Goal: Task Accomplishment & Management: Manage account settings

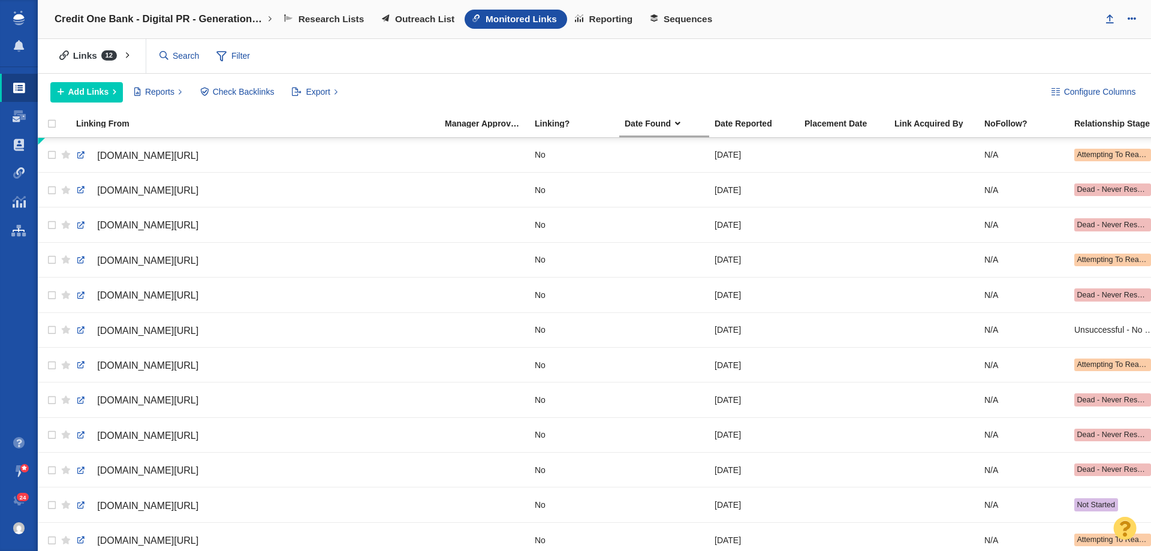
click at [9, 237] on link "Projects Home" at bounding box center [19, 230] width 38 height 29
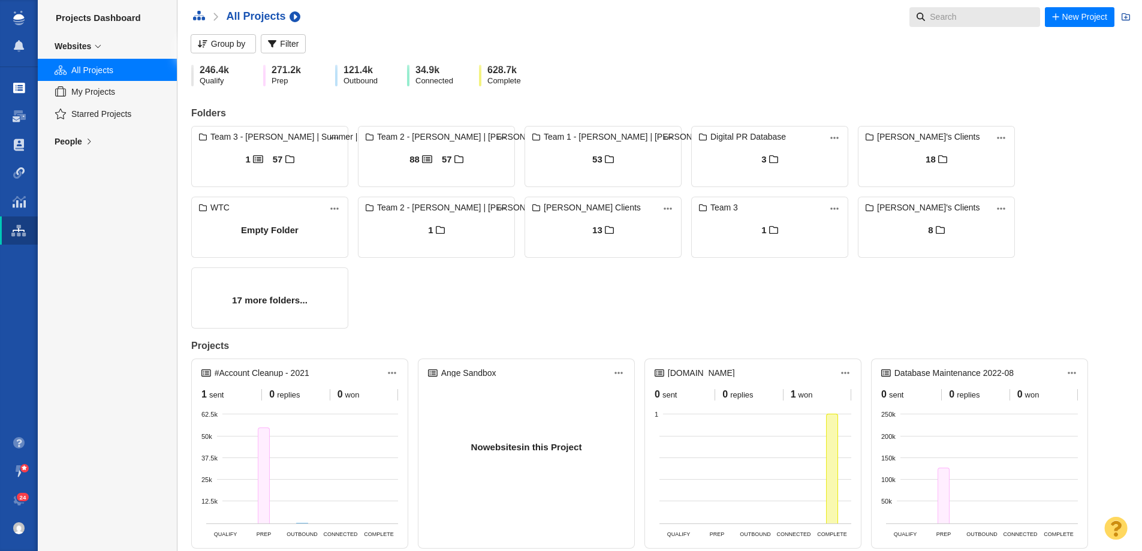
click at [19, 77] on link "Projects" at bounding box center [19, 88] width 38 height 29
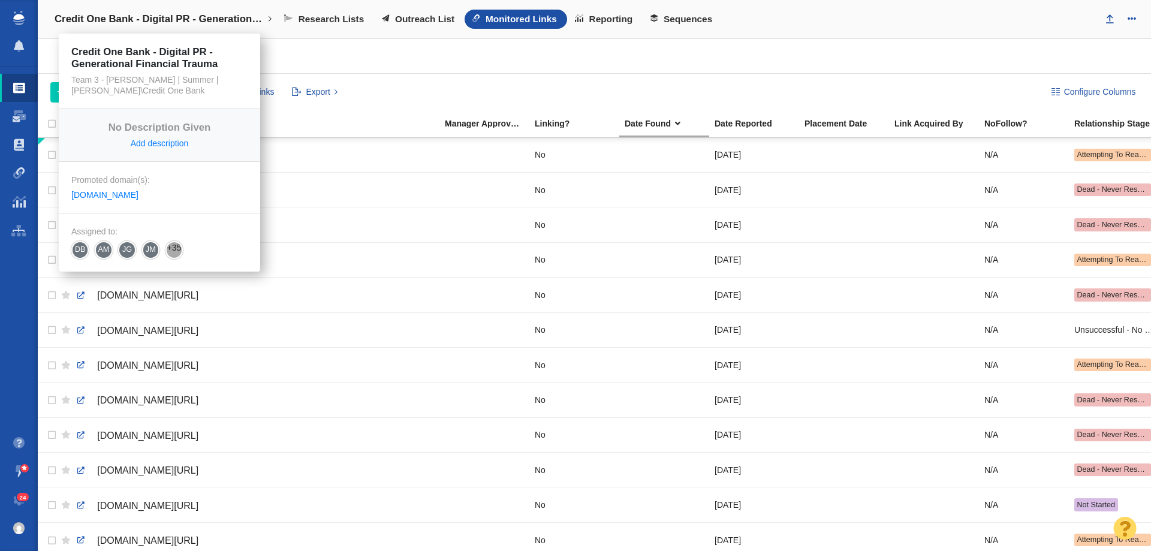
click at [163, 19] on h4 "Credit One Bank - Digital PR - Generational Financial Trauma" at bounding box center [160, 19] width 210 height 12
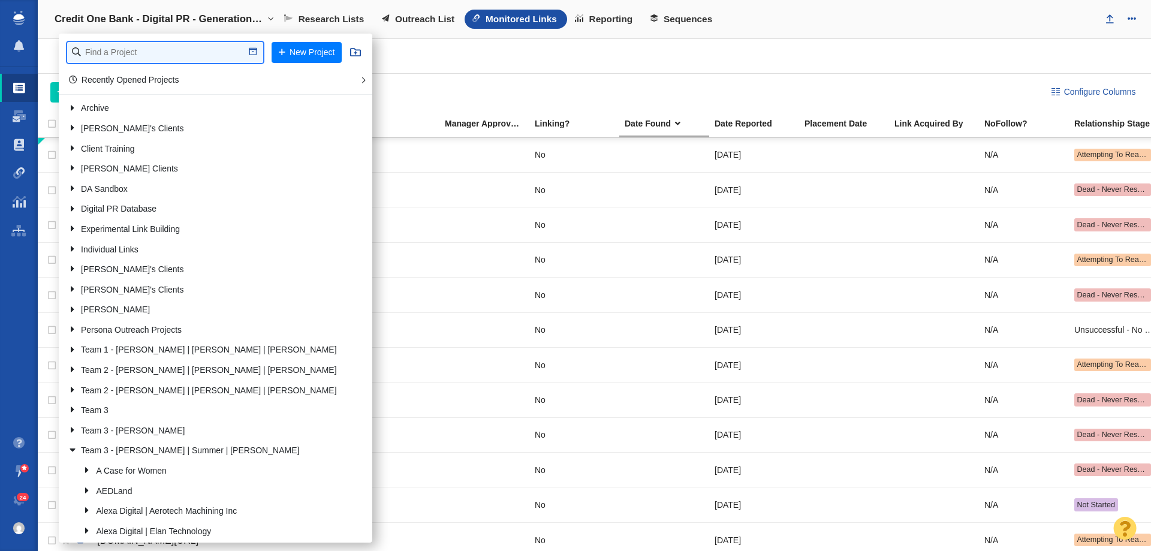
click at [188, 52] on input "text" at bounding box center [165, 52] width 196 height 21
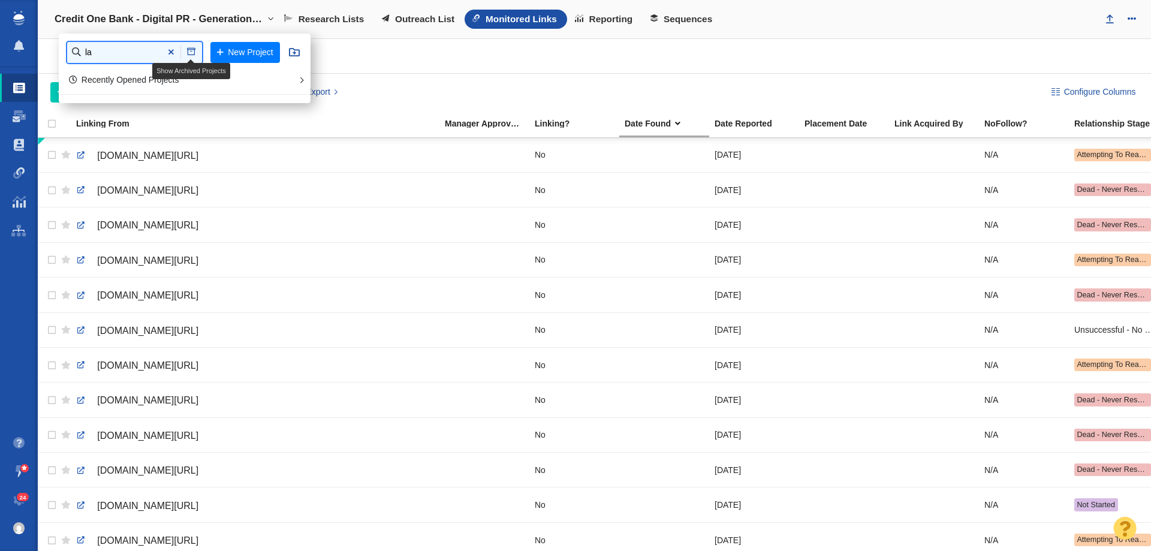
type input "l"
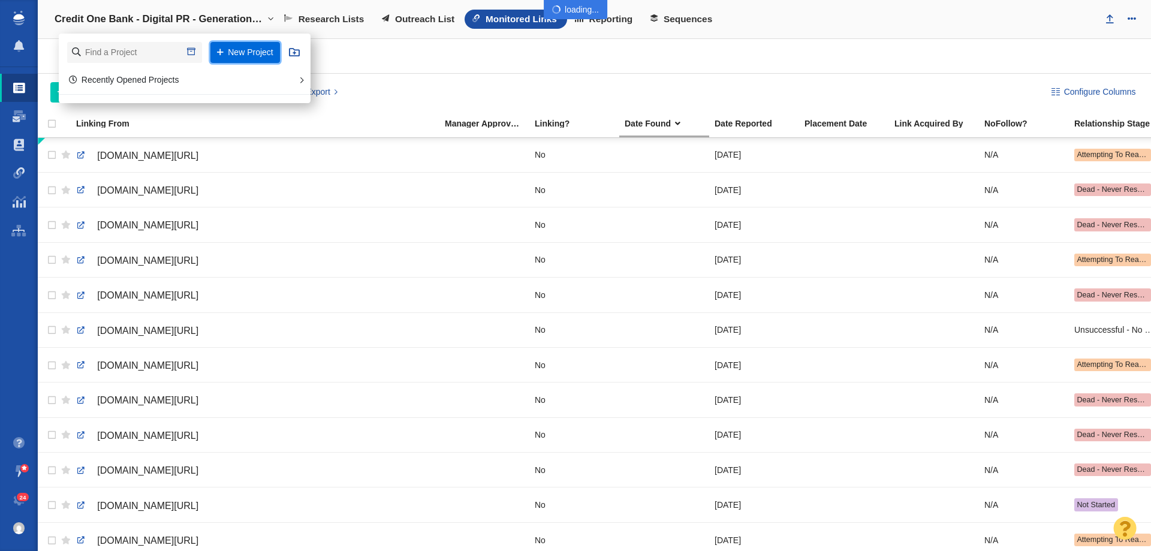
click at [231, 43] on button "New Project" at bounding box center [245, 52] width 70 height 21
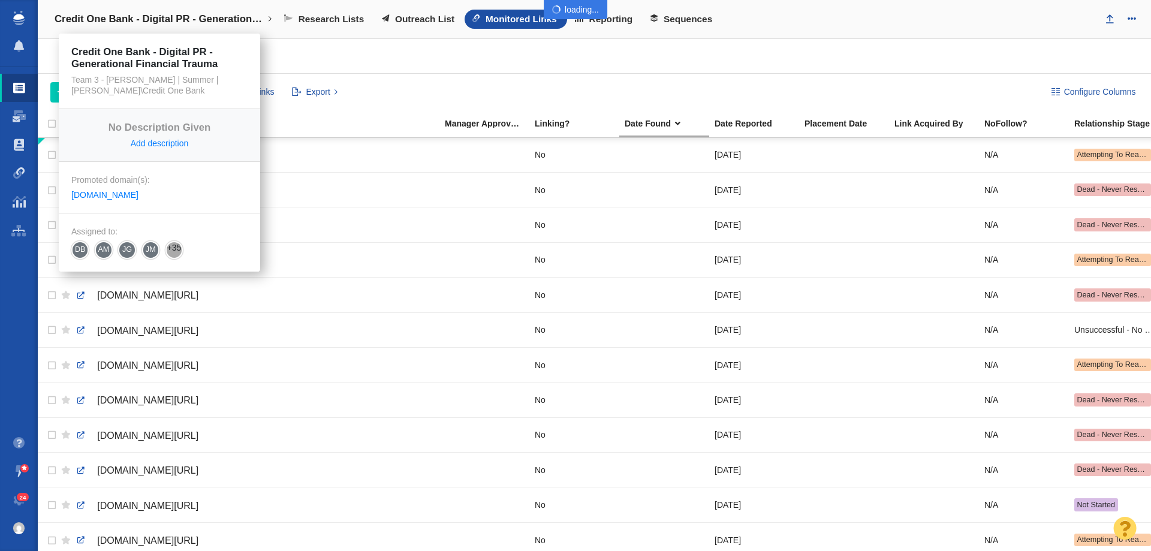
select select "DOMAIN"
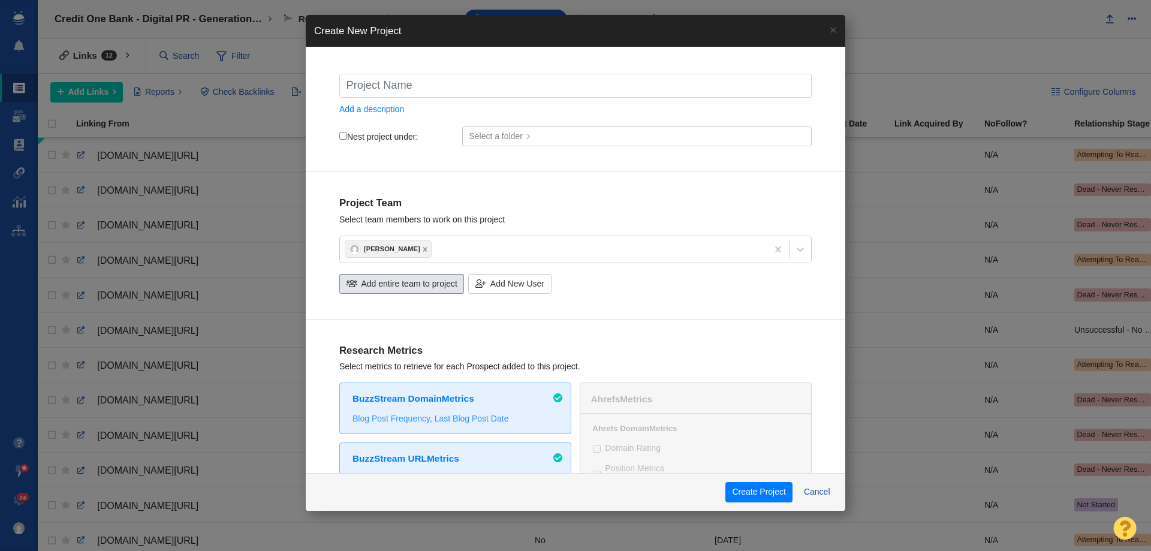
click at [420, 279] on span "Add entire team to project" at bounding box center [409, 284] width 96 height 13
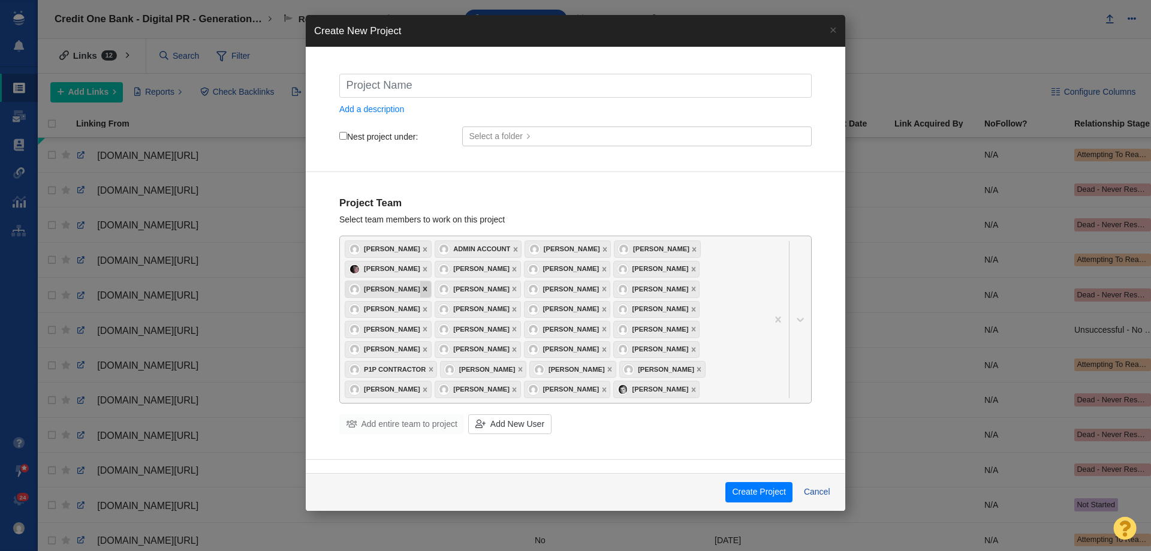
click at [427, 288] on icon at bounding box center [425, 289] width 4 height 4
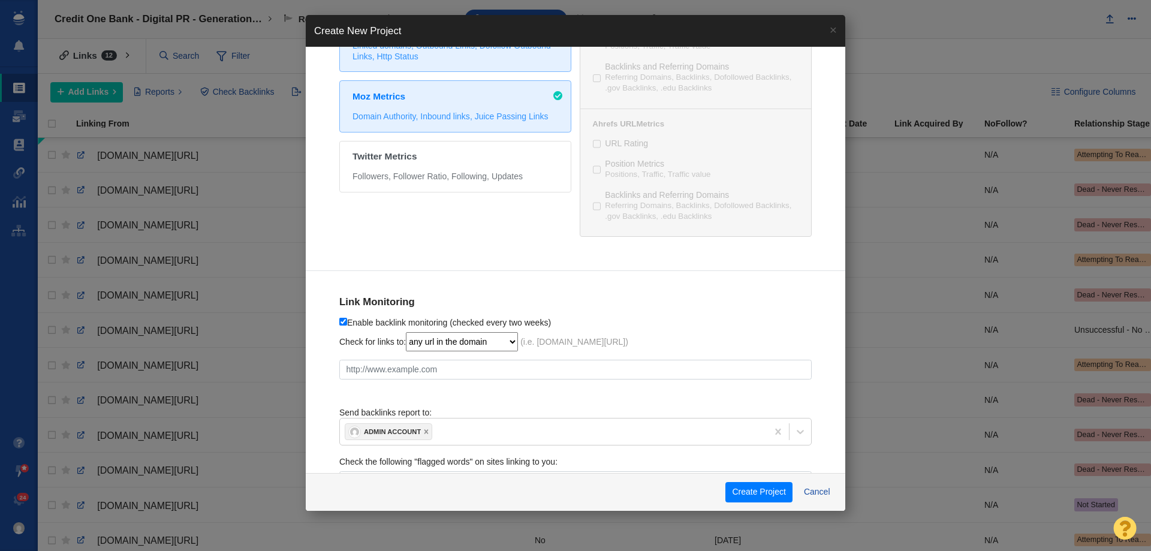
scroll to position [636, 0]
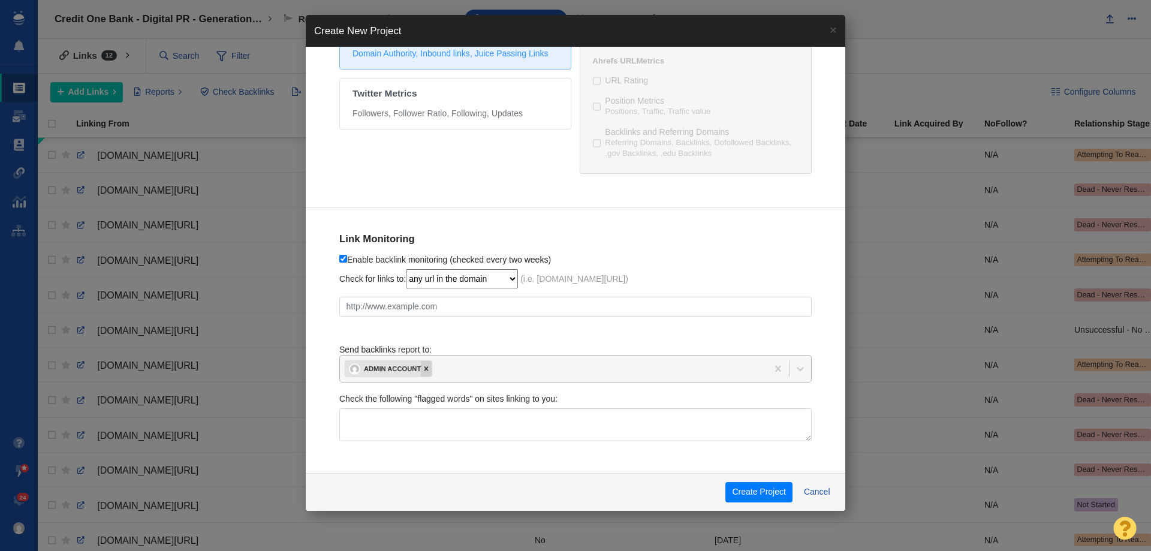
click at [425, 370] on icon at bounding box center [426, 369] width 4 height 4
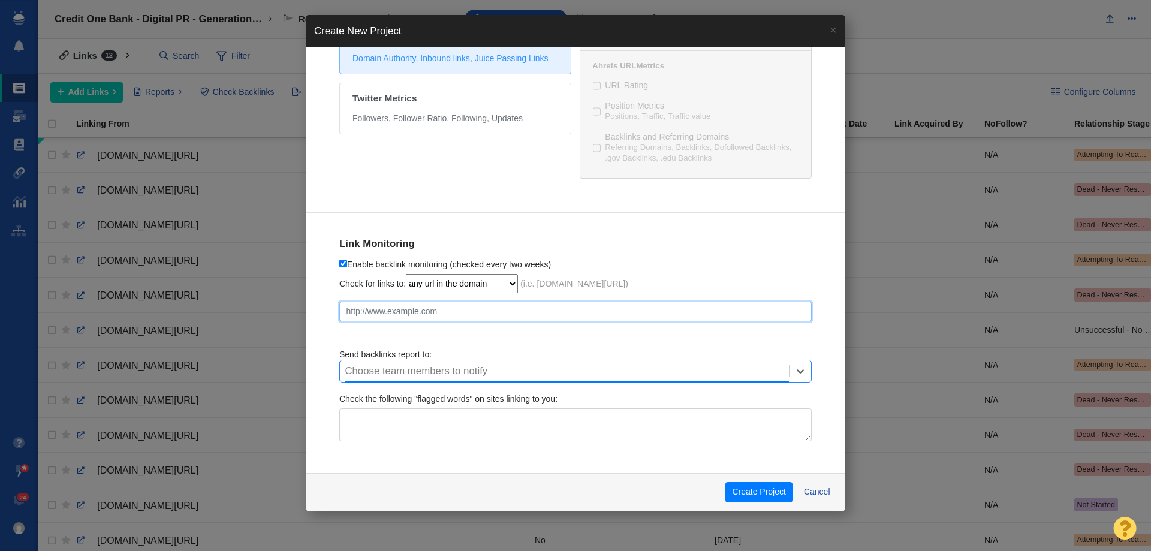
click at [408, 303] on input "text" at bounding box center [575, 312] width 472 height 20
paste input "https://retrospec.com/blogs/news/the-labor-day-report"
checkbox input "true"
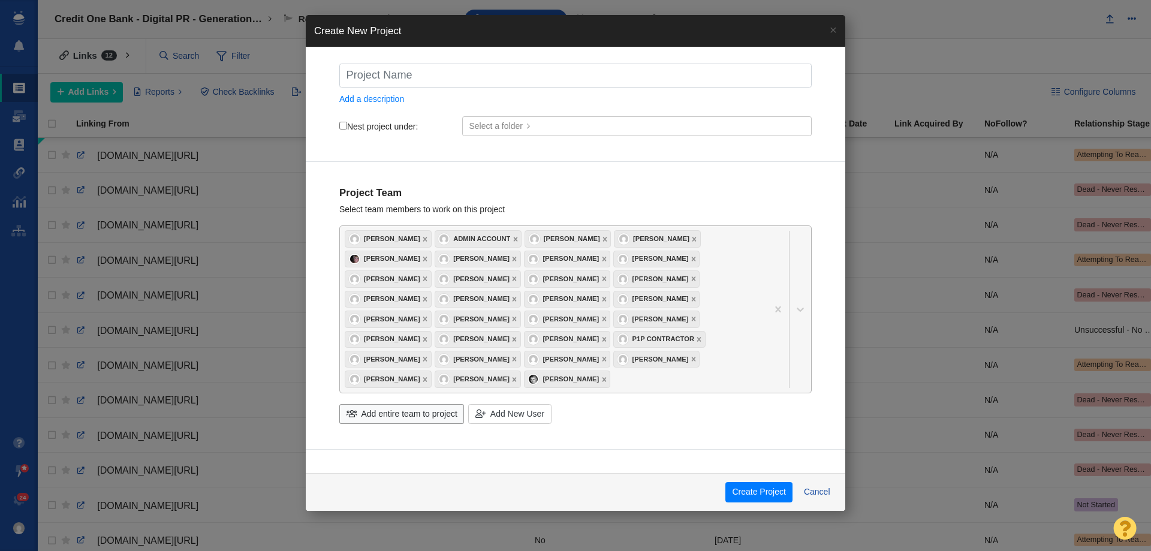
scroll to position [0, 0]
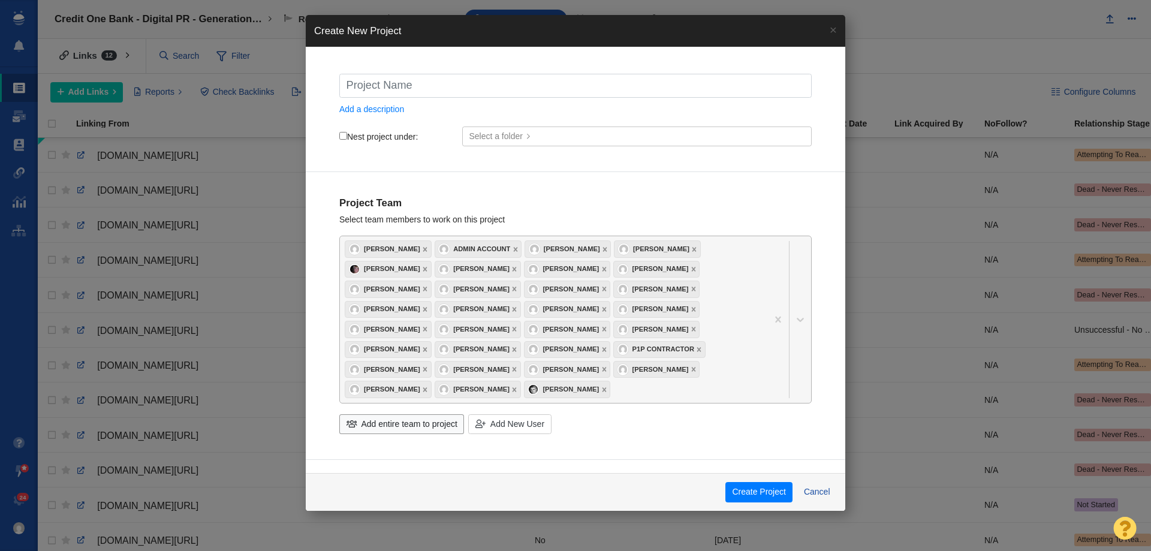
type input "https://retrospec.com/blogs/news/the-labor-day-report"
click at [393, 75] on input "text" at bounding box center [575, 86] width 472 height 24
type input "R"
checkbox input "true"
type input "Re"
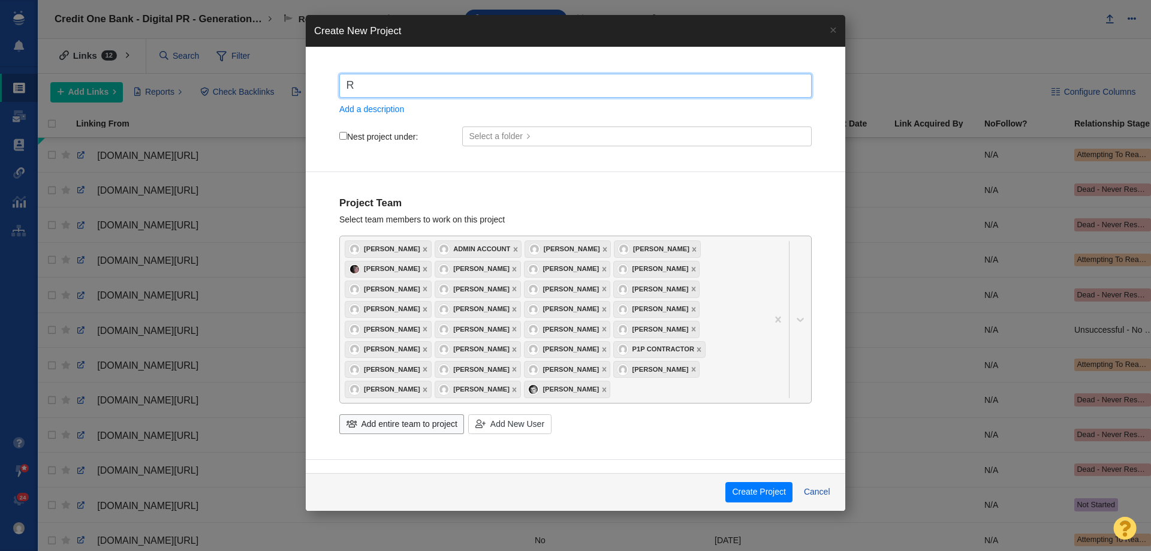
checkbox input "true"
type input "Ret"
checkbox input "true"
type input "Retr"
checkbox input "true"
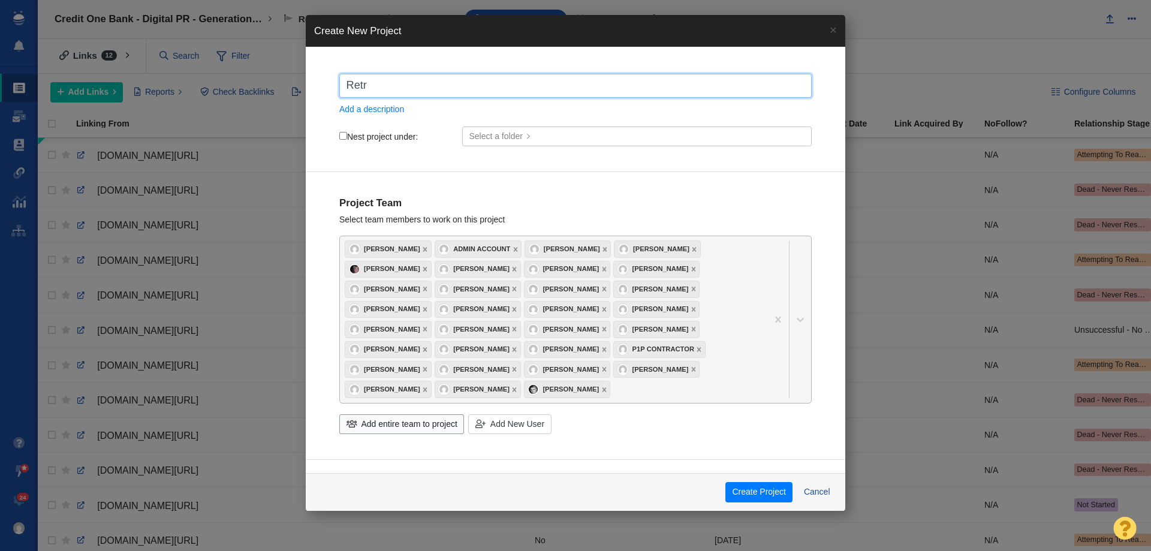
type input "Retro"
checkbox input "true"
type input "Retros"
checkbox input "true"
type input "Retrosp"
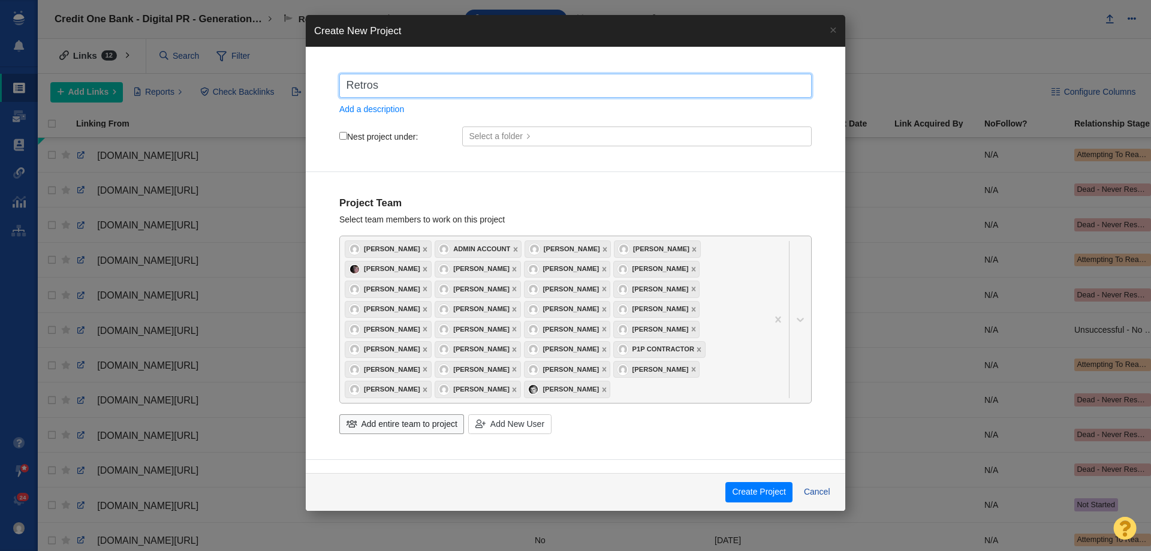
checkbox input "true"
type input "Retrospe"
checkbox input "true"
type input "Retrospec"
checkbox input "true"
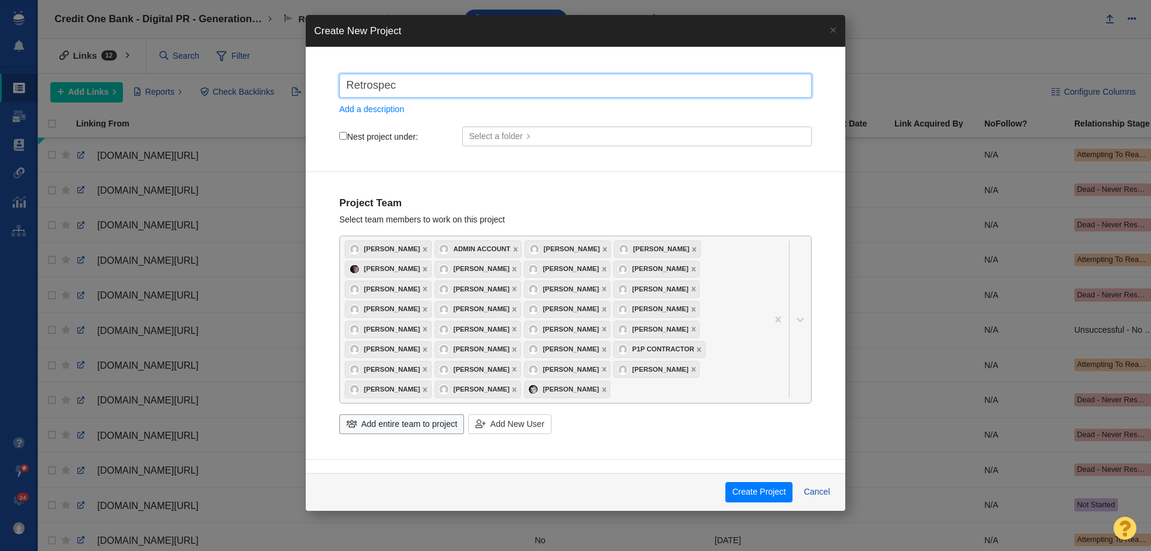
type input "Retrospec"
checkbox input "true"
type input "Retrospec \"
checkbox input "true"
type input "Retrospec \"
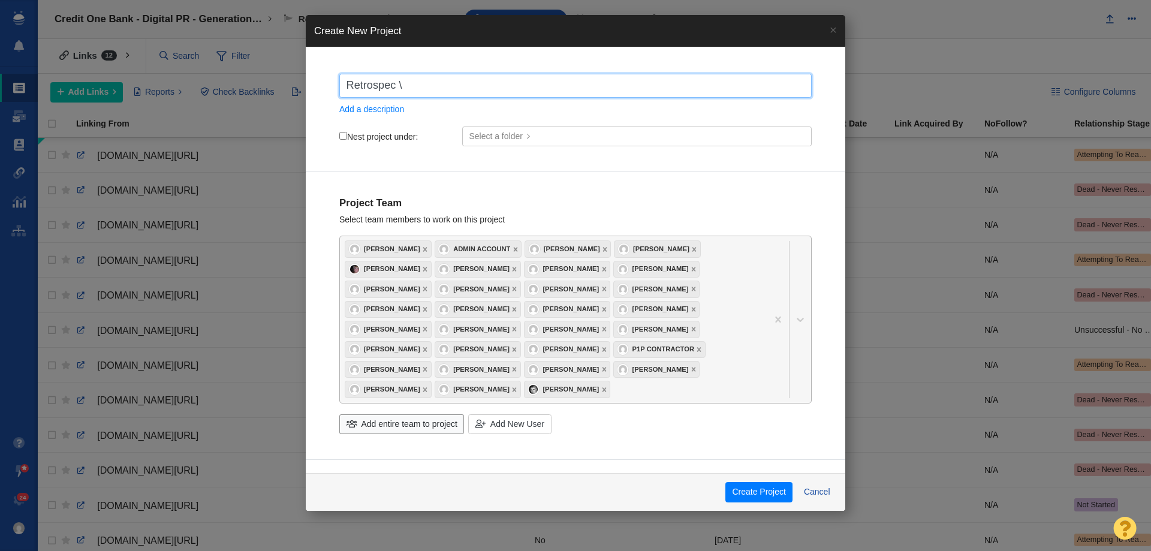
checkbox input "true"
type input "Retrospec \"
checkbox input "true"
type input "Retrospec"
checkbox input "true"
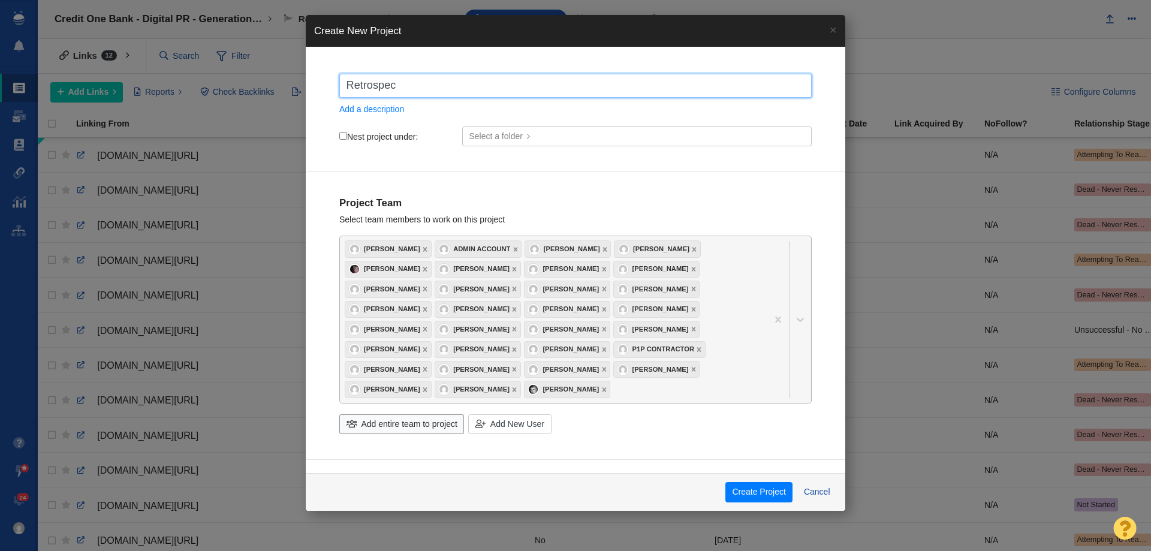
type input "Retrospec -"
checkbox input "true"
type input "Retrospec -"
checkbox input "true"
type input "Retrospec - D"
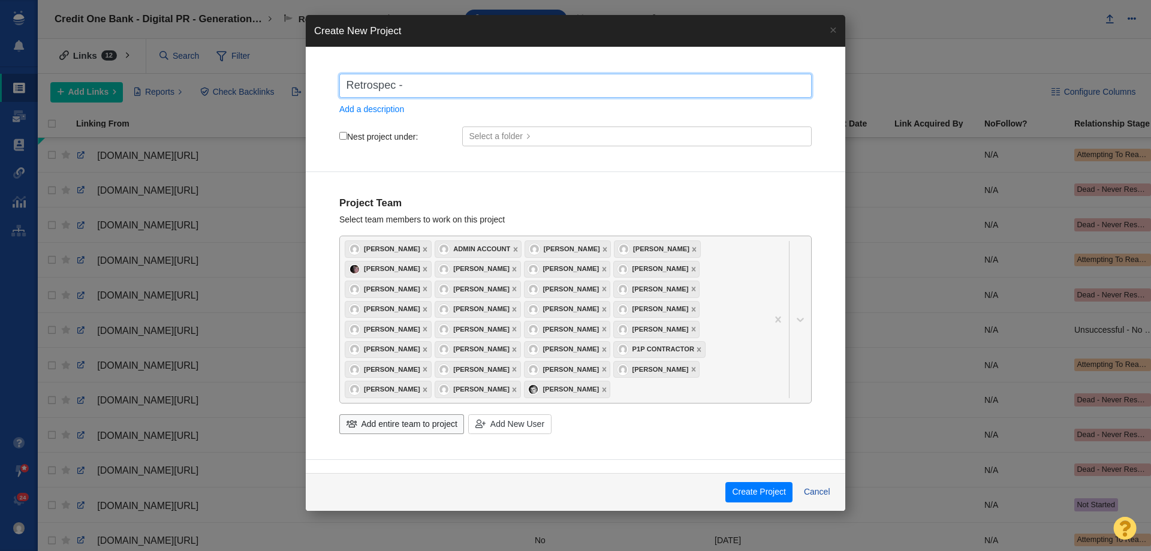
checkbox input "true"
type input "Retrospec - Di"
checkbox input "true"
type input "Retrospec - Dig"
checkbox input "true"
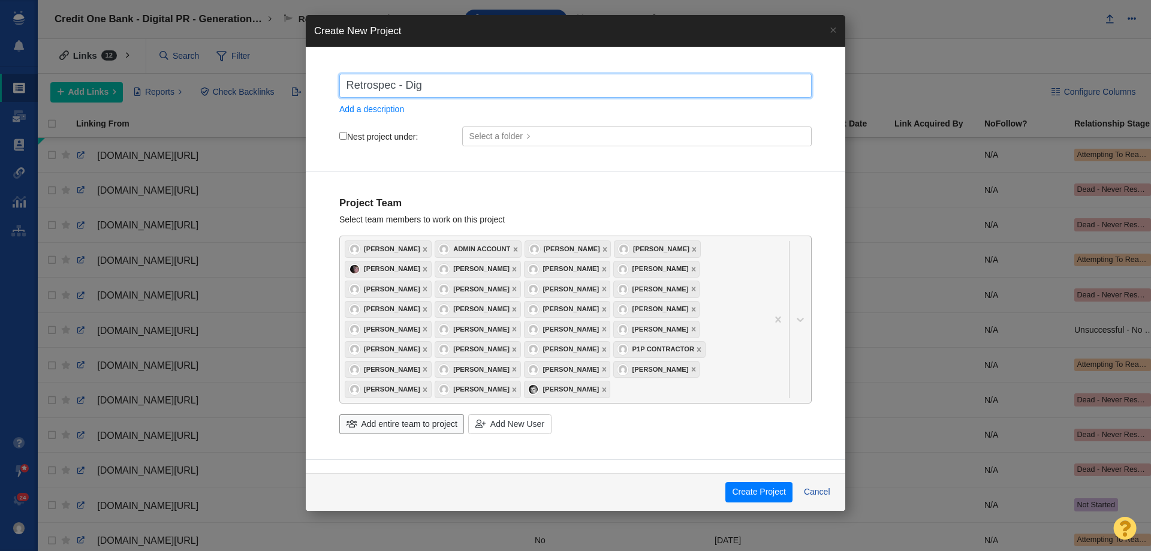
type input "Retrospec - Digi"
checkbox input "true"
type input "Retrospec - Digit"
checkbox input "true"
type input "Retrospec - Digita"
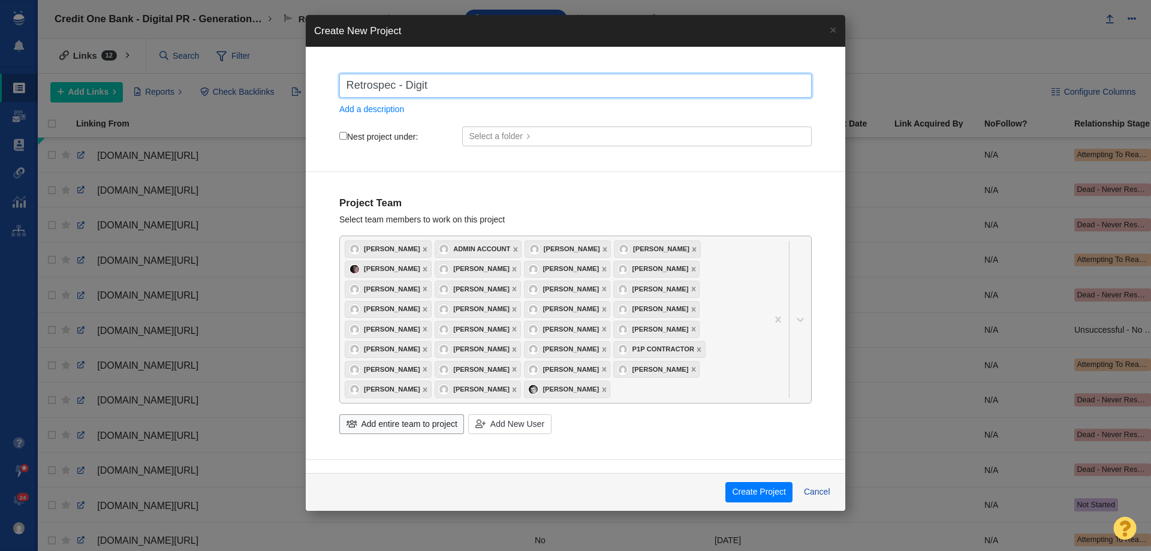
checkbox input "true"
type input "Retrospec - Digital"
checkbox input "true"
type input "Retrospec - Digital"
checkbox input "true"
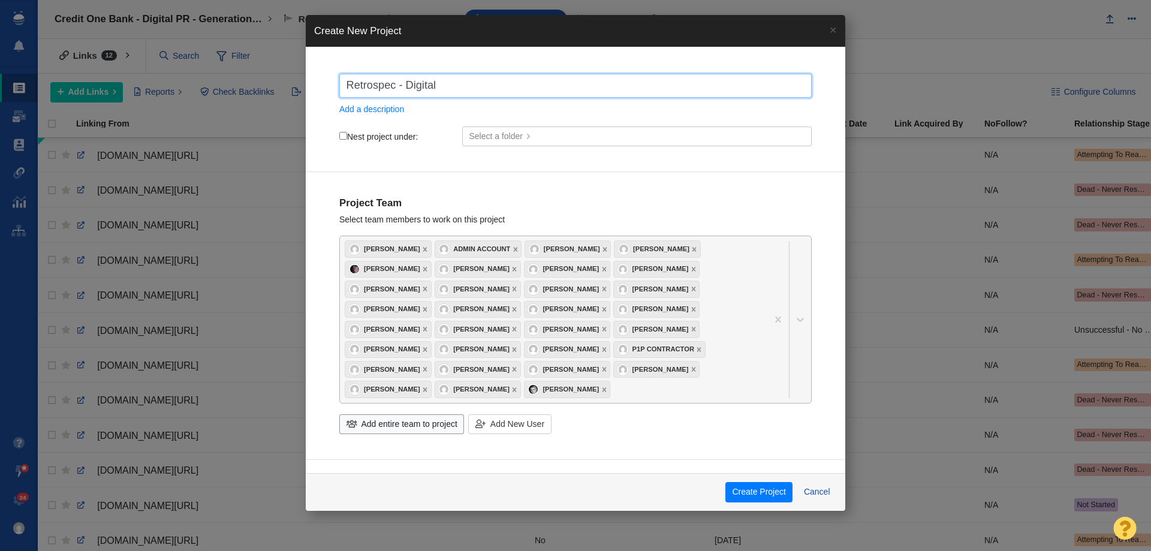
type input "Retrospec - Digital P"
checkbox input "true"
type input "Retrospec - Digital PR"
checkbox input "true"
type input "Retrospec - Digital PR"
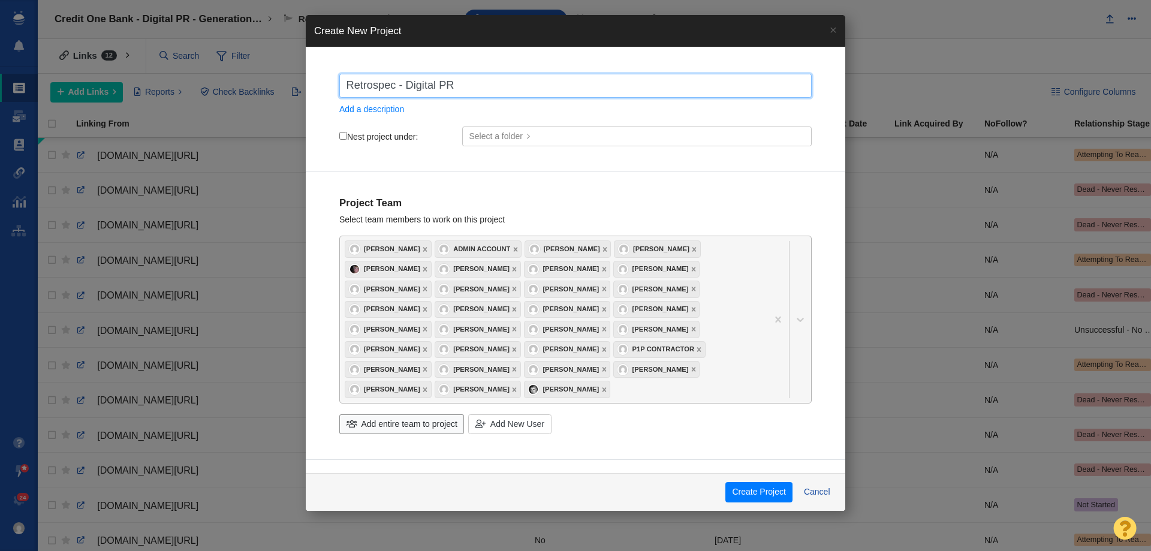
checkbox input "true"
type input "Retrospec - Digital PR -"
checkbox input "true"
type input "Retrospec - Digital PR -"
checkbox input "true"
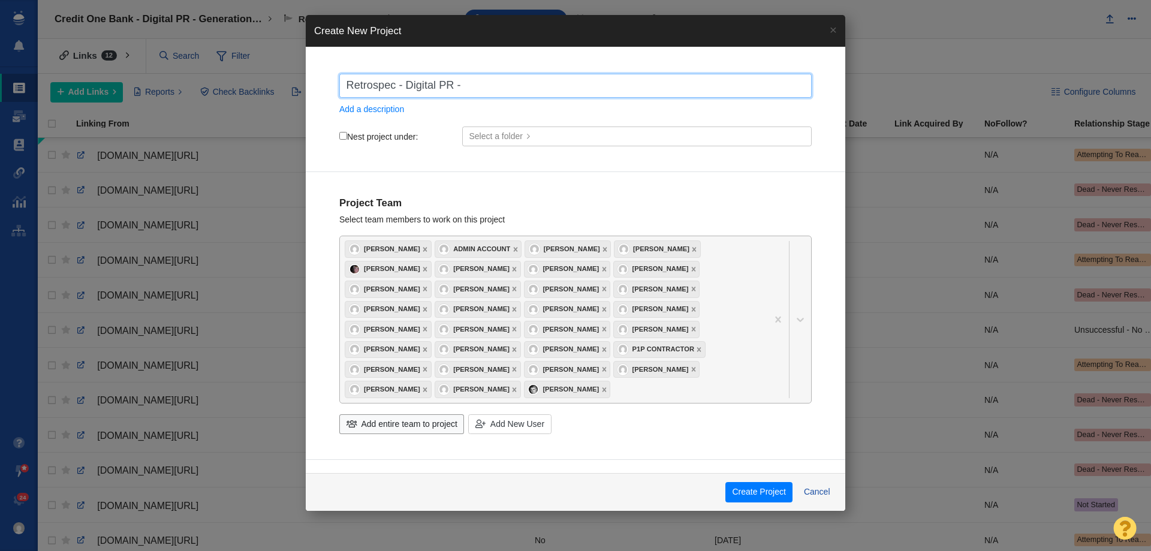
type input "Retrospec - Digital PR - L"
checkbox input "true"
type input "Retrospec - Digital PR - La"
checkbox input "true"
type input "Retrospec - Digital PR - Lab"
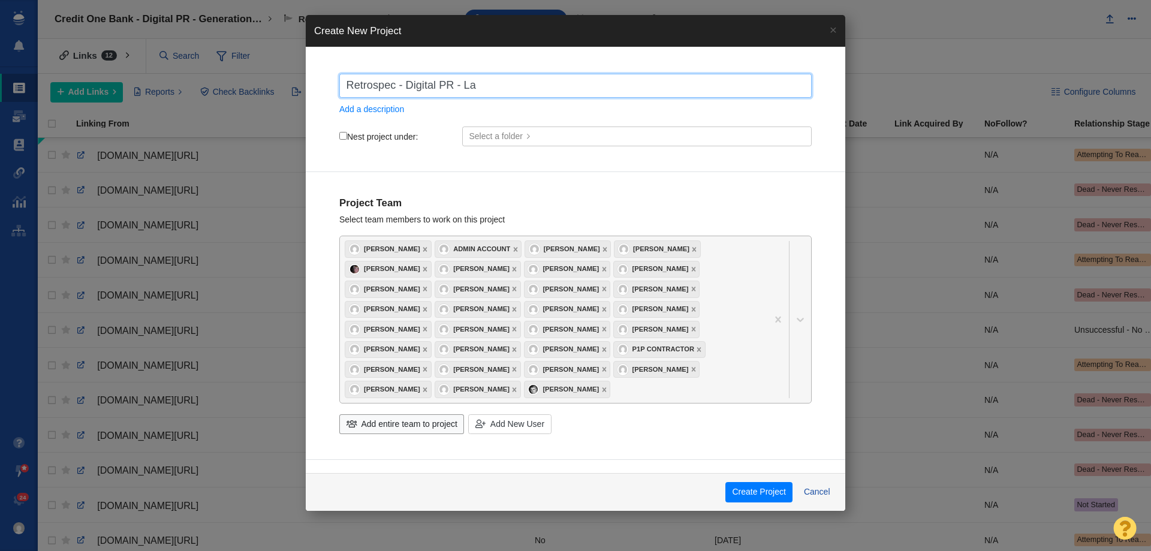
checkbox input "true"
type input "Retrospec - Digital PR - Labo"
checkbox input "true"
type input "Retrospec - Digital PR - Labor"
checkbox input "true"
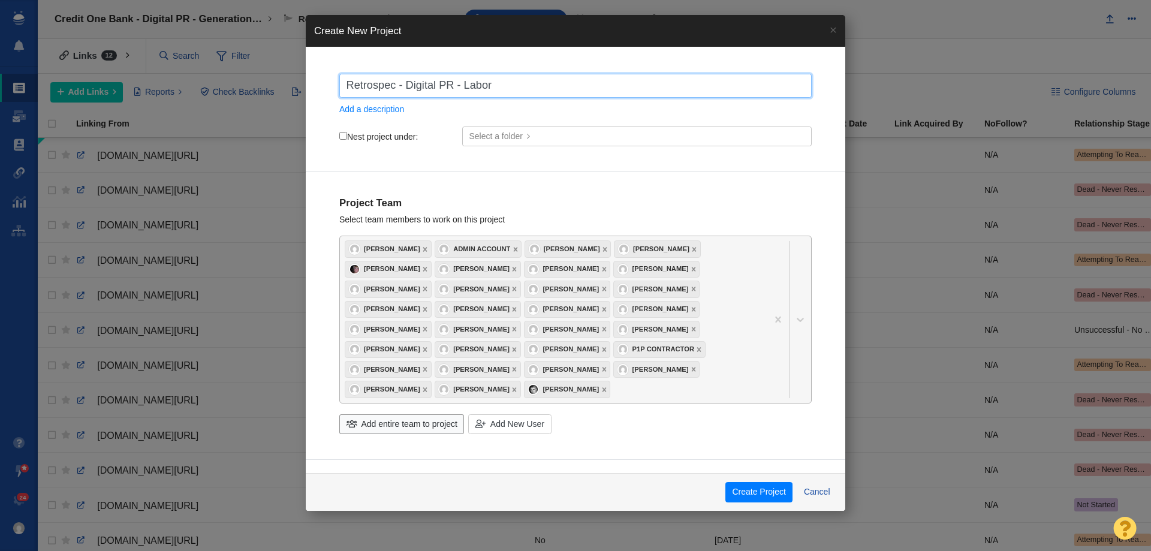
type input "Retrospec - Digital PR - Labor"
checkbox input "true"
type input "Retrospec - Digital PR - Labor D"
checkbox input "true"
type input "Retrospec - Digital PR - Labor Da"
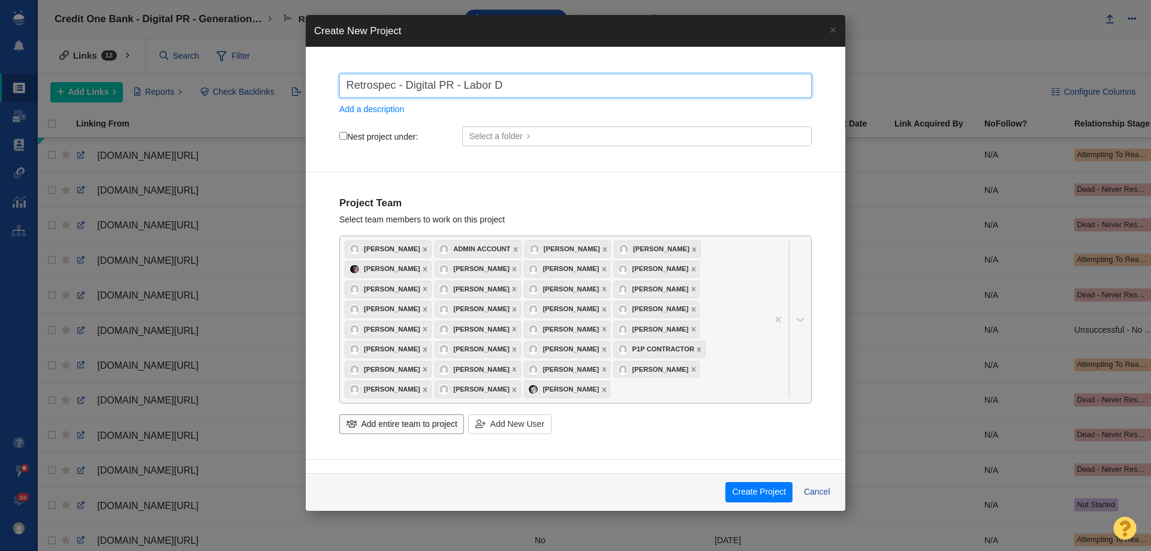
checkbox input "true"
type input "Retrospec - Digital PR - Labor Day"
checkbox input "true"
type input "Retrospec - Digital PR - Labor Day"
checkbox input "true"
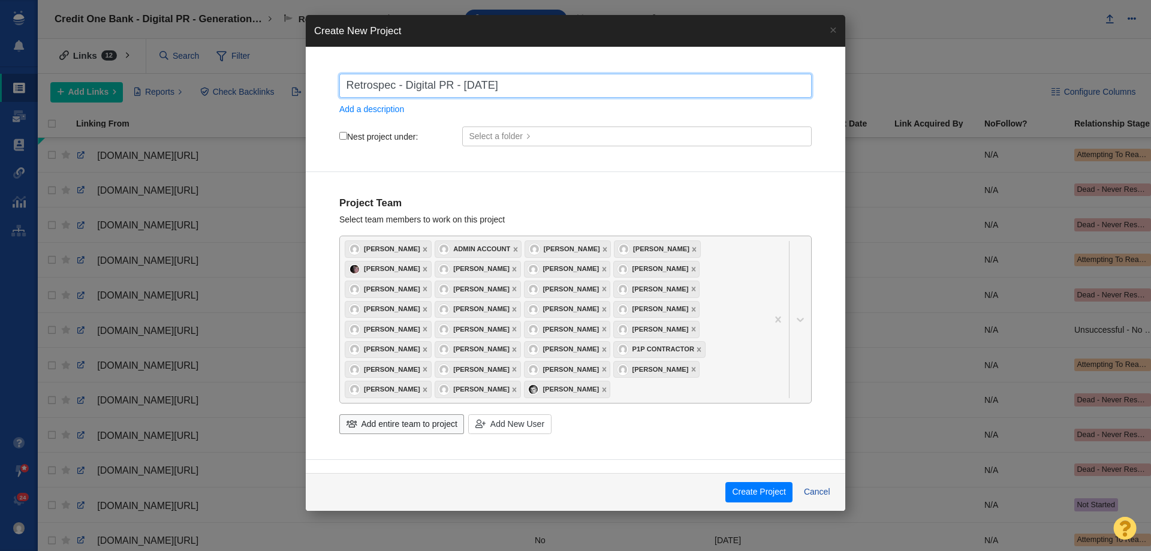
type input "Retrospec - Digital PR - Labor Day R"
checkbox input "true"
type input "Retrospec - Digital PR - Labor Day Re"
checkbox input "true"
type input "Retrospec - Digital PR - Labor Day Rep"
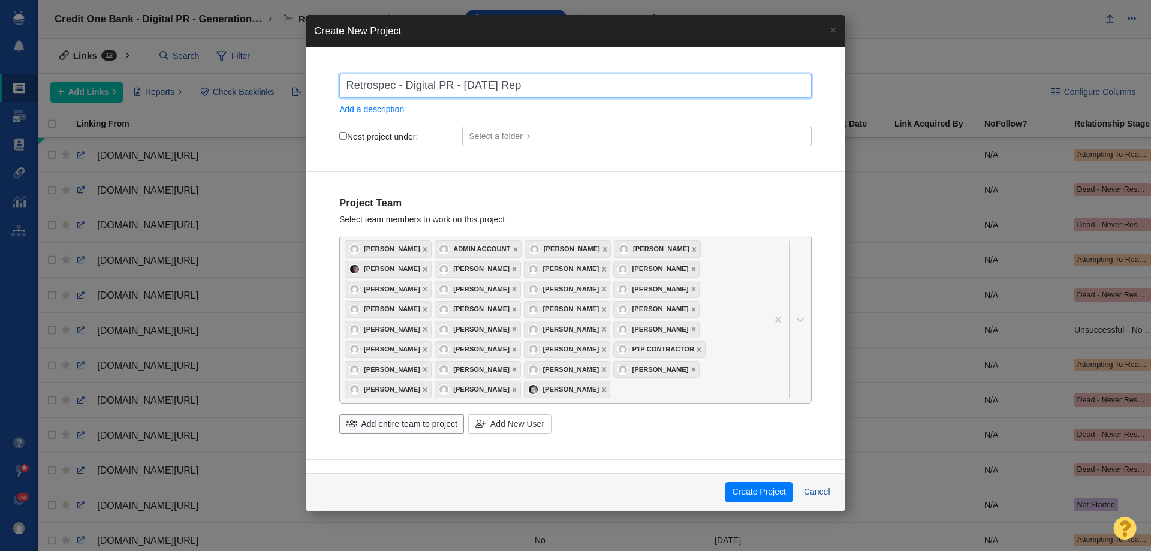
checkbox input "true"
type input "Retrospec - Digital PR - Labor Day Repo"
checkbox input "true"
type input "Retrospec - Digital PR - Labor Day Repor"
checkbox input "true"
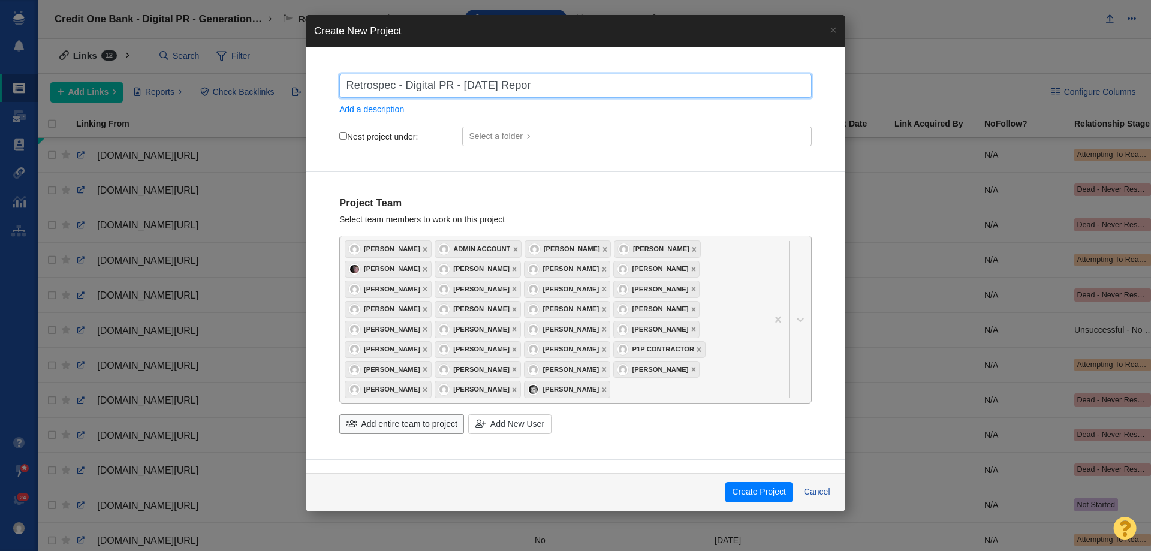
type input "Retrospec - Digital PR - [DATE] Report"
checkbox input "true"
type input "Retrospec - Digital PR - [DATE] Report"
click at [761, 491] on button "Create Project" at bounding box center [758, 492] width 67 height 20
checkbox input "true"
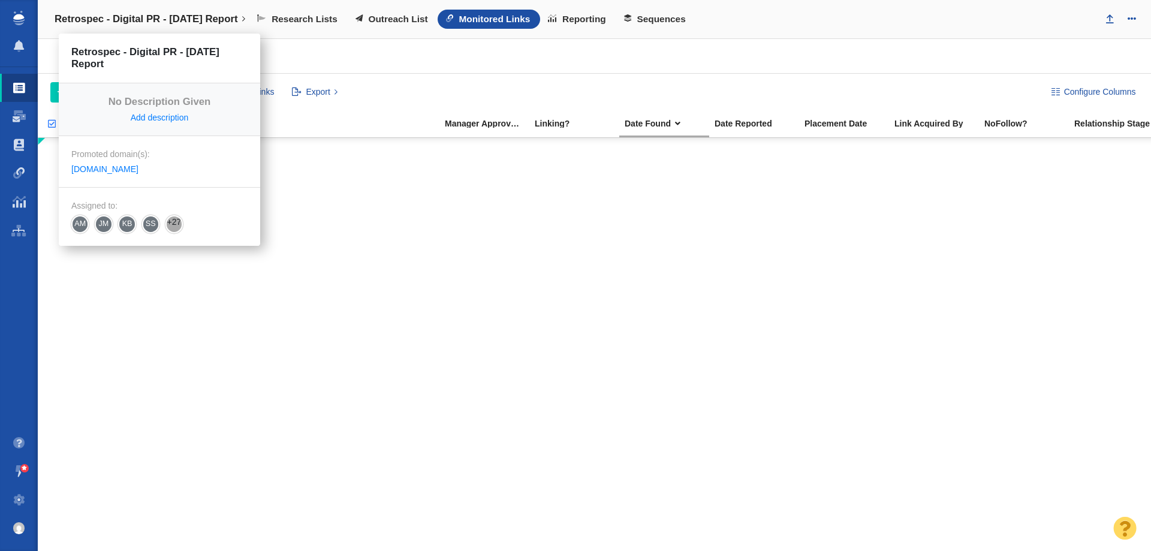
click at [182, 26] on link "Retrospec - Digital PR - Labor Day Report" at bounding box center [149, 19] width 207 height 29
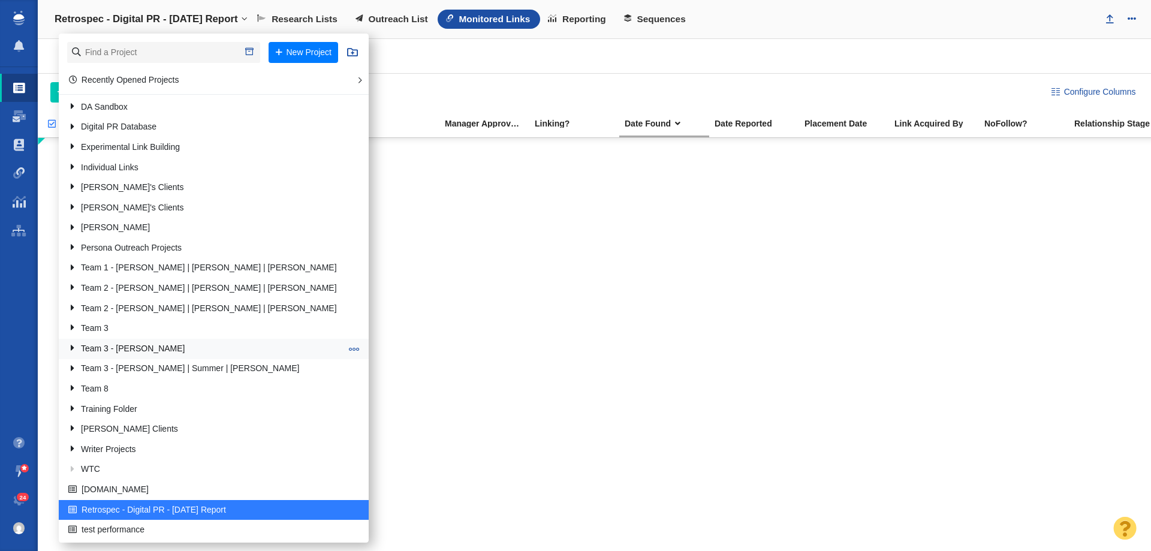
scroll to position [84, 0]
click at [349, 505] on span at bounding box center [354, 508] width 11 height 11
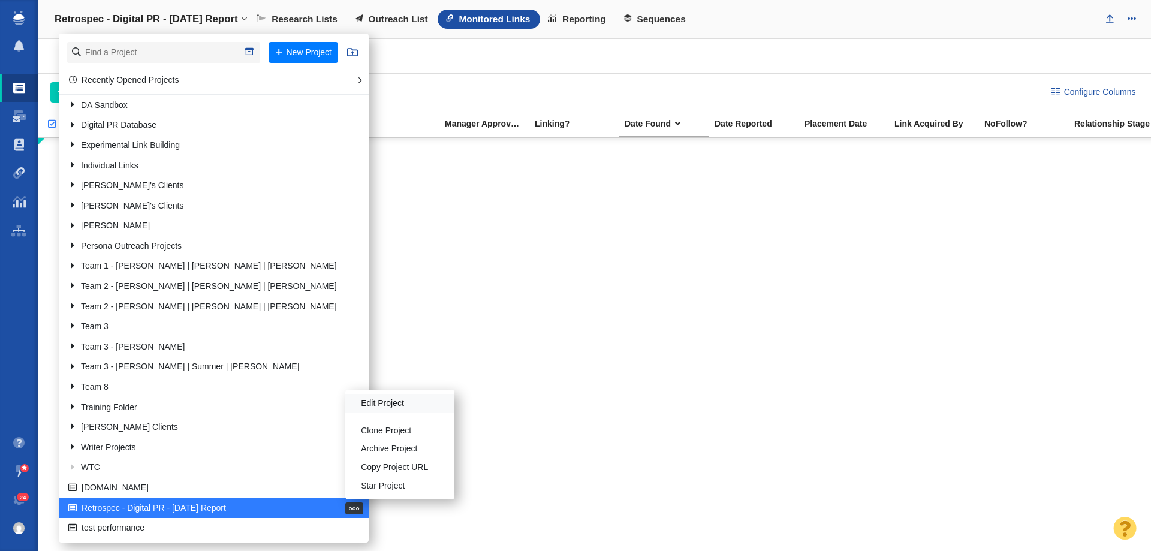
click at [345, 405] on li "Edit Project" at bounding box center [399, 403] width 109 height 19
select select "DOMAIN"
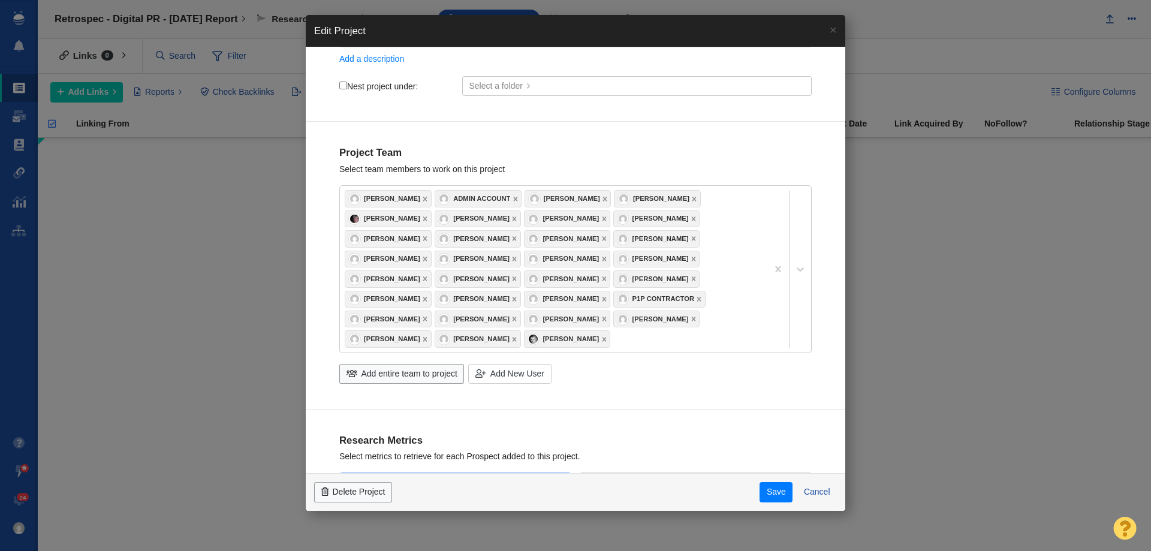
scroll to position [0, 0]
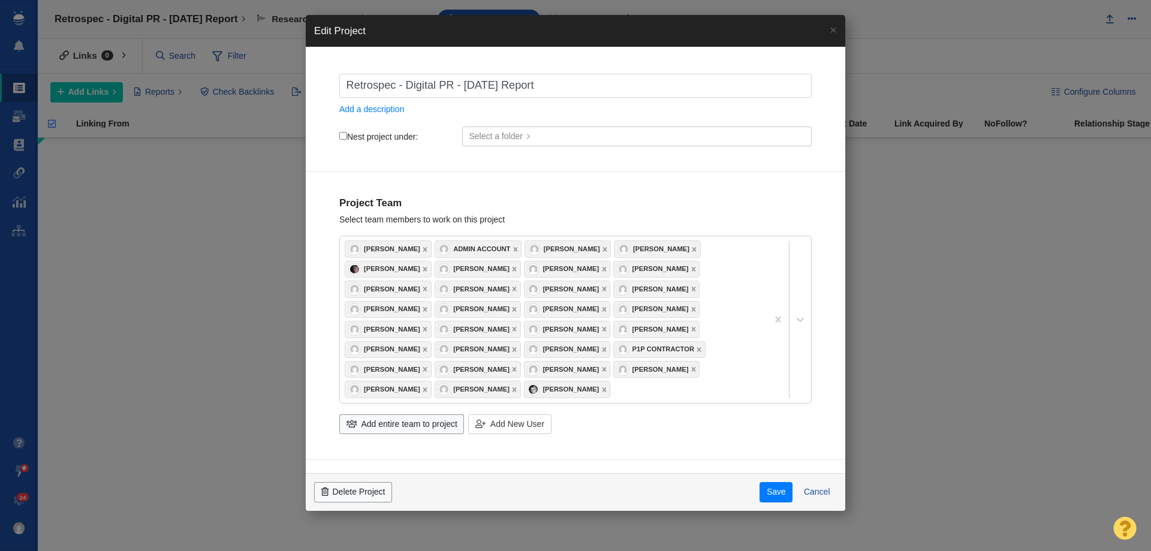
click at [502, 128] on link "Select a folder" at bounding box center [637, 136] width 350 height 20
click at [351, 138] on label "Nest project under:" at bounding box center [378, 136] width 79 height 11
click at [347, 138] on input "Nest project under:" at bounding box center [343, 136] width 8 height 8
checkbox input "true"
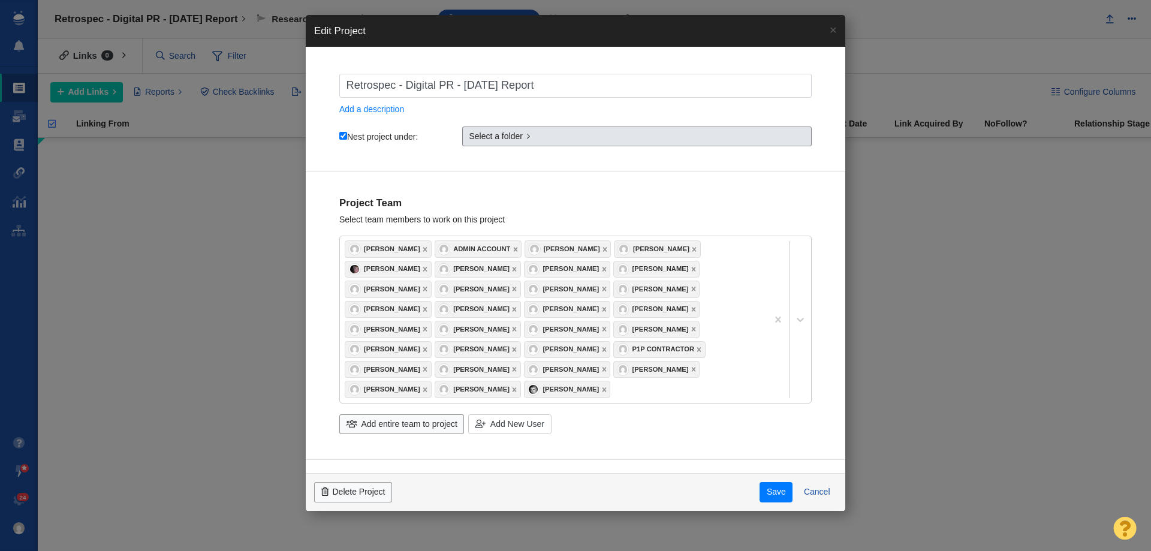
click at [490, 139] on span "Select a folder" at bounding box center [496, 136] width 54 height 13
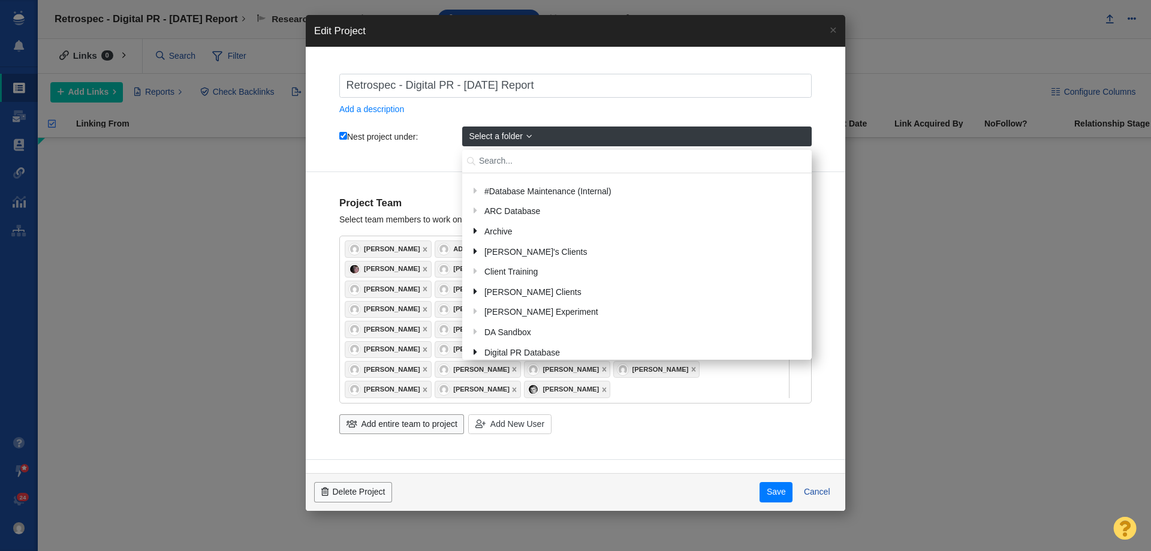
click at [493, 150] on input "text" at bounding box center [637, 161] width 350 height 23
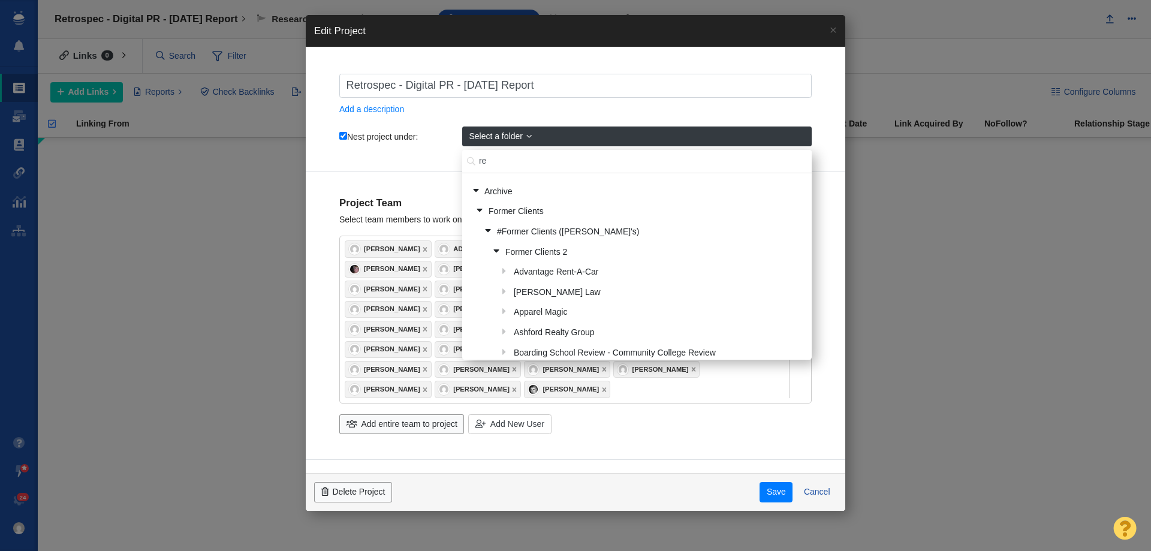
type input "r"
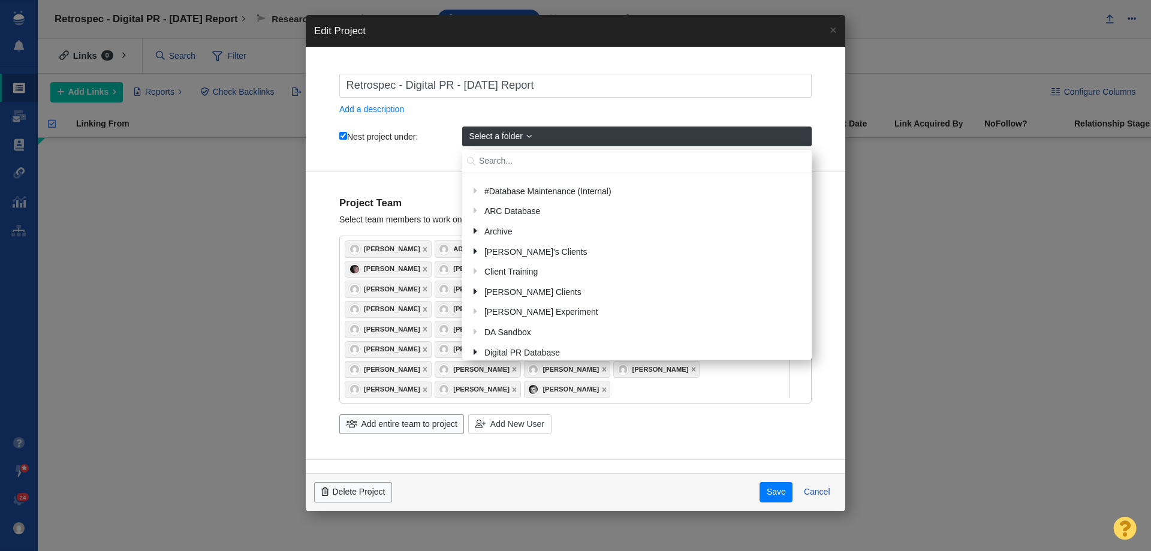
click at [810, 370] on div "Project Team Select team members to work on this project Kyle Ochsner Admin Acc…" at bounding box center [576, 316] width 540 height 288
click at [332, 134] on div "Retrospec - Digital PR - Labor Day Report Add a description Nest project under:…" at bounding box center [576, 120] width 540 height 105
click at [484, 168] on input "text" at bounding box center [637, 161] width 350 height 23
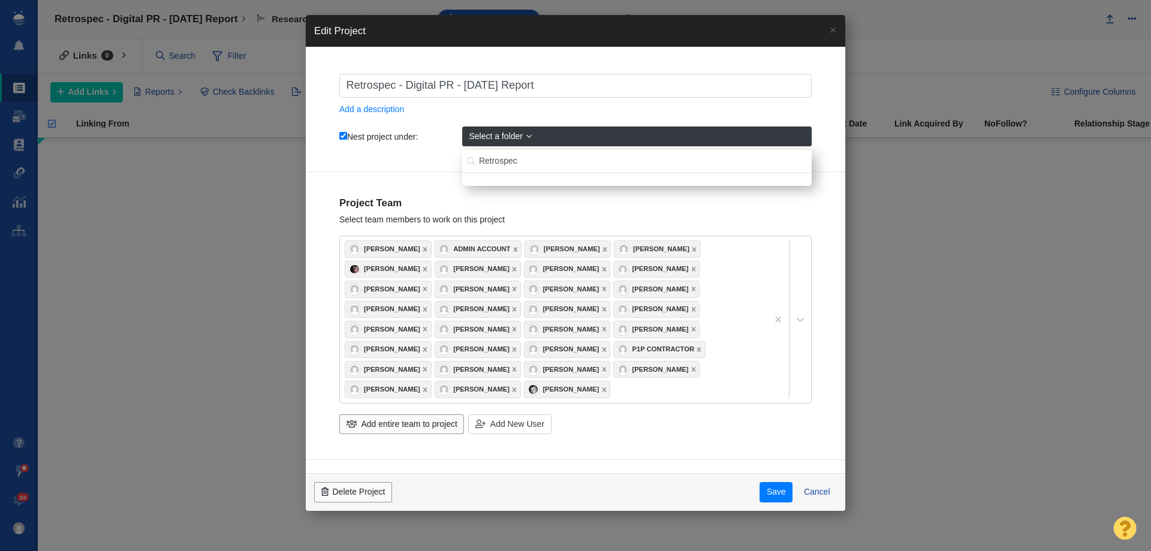
type input "Retrospec"
click at [343, 139] on input "Nest project under:" at bounding box center [343, 136] width 8 height 8
checkbox input "false"
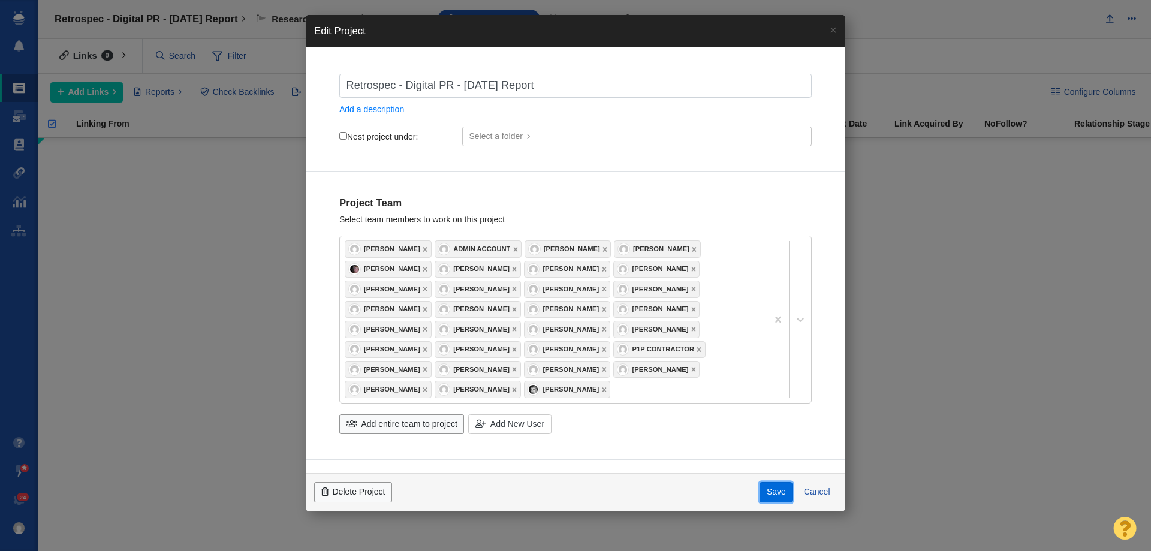
click at [792, 490] on button "Save" at bounding box center [776, 492] width 33 height 20
checkbox input "true"
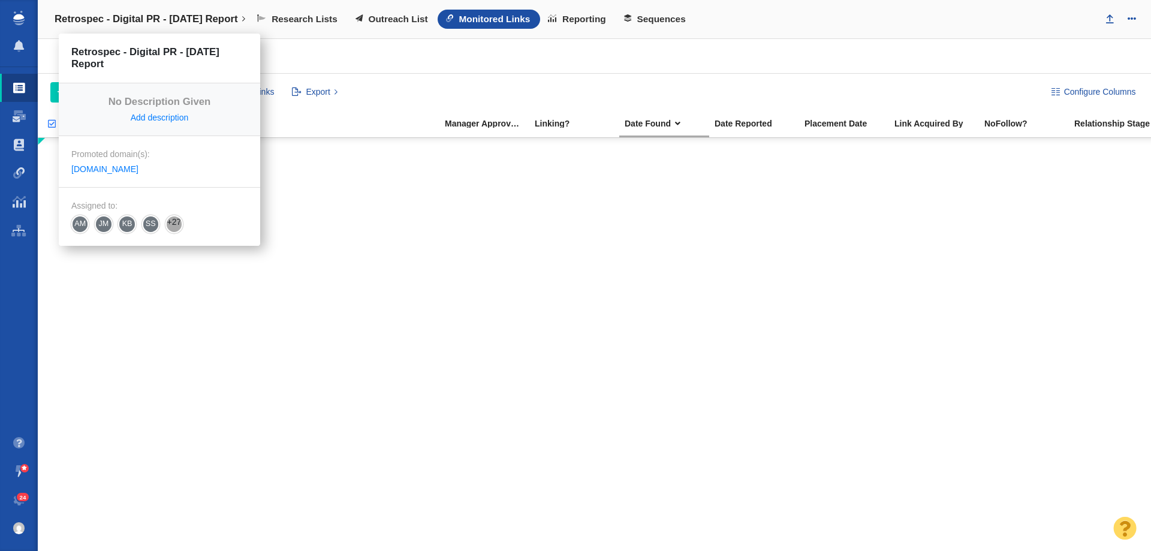
click at [103, 19] on h4 "Retrospec - Digital PR - [DATE] Report" at bounding box center [146, 19] width 183 height 12
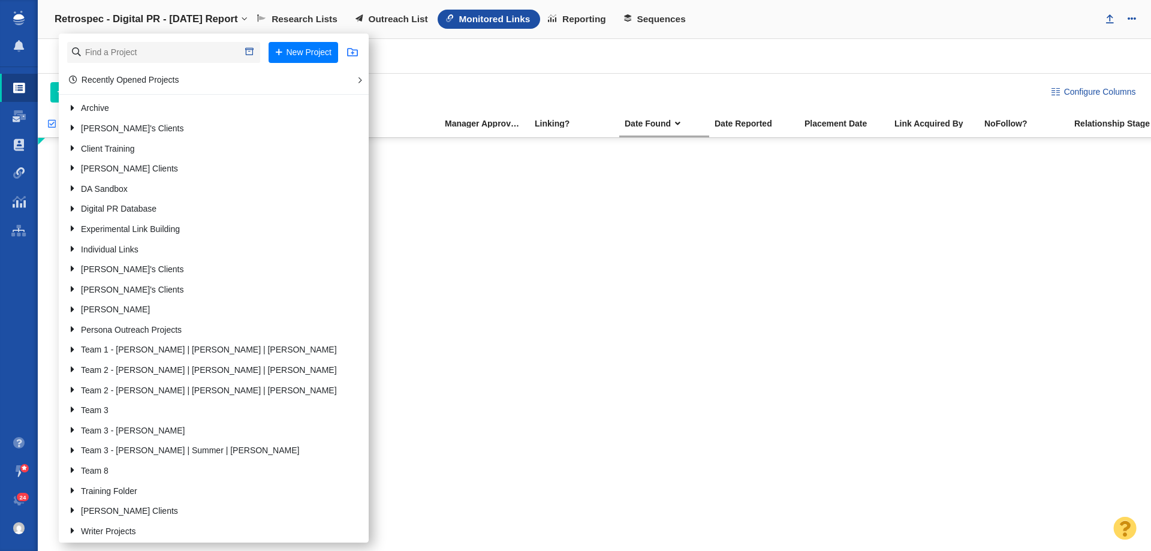
click at [347, 50] on span at bounding box center [352, 52] width 11 height 11
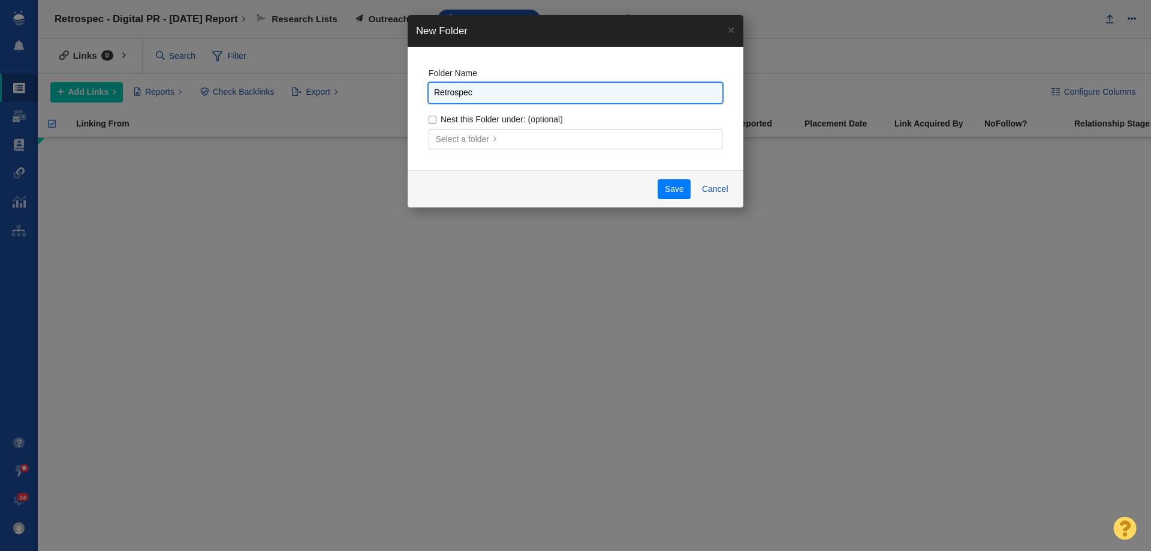
type input "Retrospec"
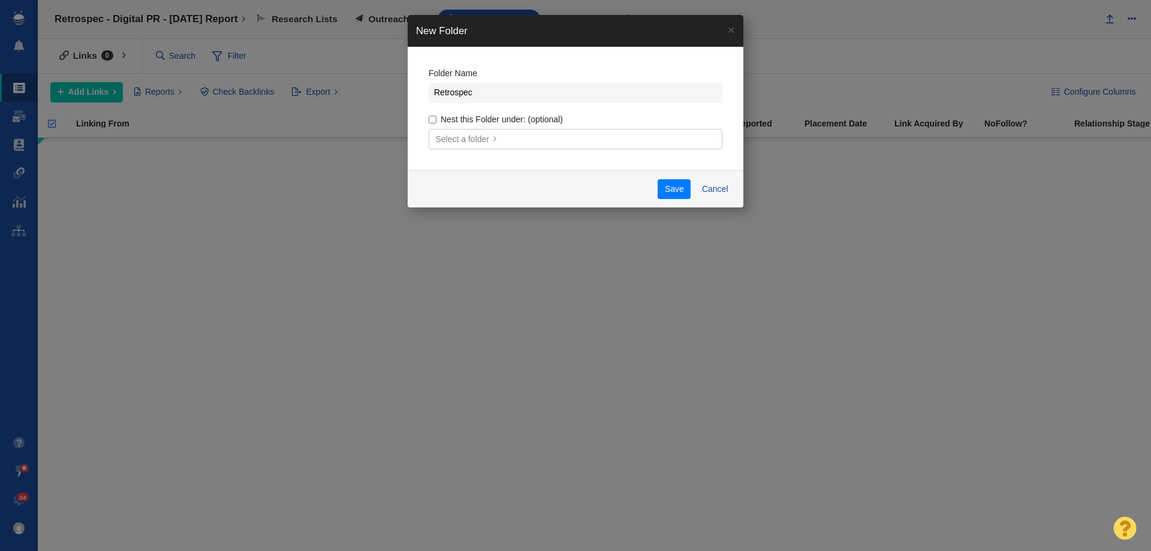
click at [433, 117] on input "Nest this Folder under: (optional)" at bounding box center [433, 120] width 8 height 8
checkbox input "true"
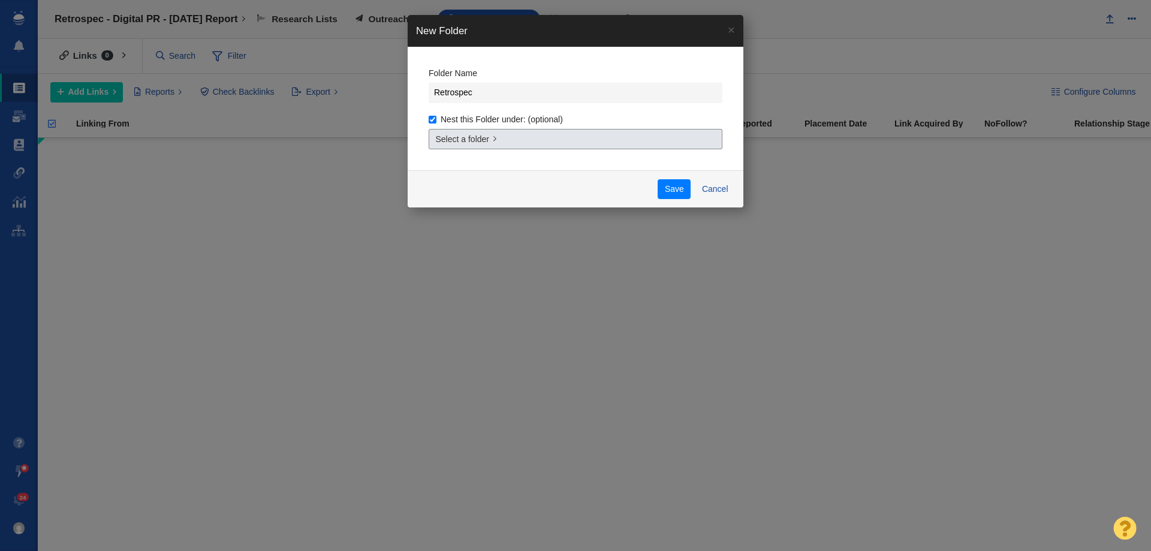
click at [453, 141] on span "Select a folder" at bounding box center [463, 139] width 54 height 13
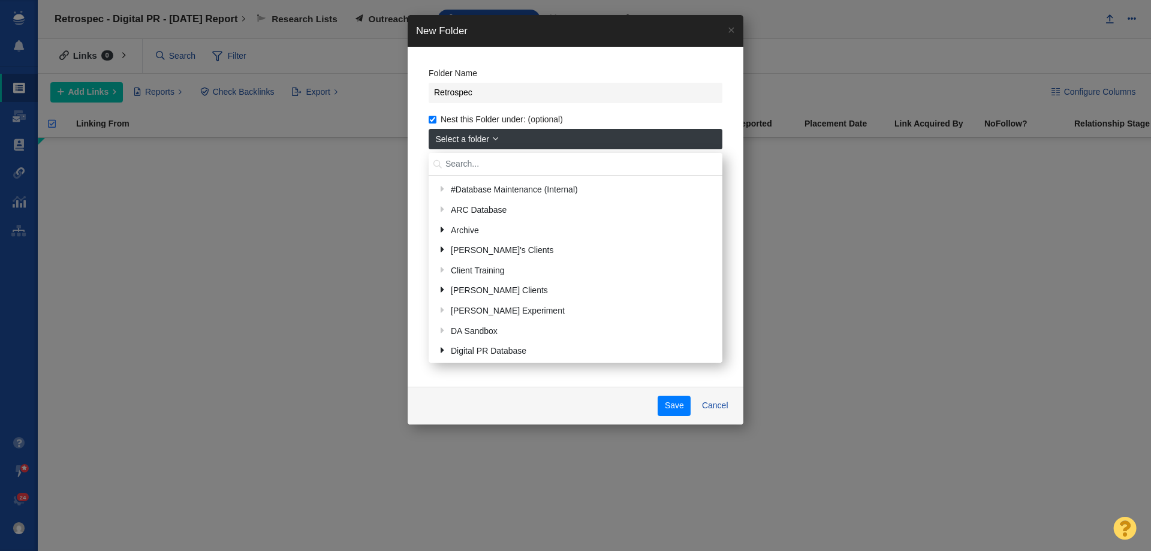
click at [466, 153] on input "text" at bounding box center [576, 164] width 294 height 23
type input "dylan"
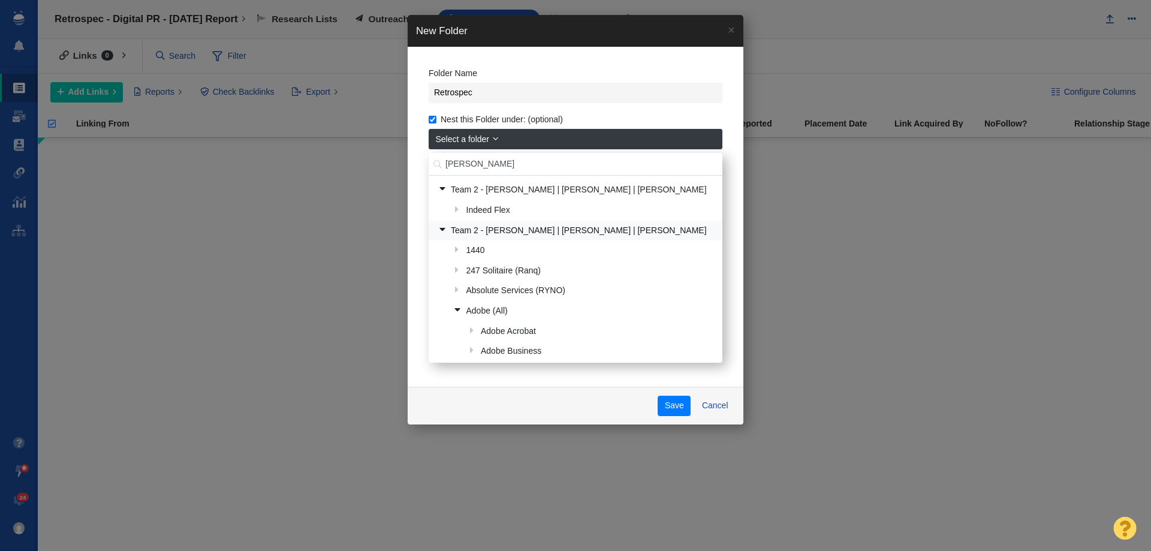
click at [509, 234] on link "Team 2 - [PERSON_NAME] | [PERSON_NAME] | [PERSON_NAME]" at bounding box center [575, 230] width 281 height 19
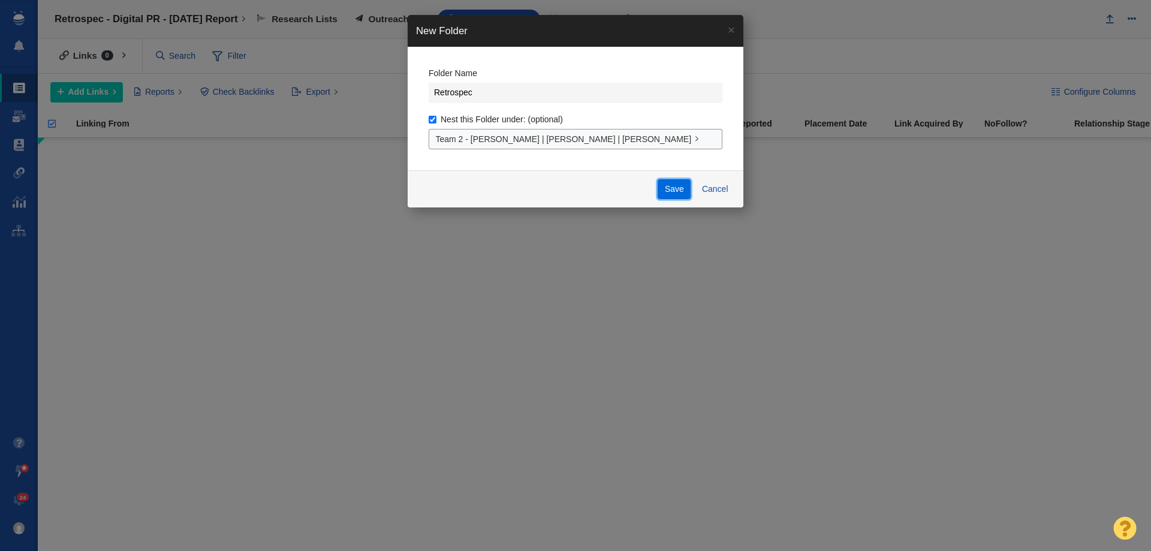
click at [669, 189] on button "Save" at bounding box center [674, 189] width 33 height 20
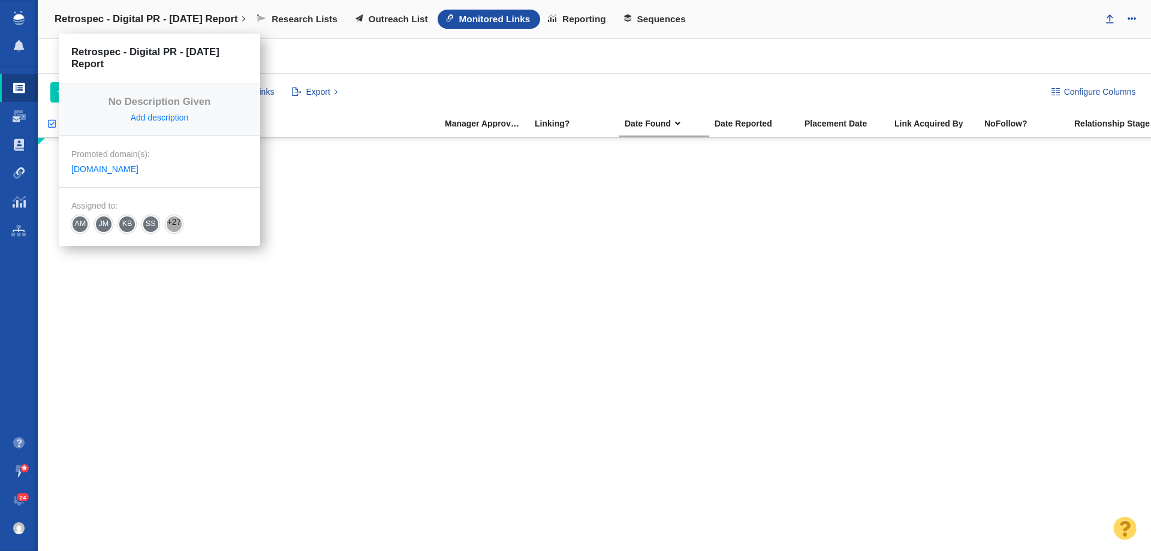
click at [111, 17] on h4 "Retrospec - Digital PR - [DATE] Report" at bounding box center [146, 19] width 183 height 12
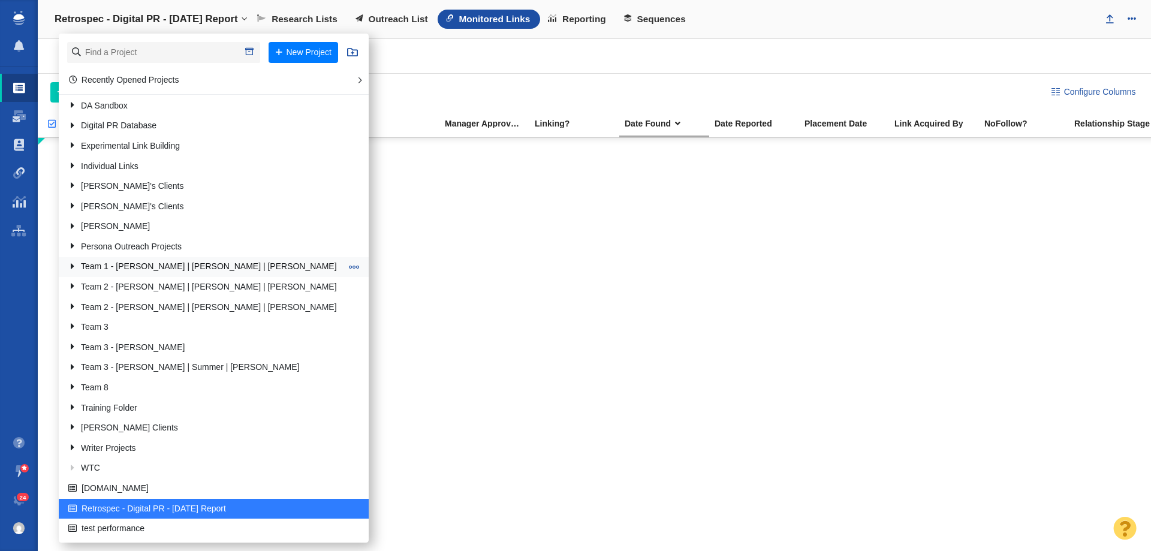
scroll to position [84, 0]
click at [349, 506] on span at bounding box center [354, 508] width 11 height 11
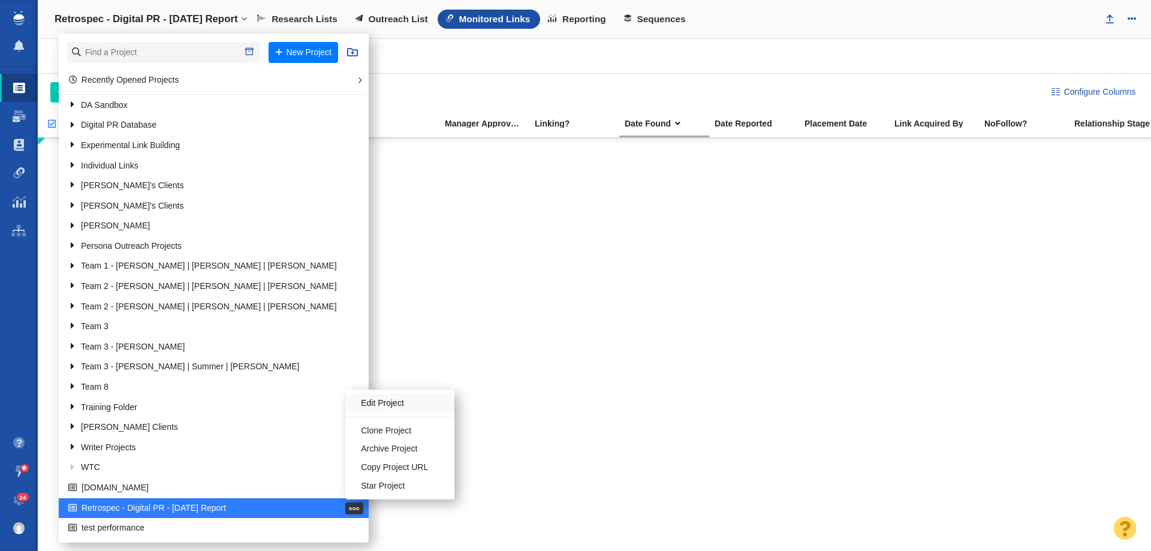
click at [345, 402] on li "Edit Project" at bounding box center [399, 403] width 109 height 19
select select "DOMAIN"
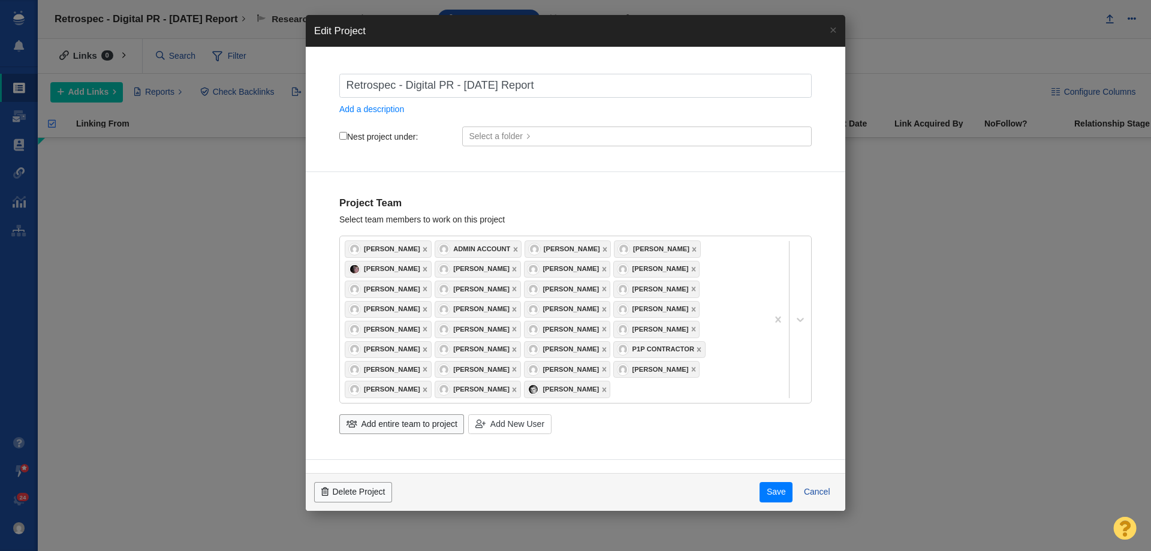
click at [372, 135] on label "Nest project under:" at bounding box center [378, 136] width 79 height 11
click at [347, 135] on input "Nest project under:" at bounding box center [343, 136] width 8 height 8
checkbox input "true"
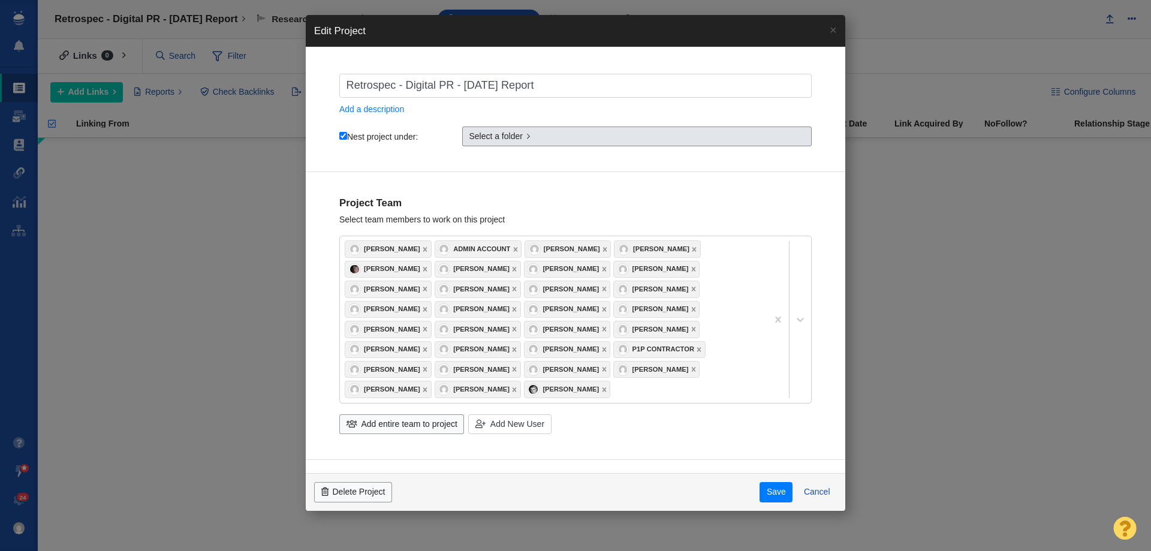
click at [469, 137] on span "Select a folder" at bounding box center [496, 136] width 54 height 13
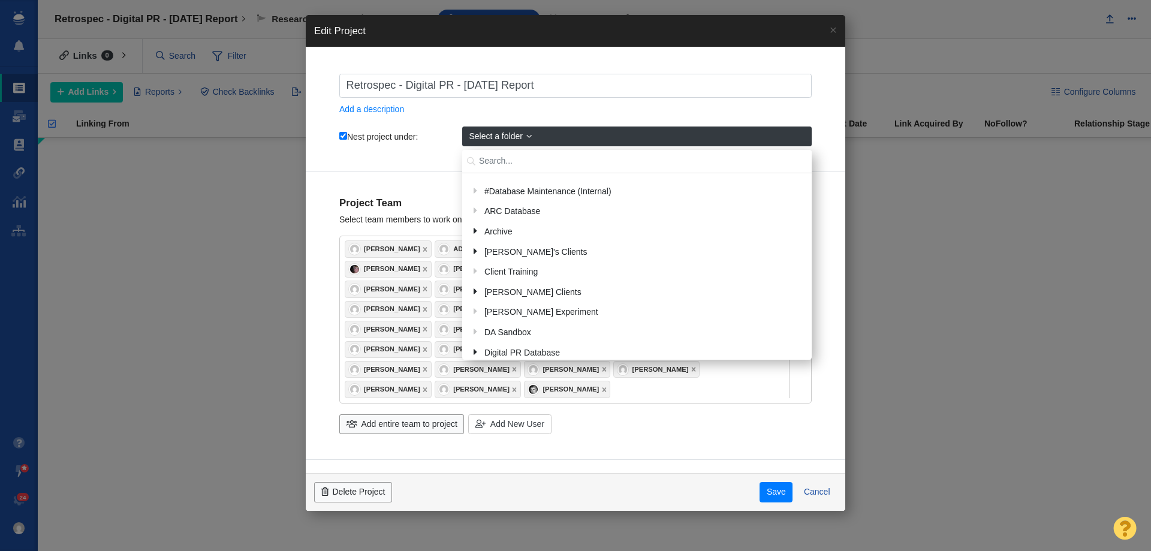
click at [484, 152] on input "text" at bounding box center [637, 161] width 350 height 23
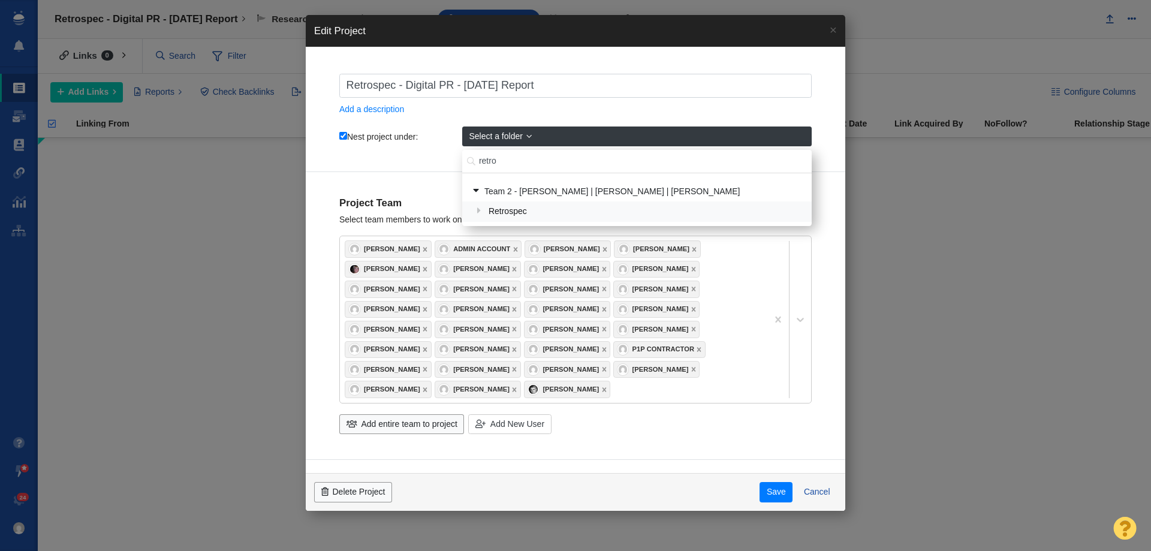
type input "retro"
click at [515, 210] on div "Retrospec" at bounding box center [644, 212] width 321 height 19
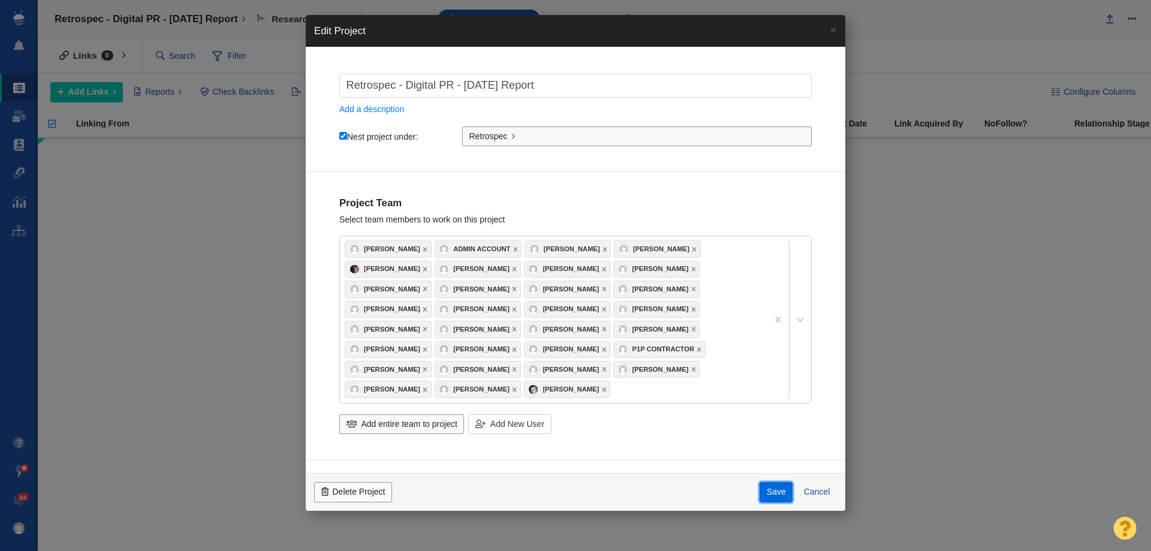
click at [776, 493] on button "Save" at bounding box center [776, 492] width 33 height 20
checkbox input "true"
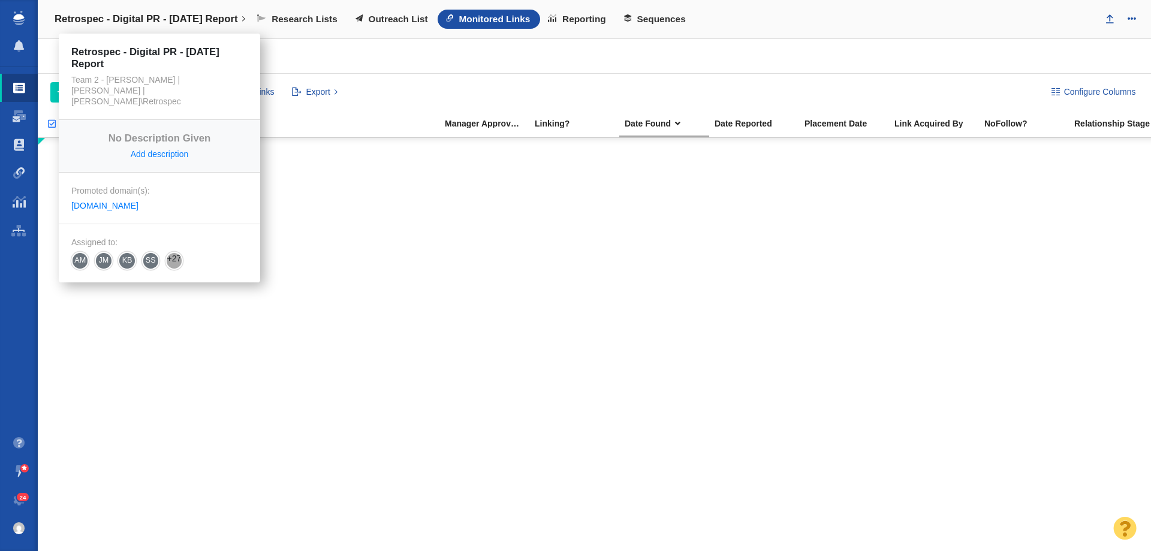
click at [254, 22] on link "Retrospec - Digital PR - [DATE] Report" at bounding box center [149, 19] width 207 height 29
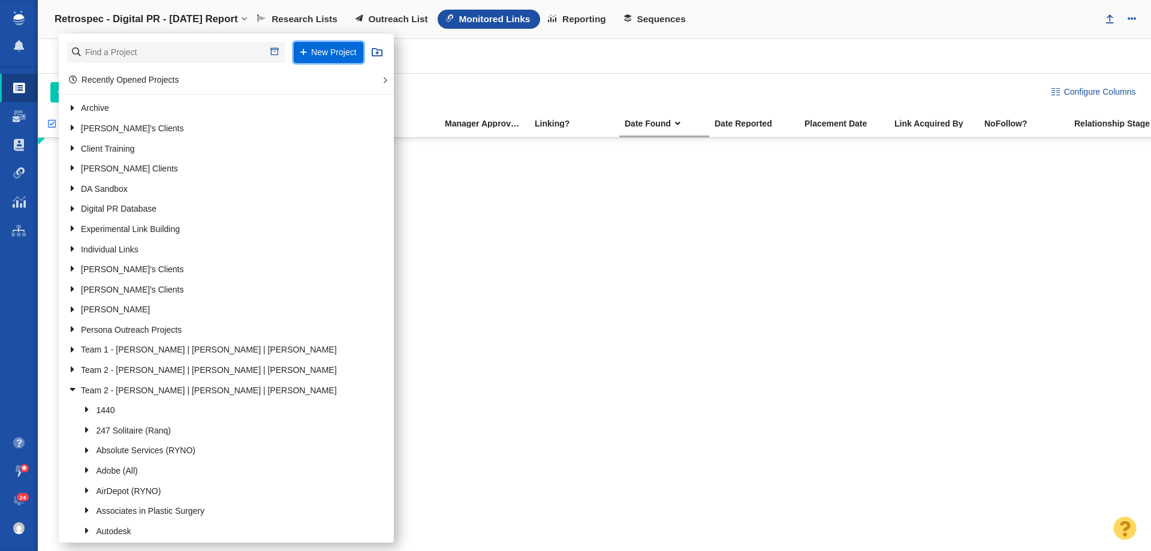
click at [318, 53] on button "New Project" at bounding box center [329, 52] width 70 height 21
select select "DOMAIN"
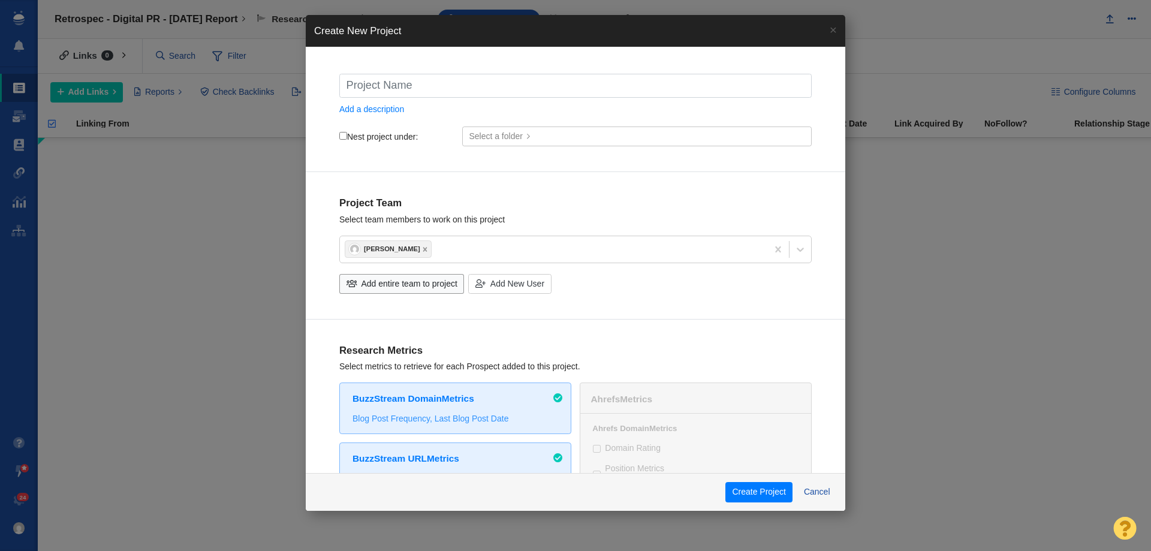
click at [418, 79] on input "text" at bounding box center [575, 86] width 472 height 24
type input "O"
checkbox input "true"
type input "OC"
checkbox input "true"
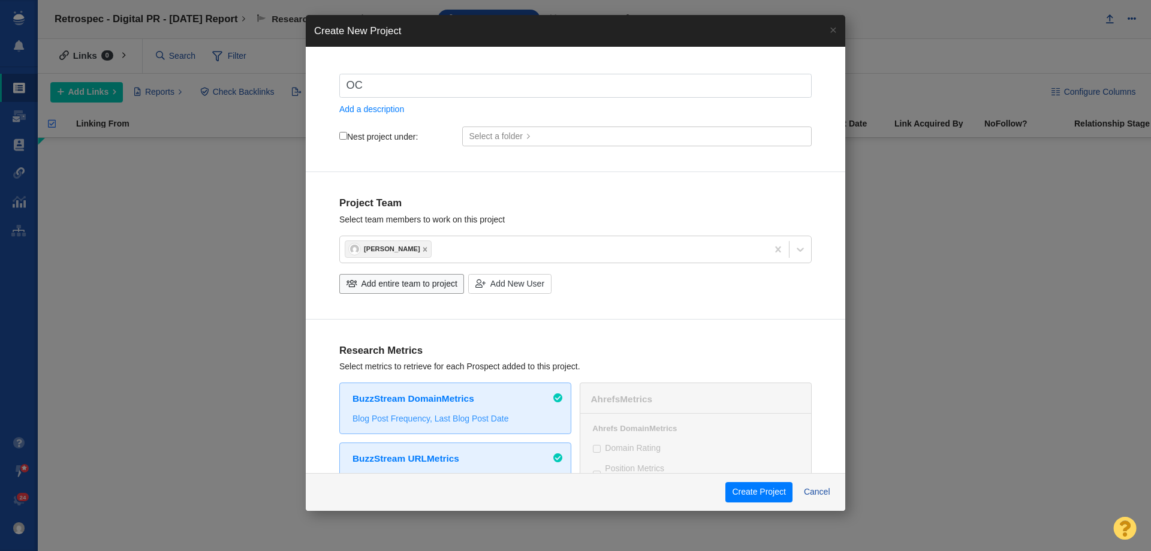
type input "OCt"
checkbox input "true"
type input "OC"
checkbox input "true"
type input "O"
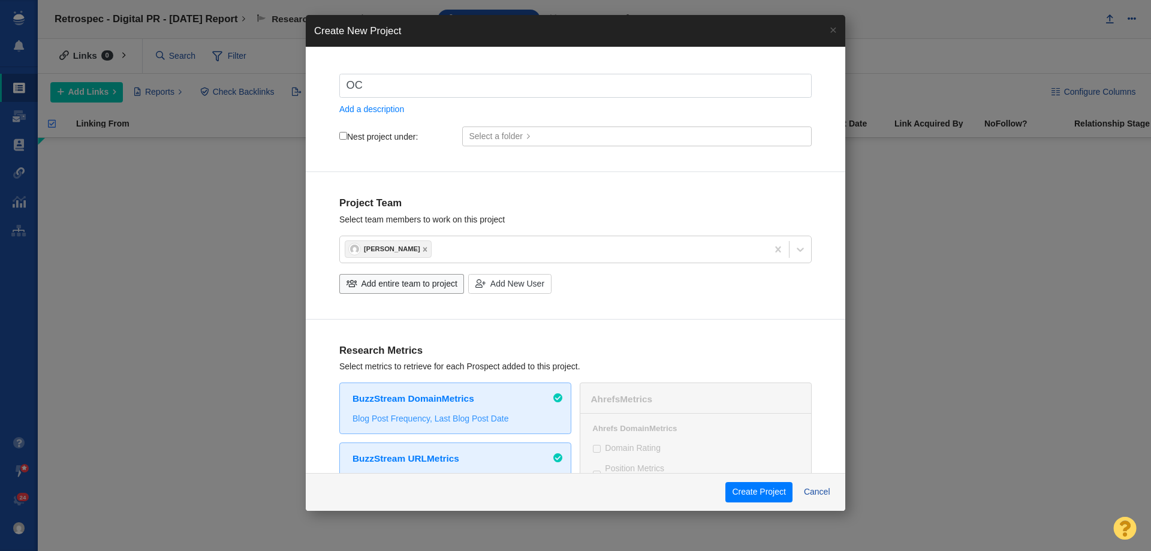
checkbox input "true"
type input "Os"
checkbox input "true"
type input "O"
checkbox input "true"
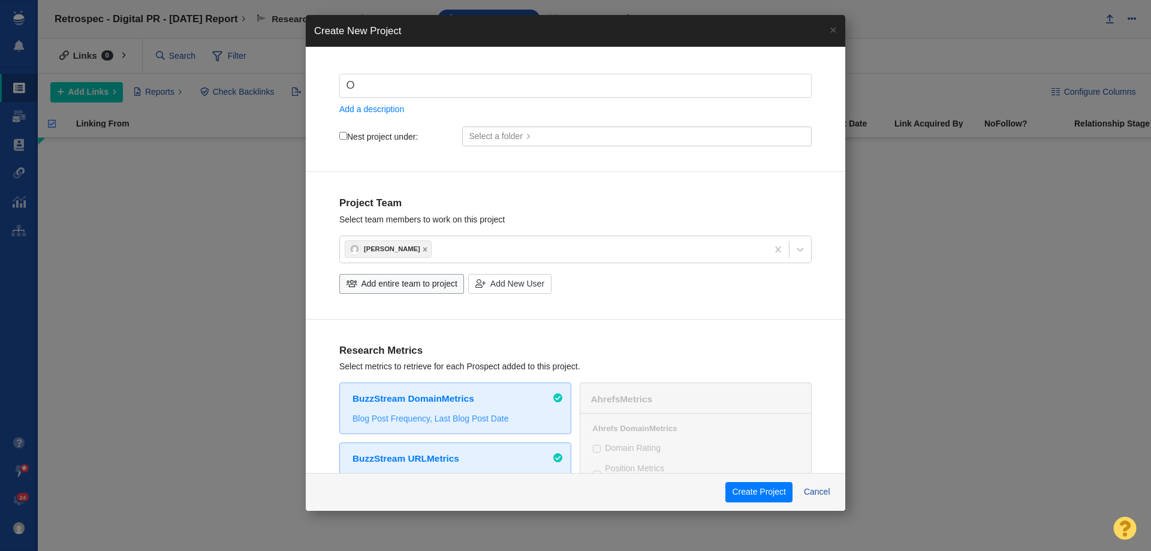
type input "Oc"
checkbox input "true"
type input "Oca"
checkbox input "true"
type input "Ocat"
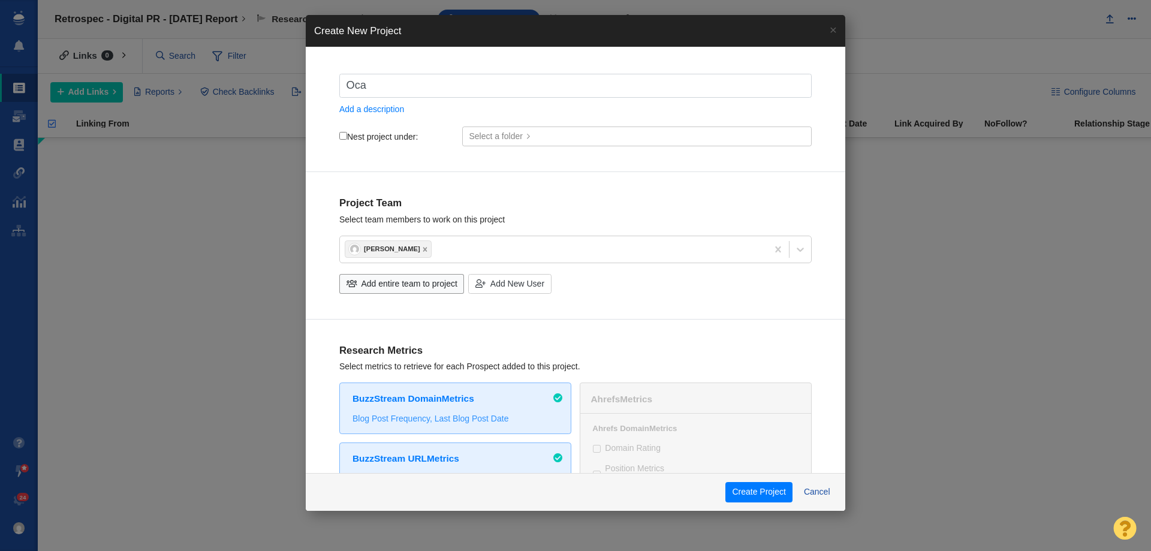
checkbox input "true"
type input "Ocata"
checkbox input "true"
type input "Ocatan"
checkbox input "true"
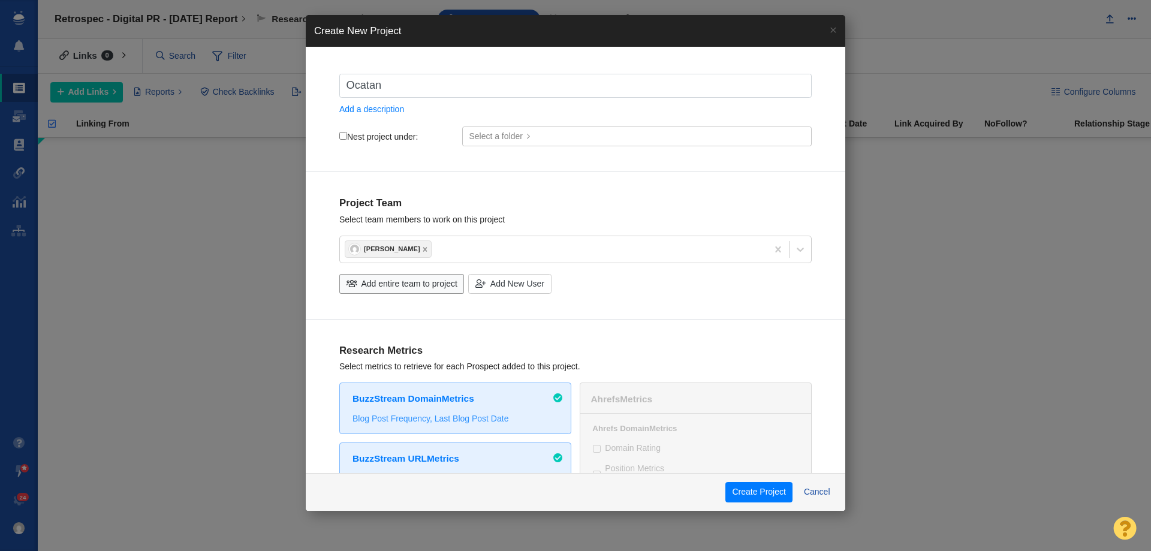
type input "Ocatan"
checkbox input "true"
type input "Ocatan"
checkbox input "true"
type input "Ocatane"
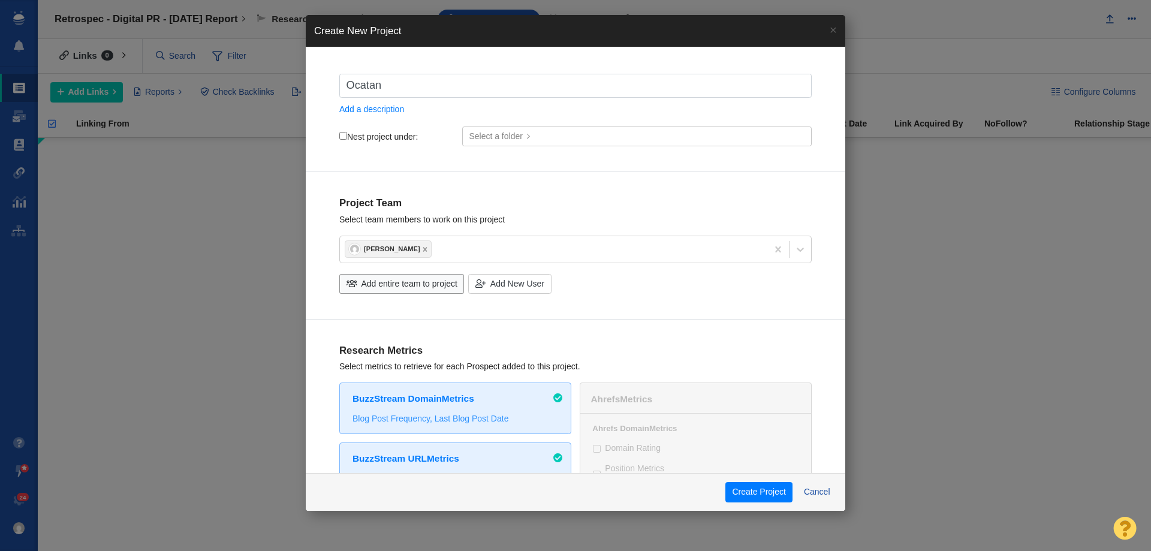
checkbox input "true"
type input "Ocatane"
checkbox input "true"
type input "Ocatane"
checkbox input "true"
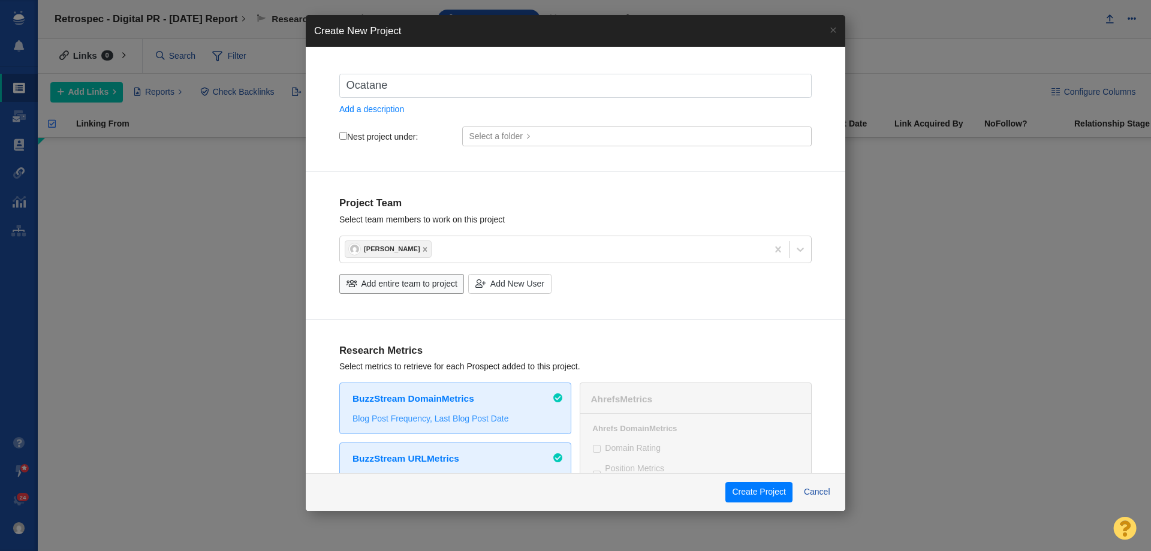
type input "Ocatan"
checkbox input "true"
type input "Ocata"
checkbox input "true"
type input "Ocat"
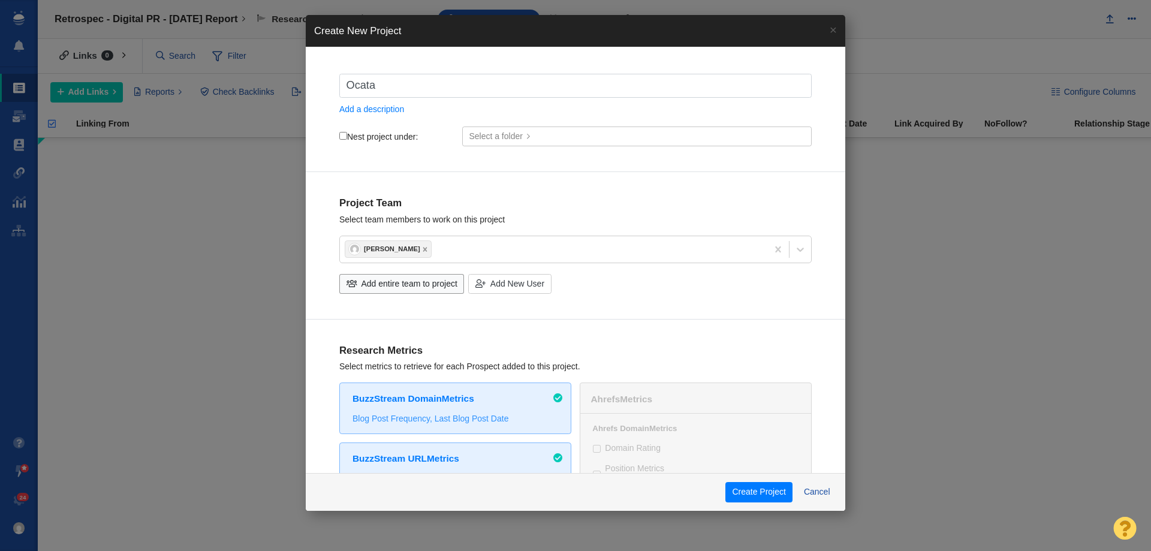
checkbox input "true"
type input "Oca"
checkbox input "true"
type input "Ocat"
checkbox input "true"
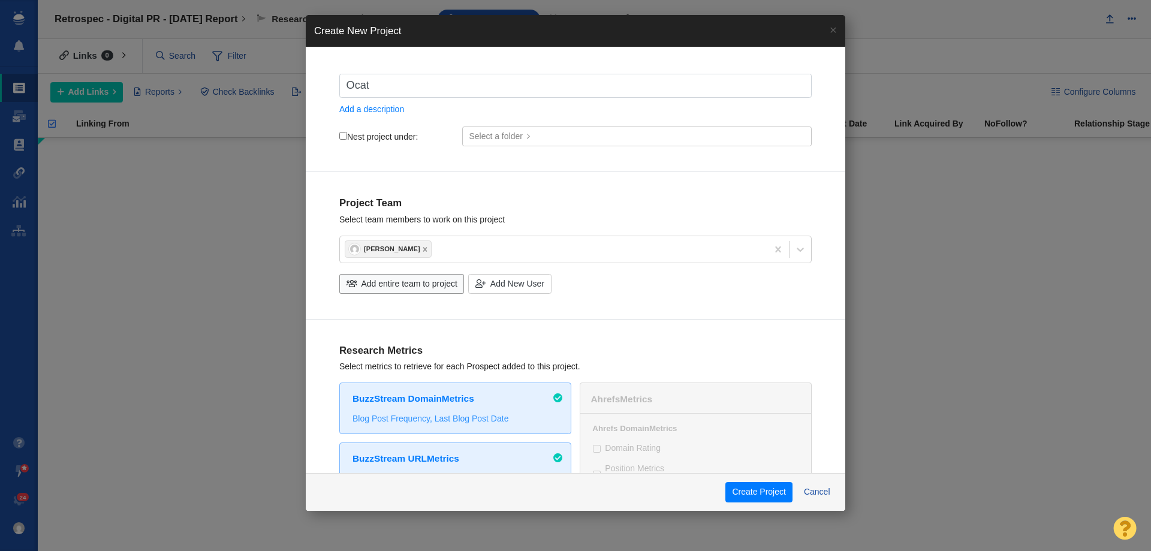
type input "Oca"
checkbox input "true"
type input "Oc"
checkbox input "true"
type input "Oct"
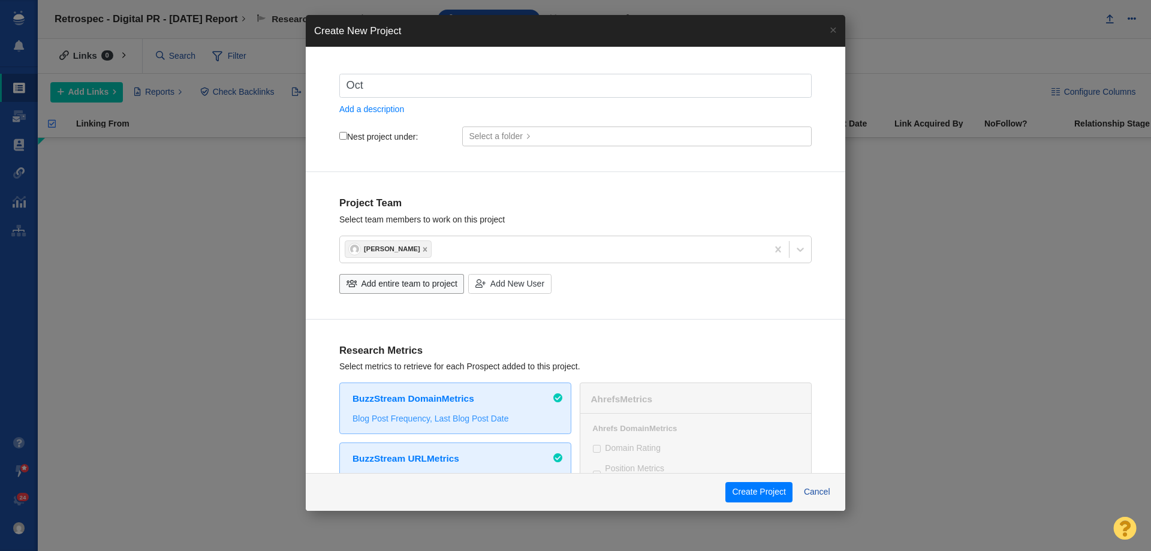
checkbox input "true"
type input "Octa"
checkbox input "true"
type input "Octae"
checkbox input "true"
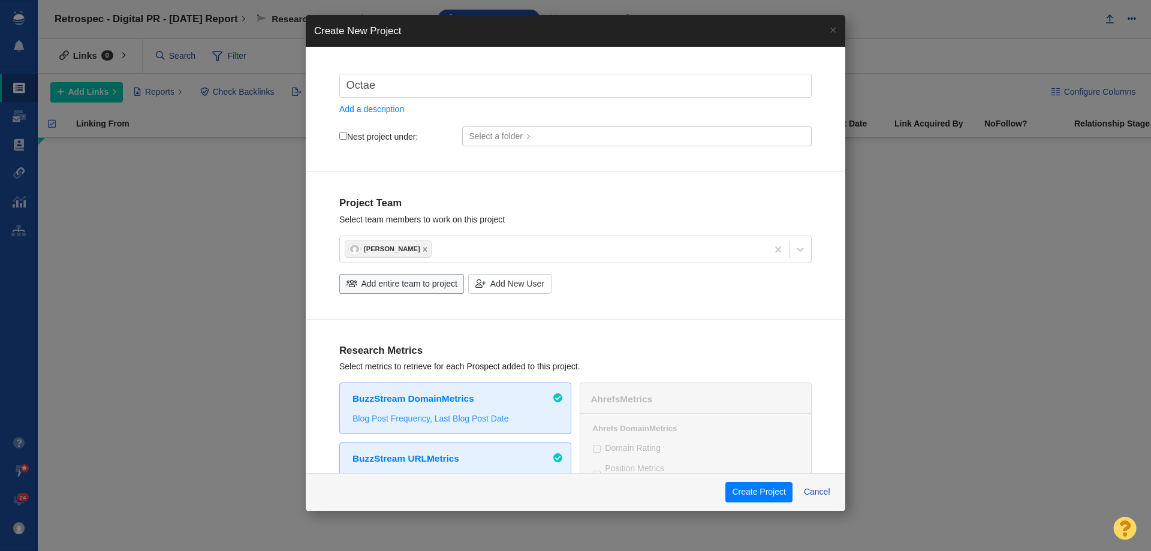
type input "Octa"
checkbox input "true"
type input "Octan"
checkbox input "true"
type input "Octane"
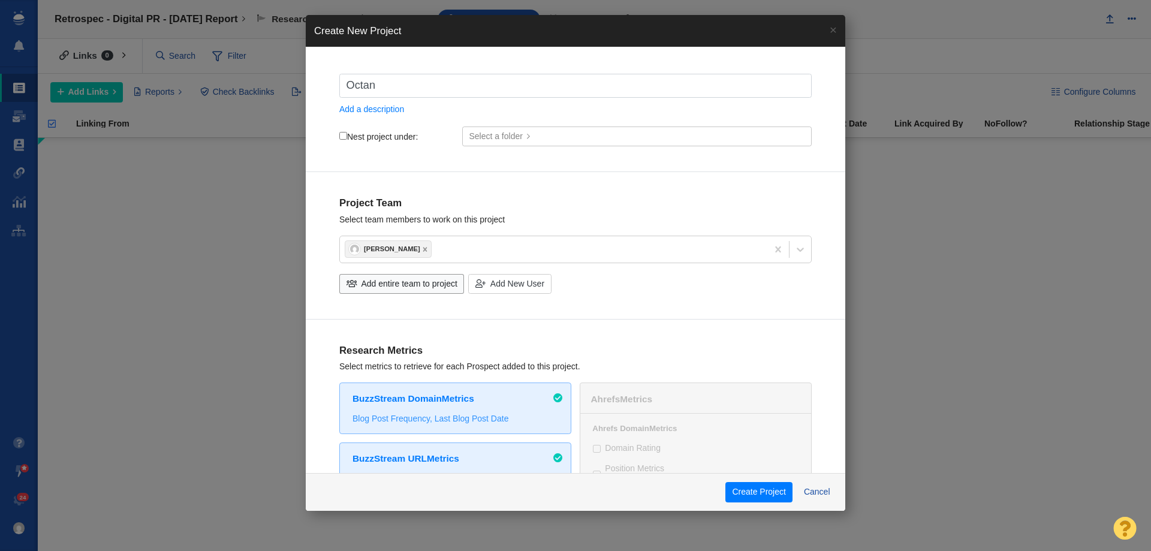
checkbox input "true"
type input "Octane"
checkbox input "true"
type input "Octane S"
checkbox input "true"
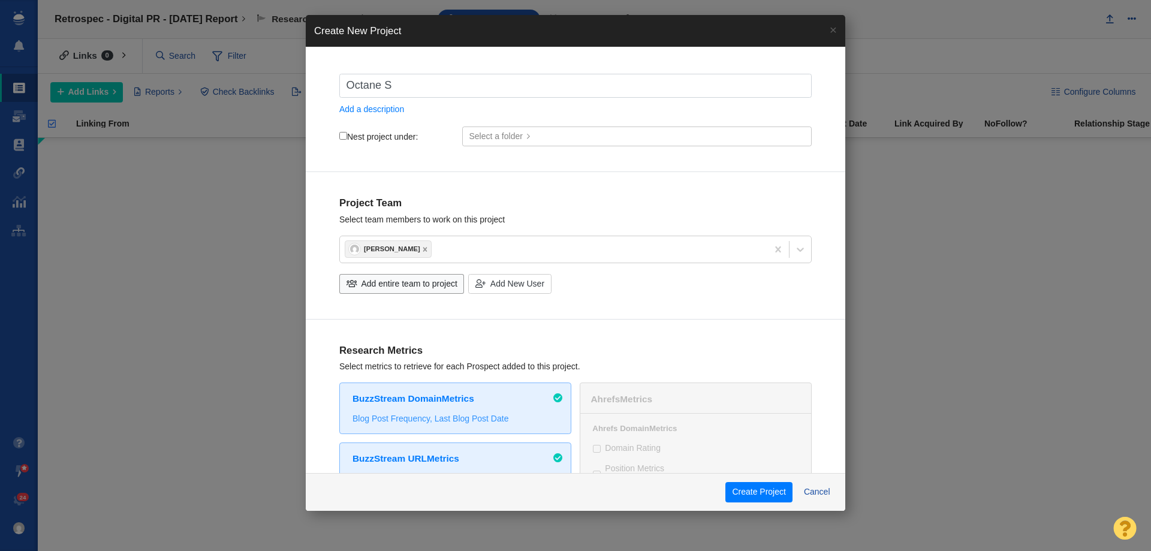
type input "Octane Se"
checkbox input "true"
type input "Octane Sea"
checkbox input "true"
type input "Octane Seat"
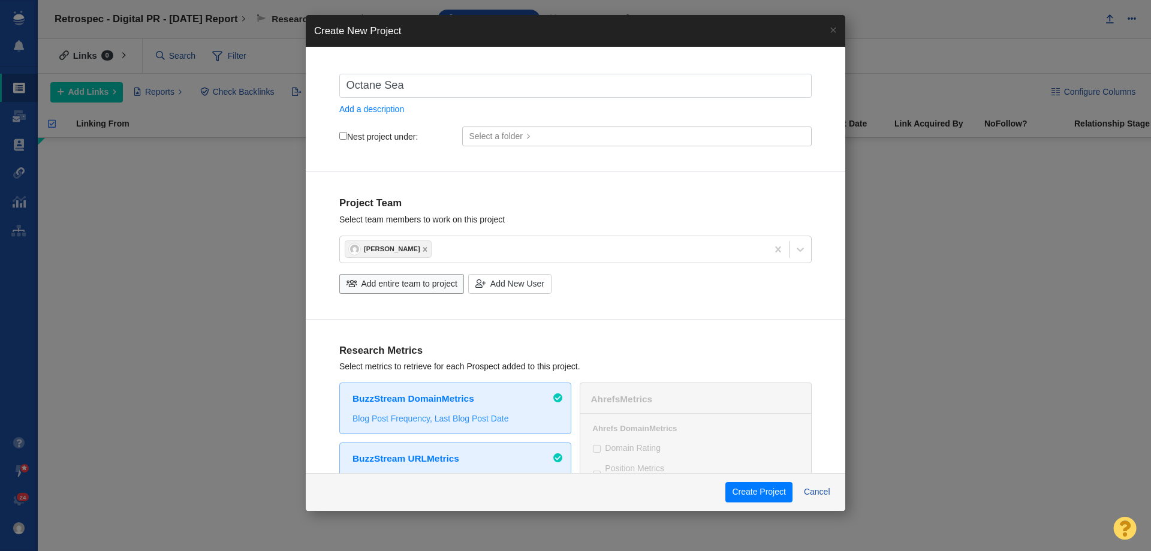
checkbox input "true"
type input "Octane Seati"
checkbox input "true"
type input "Octane Seatin"
checkbox input "true"
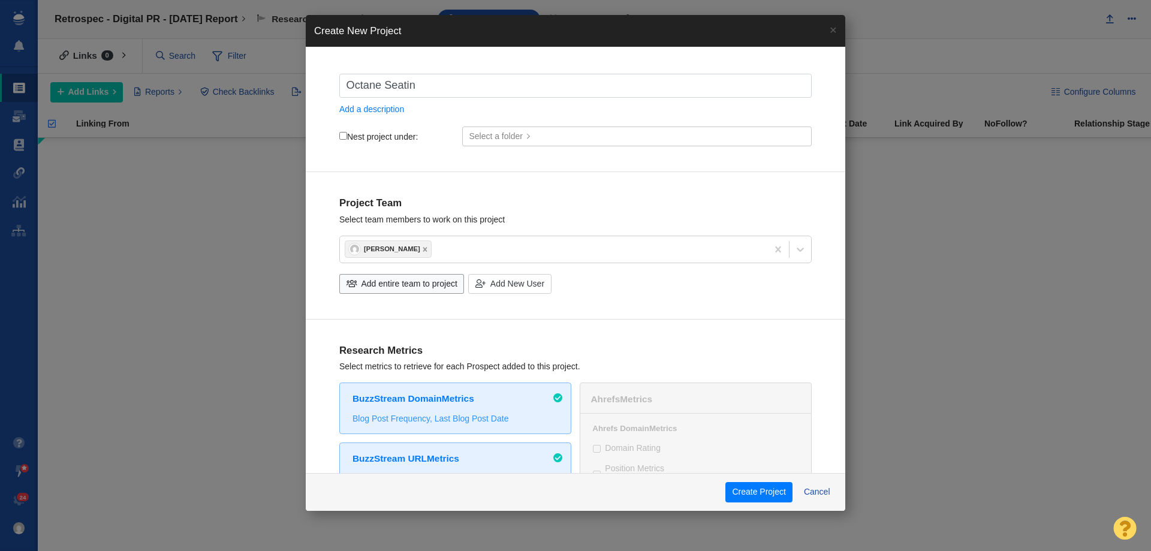
type input "Octane Seating"
checkbox input "true"
type input "Octane Seating"
checkbox input "true"
type input "Octane Seating -"
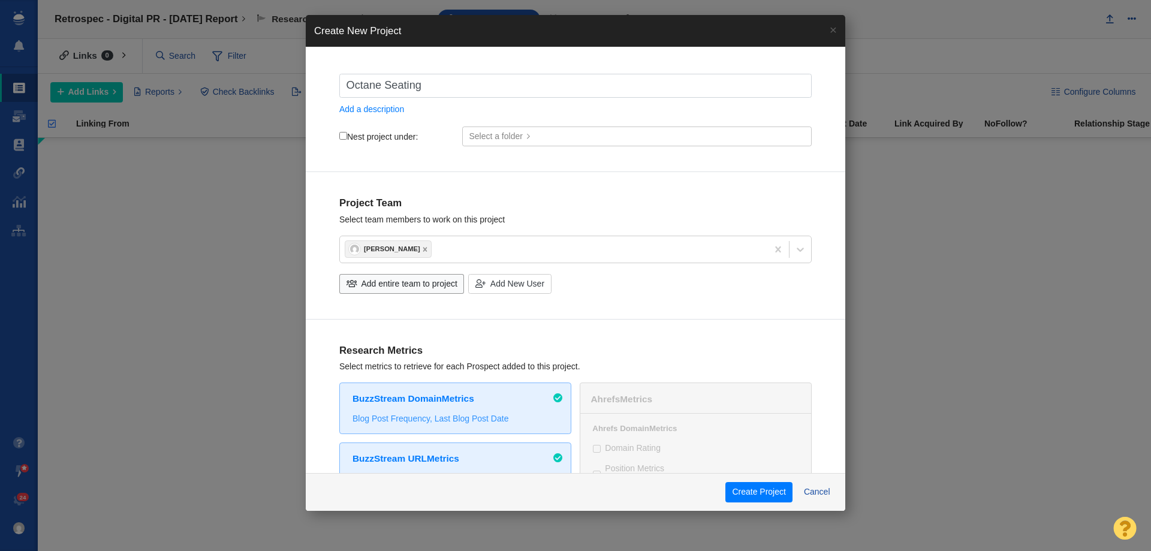
checkbox input "true"
type input "Octane Seating -"
checkbox input "true"
type input "Octane Seating - D"
checkbox input "true"
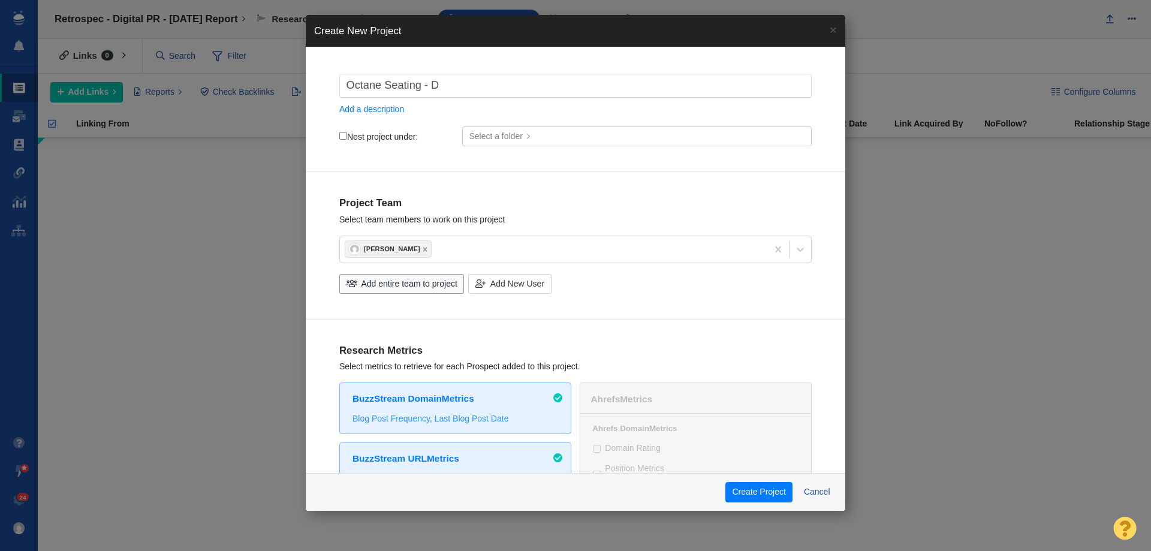
type input "Octane Seating - Di"
checkbox input "true"
type input "Octane Seating - Dig"
checkbox input "true"
type input "Octane Seating - Digi"
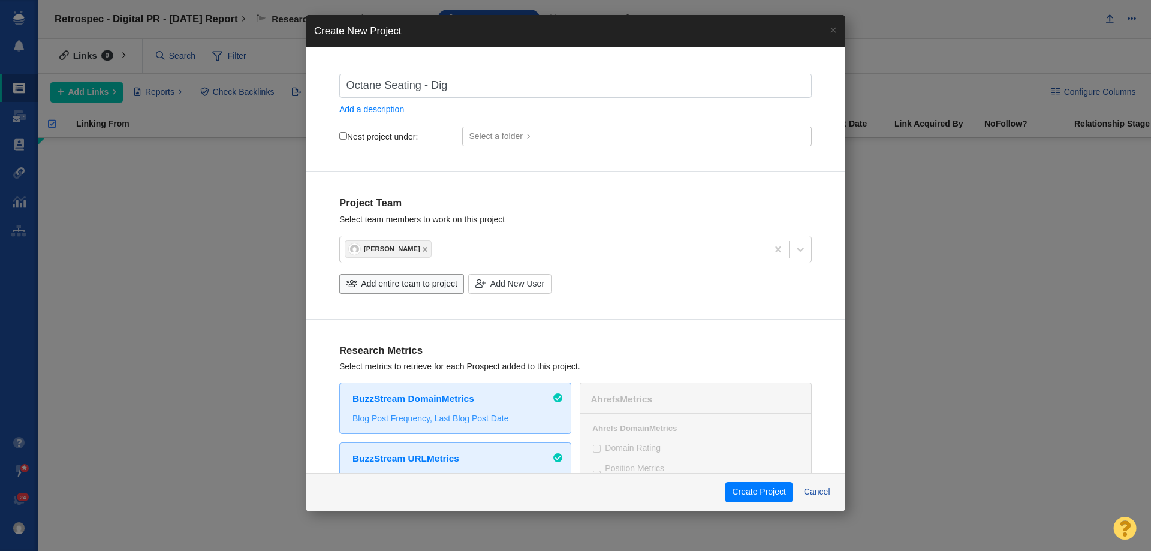
checkbox input "true"
type input "Octane Seating - Digit"
checkbox input "true"
type input "Octane Seating - Digita"
checkbox input "true"
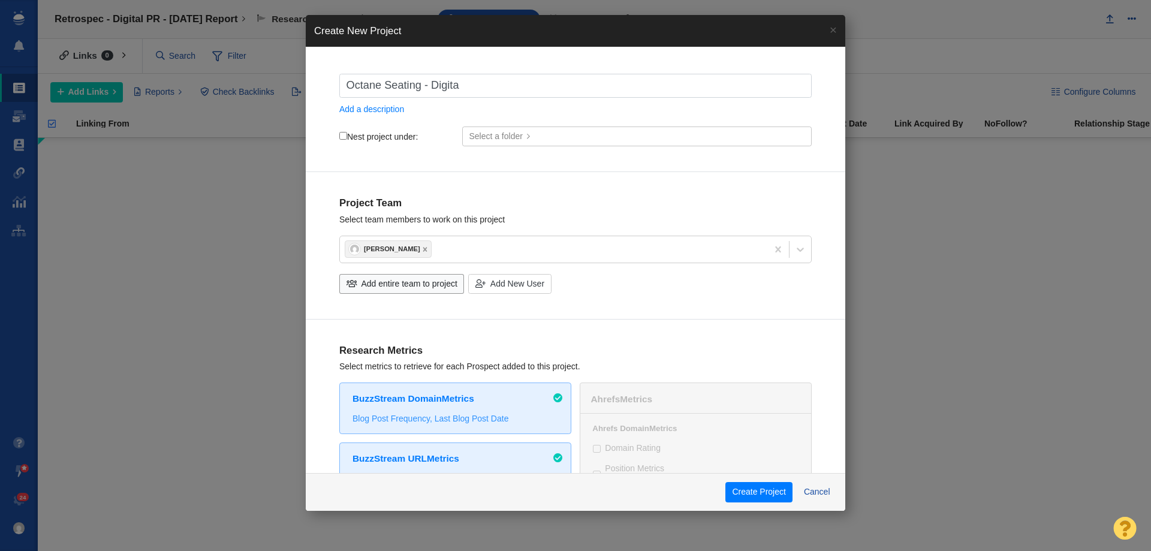
type input "Octane Seating - Digital"
checkbox input "true"
type input "Octane Seating - Digital"
checkbox input "true"
type input "Octane Seating - Digital P"
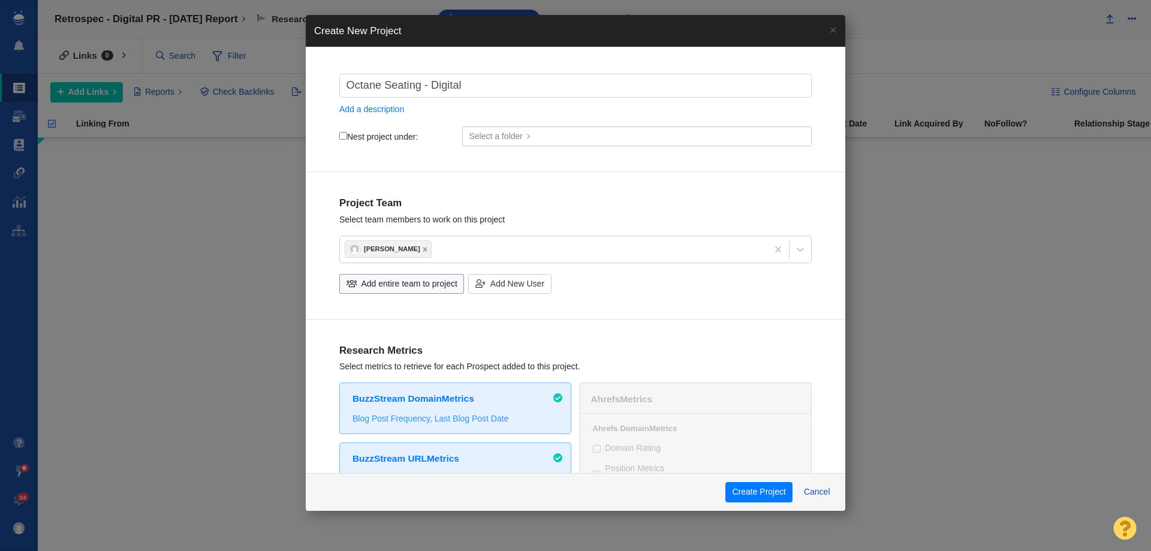
checkbox input "true"
type input "Octane Seating - Digital PR"
checkbox input "true"
type input "Octane Seating - Digital PR"
checkbox input "true"
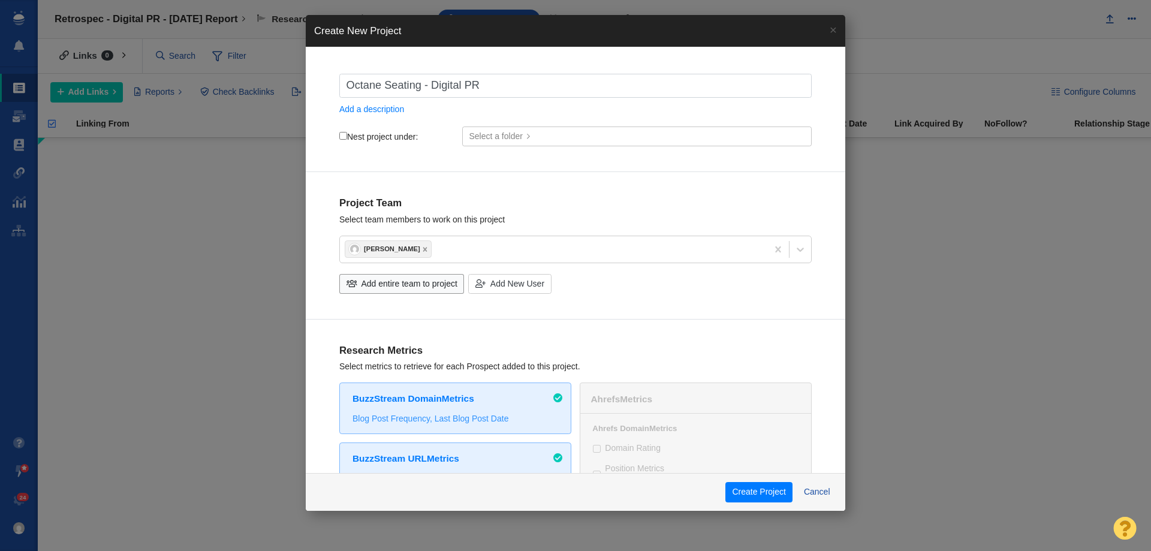
type input "Octane Seating - Digital PR -"
checkbox input "true"
type input "Octane Seating - Digital PR -"
checkbox input "true"
type input "Octane Seating - Digital PR - U"
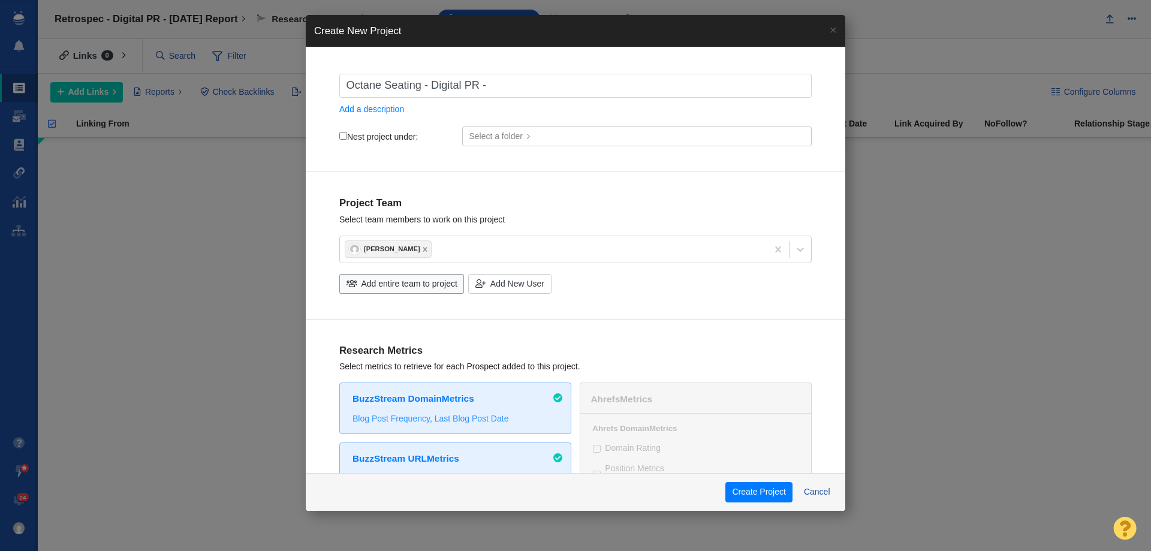
checkbox input "true"
type input "Octane Seating - Digital PR - Un"
checkbox input "true"
type input "Octane Seating - Digital PR - Uns"
checkbox input "true"
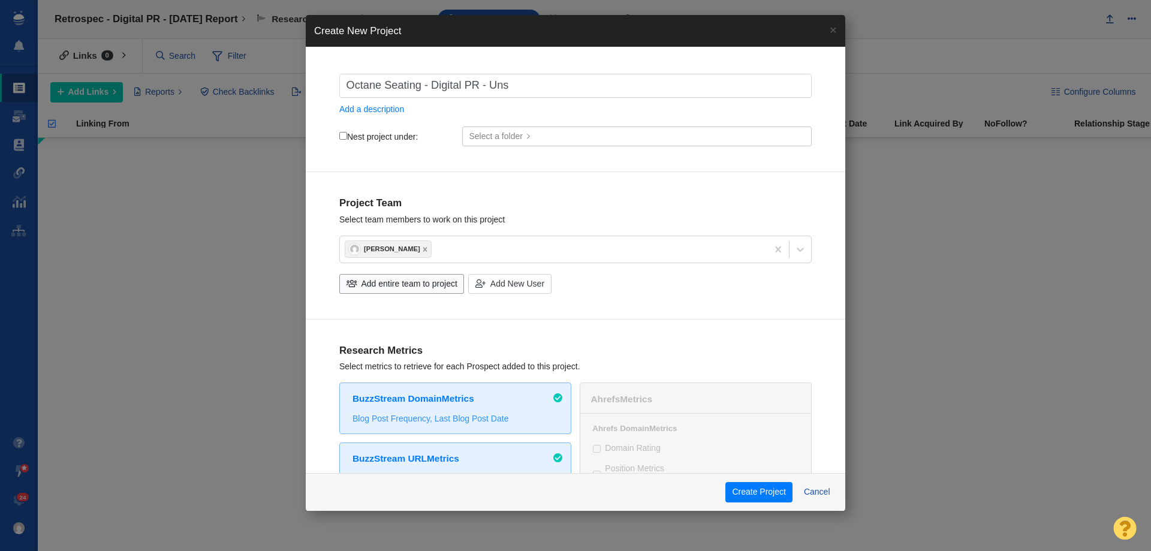
type input "Octane Seating - Digital PR - Unsc"
checkbox input "true"
type input "Octane Seating - Digital PR - Unscr"
checkbox input "true"
type input "Octane Seating - Digital PR - Unscri"
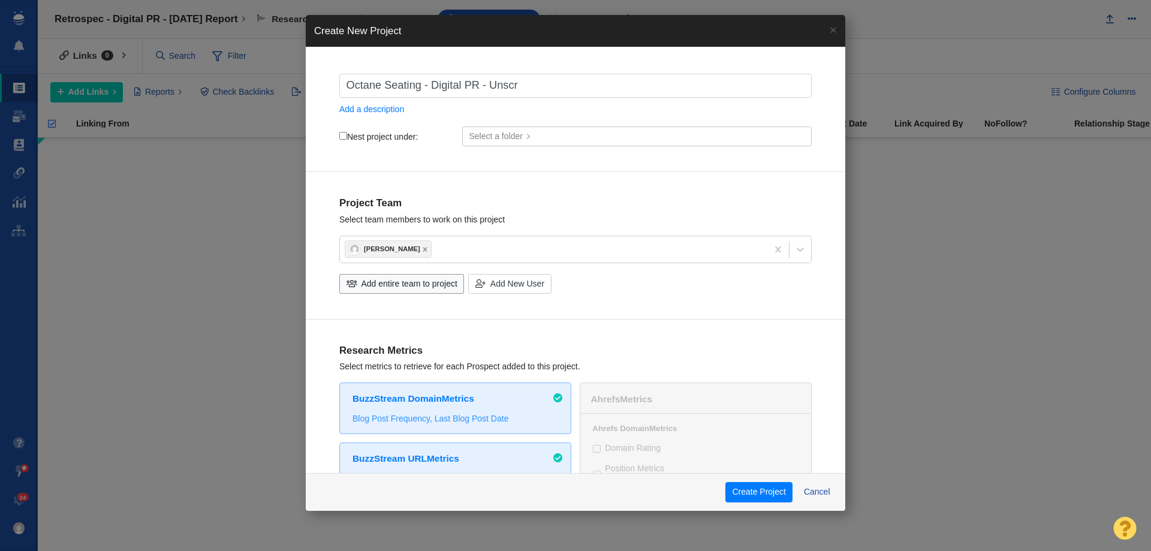
checkbox input "true"
type input "Octane Seating - Digital PR - Unscript"
checkbox input "true"
type input "Octane Seating - Digital PR - Unscripte"
checkbox input "true"
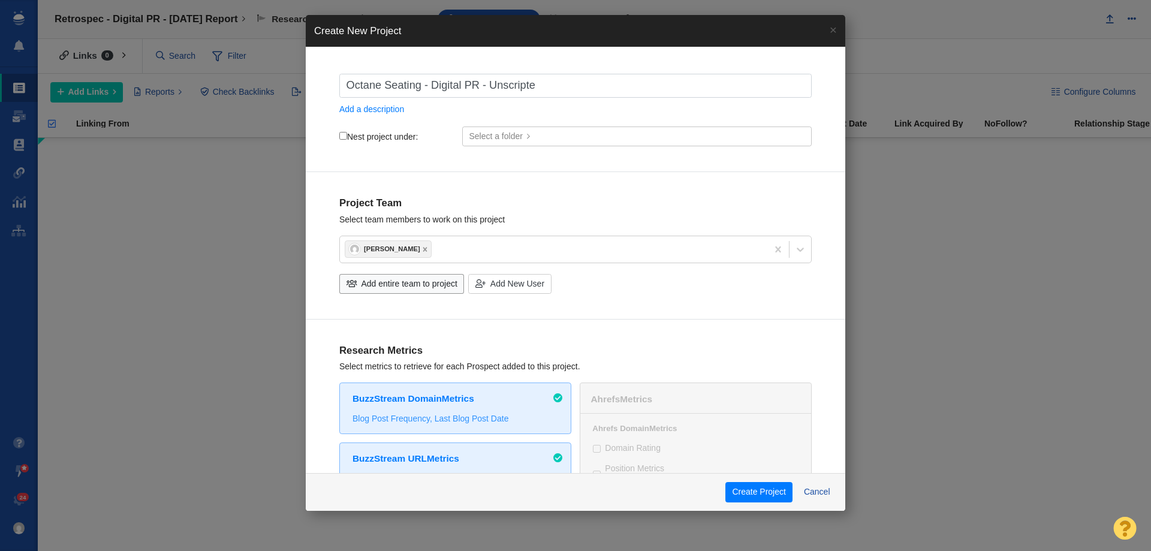
type input "Octane Seating - Digital PR - Unscripted"
checkbox input "true"
type input "Octane Seating - Digital PR - Unscripted"
checkbox input "true"
type input "Octane Seating - Digital PR - Unscripted M"
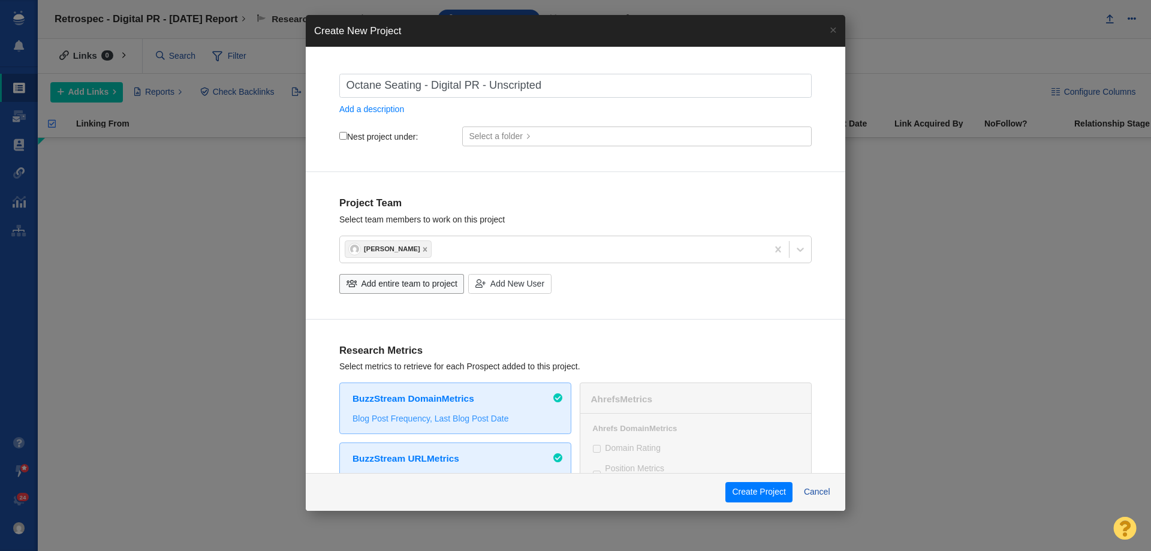
checkbox input "true"
type input "Octane Seating - Digital PR - Unscripted Mo"
checkbox input "true"
type input "Octane Seating - Digital PR - Unscripted Mov"
checkbox input "true"
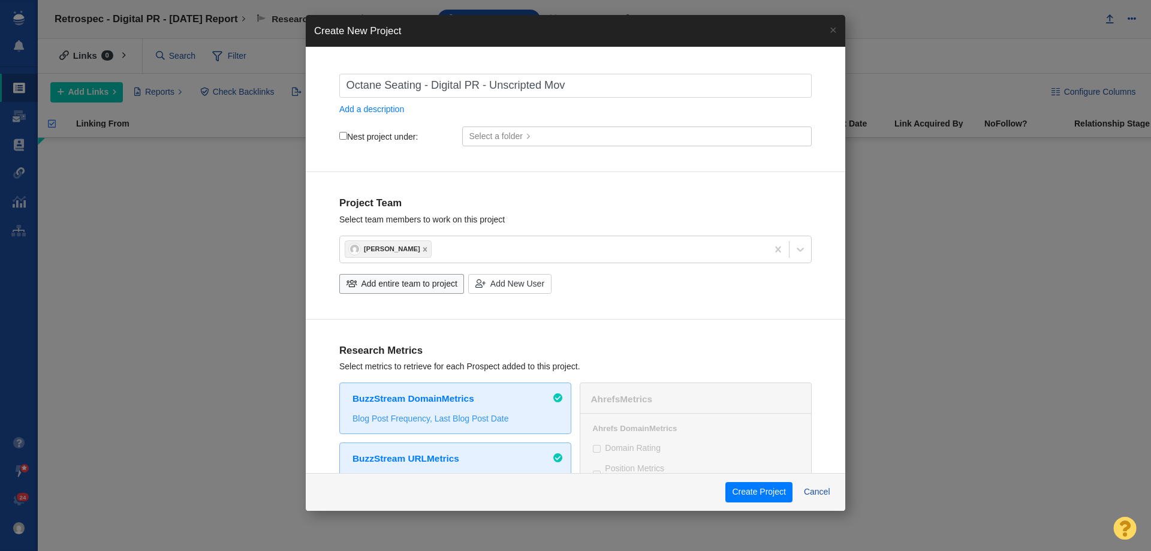
type input "Octane Seating - Digital PR - Unscripted Movi"
checkbox input "true"
type input "Octane Seating - Digital PR - Unscripted Movie"
checkbox input "true"
type input "Octane Seating - Digital PR - Unscripted Movies"
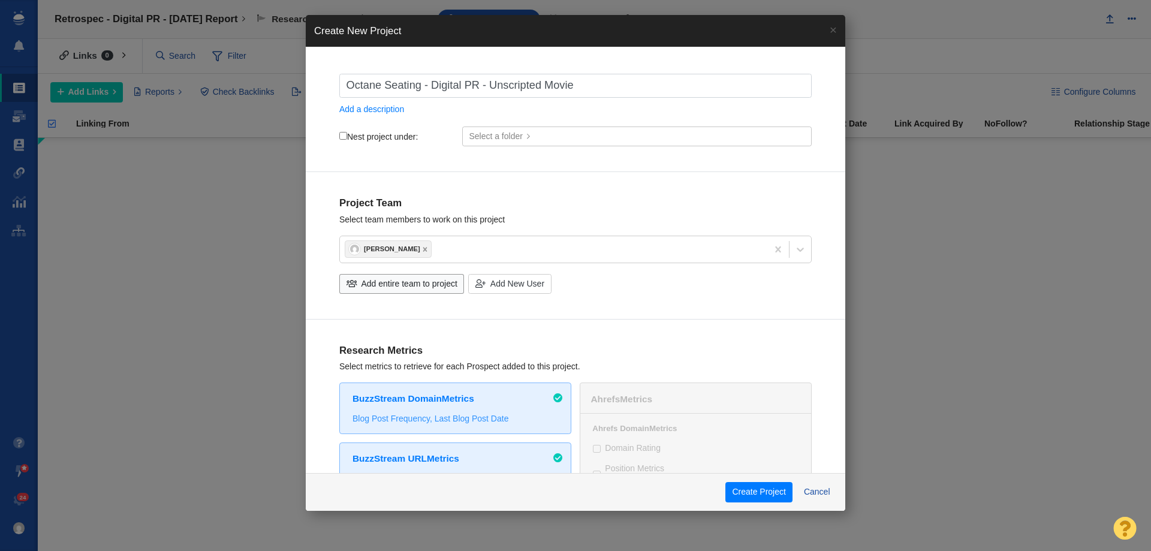
checkbox input "true"
type input "Octane Seating - Digital PR - Unscripted Movies"
checkbox input "true"
type input "Octane Seating - Digital PR - Unscripted Movies M"
checkbox input "true"
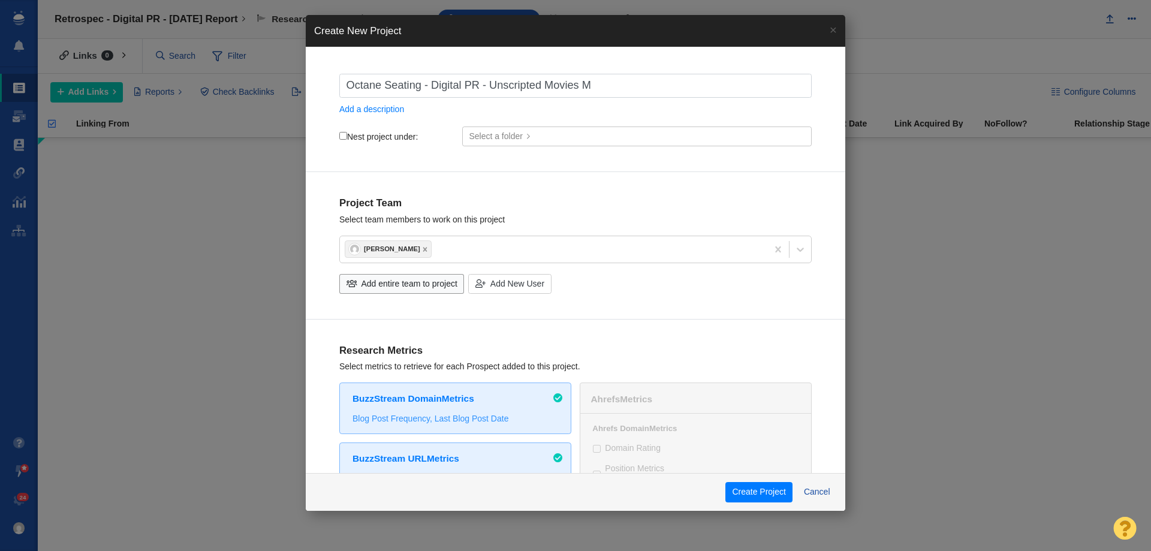
type input "Octane Seating - Digital PR - Unscripted Movies Ma"
checkbox input "true"
type input "Octane Seating - Digital PR - Unscripted Movies M"
checkbox input "true"
type input "Octane Seating - Digital PR - Unscripted Movies"
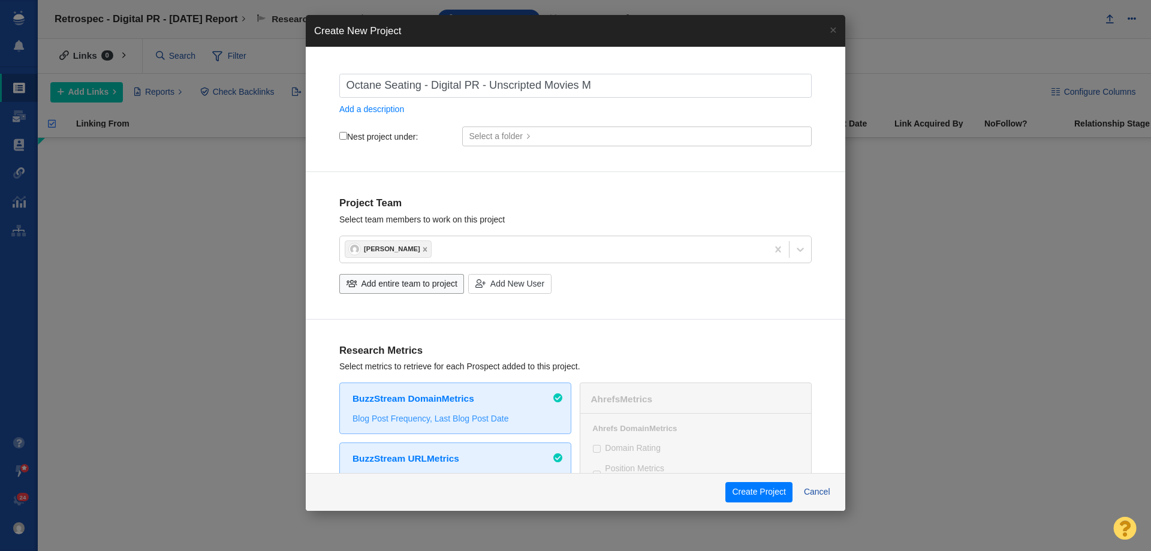
checkbox input "true"
type input "Octane Seating - Digital PR - Unscripted Movies"
checkbox input "true"
type input "Octane Seating - Digital PR - Unscripted Movie"
checkbox input "true"
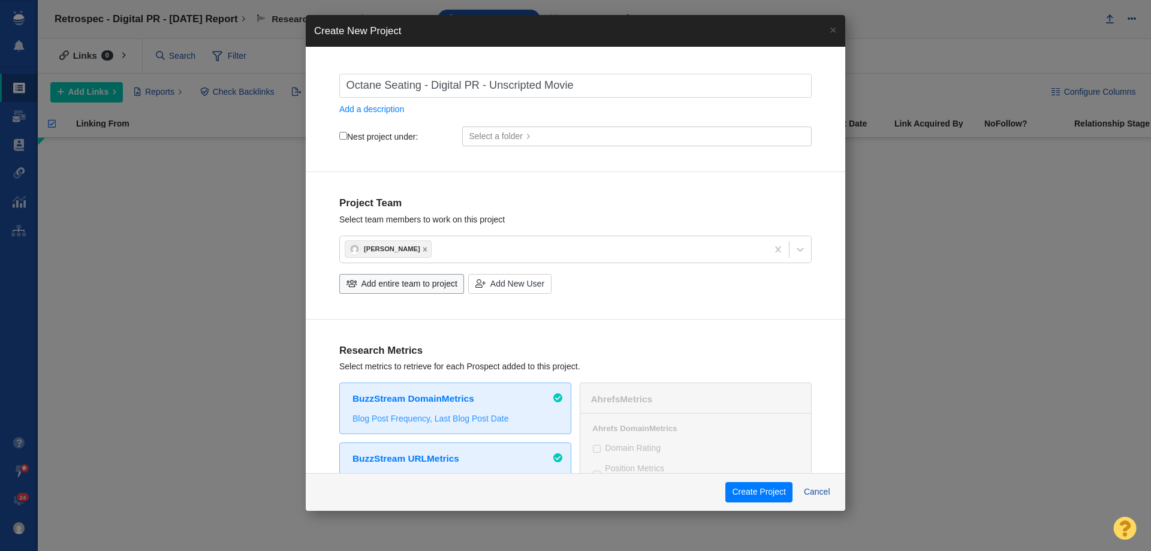
type input "Octane Seating - Digital PR - Unscripted Movie"
checkbox input "true"
type input "Octane Seating - Digital PR - Unscripted Movie M"
checkbox input "true"
type input "Octane Seating - Digital PR - Unscripted Movie Ma"
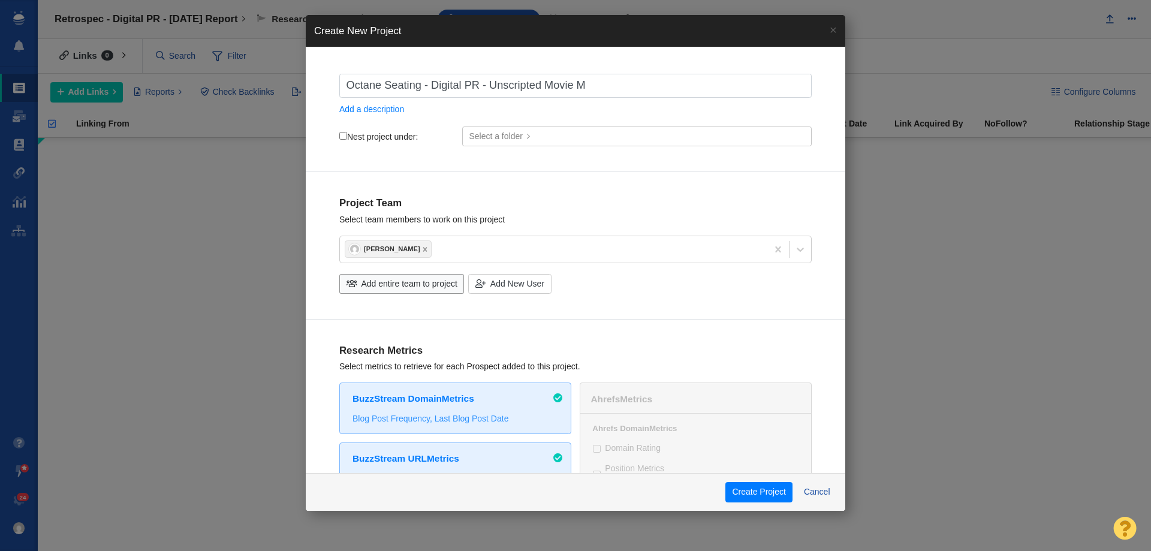
checkbox input "true"
type input "Octane Seating - Digital PR - Unscripted Movie Mad"
checkbox input "true"
type input "Octane Seating - Digital PR - Unscripted Movie Made"
checkbox input "true"
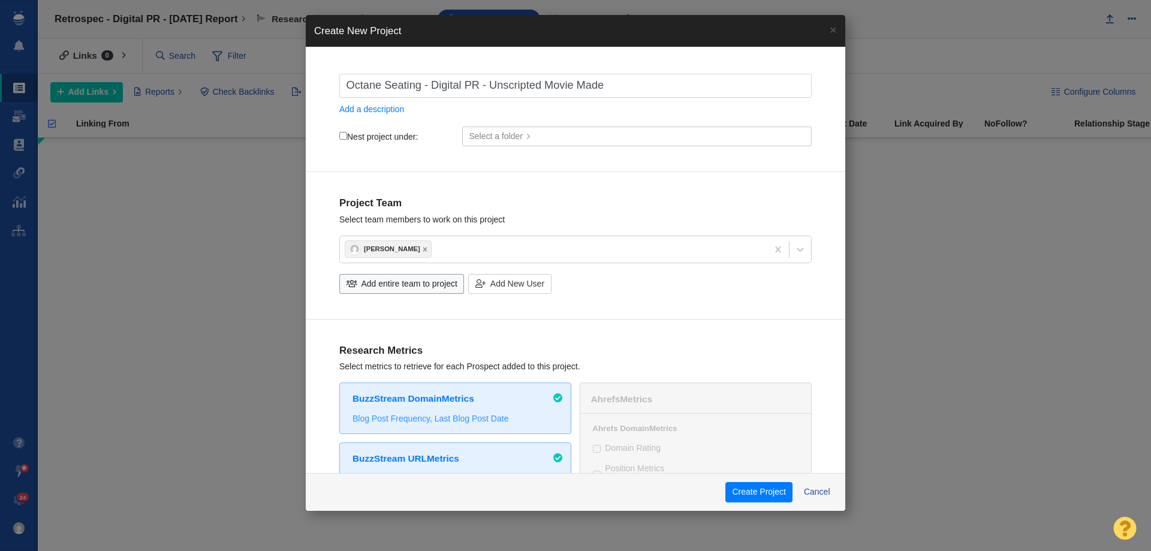
type input "Octane Seating - Digital PR - Unscripted Movie Maden"
checkbox input "true"
type input "Octane Seating - Digital PR - Unscripted Movie Madene"
checkbox input "true"
type input "Octane Seating - Digital PR - Unscripted Movie Madenes"
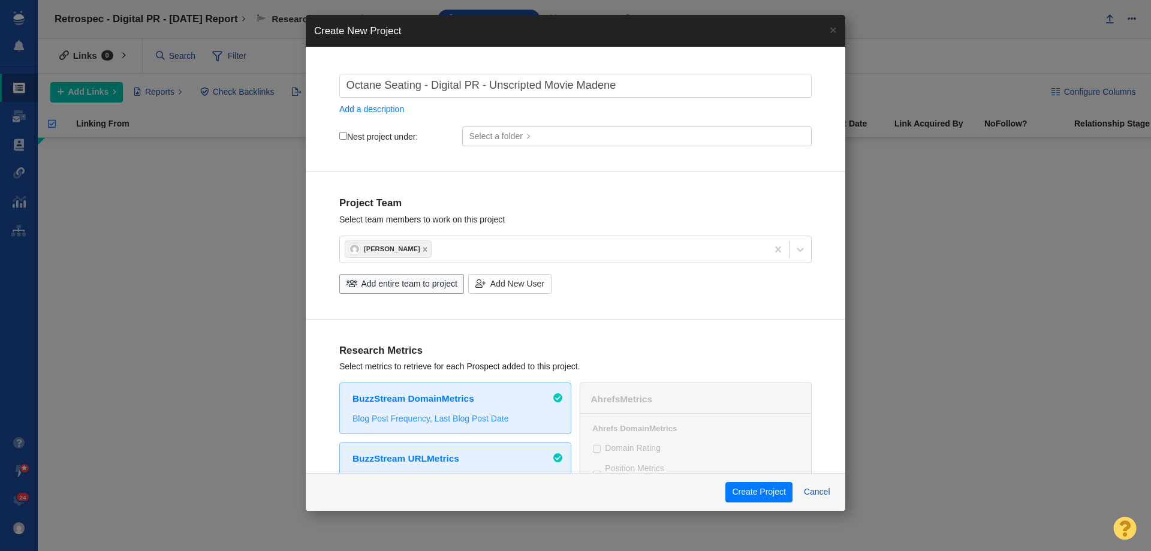
checkbox input "true"
type input "Octane Seating - Digital PR - Unscripted Movie Madene"
checkbox input "true"
type input "Octane Seating - Digital PR - Unscripted Movie Maden"
checkbox input "true"
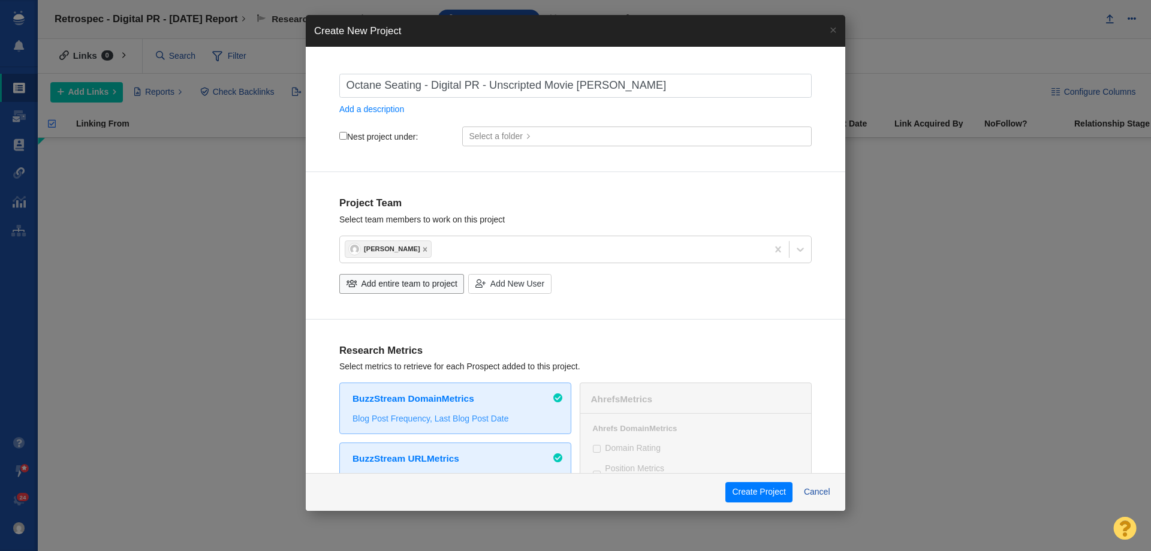
type input "Octane Seating - Digital PR - Unscripted Movie Made"
checkbox input "true"
type input "Octane Seating - Digital PR - Unscripted Movie Mad"
checkbox input "true"
type input "Octane Seating - Digital PR - Unscripted Movie Madn"
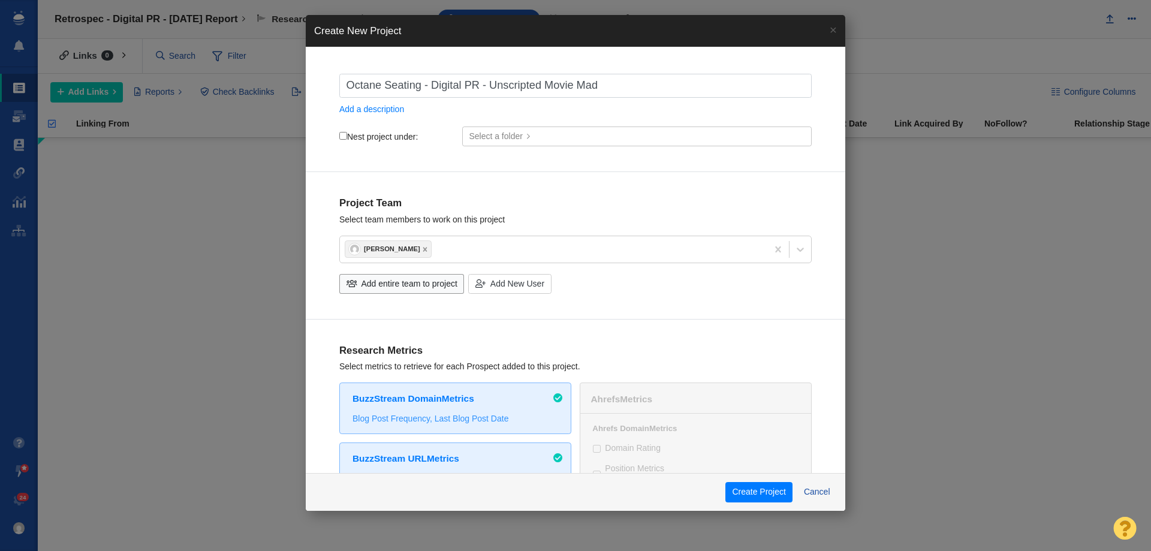
checkbox input "true"
type input "Octane Seating - Digital PR - Unscripted Movie Madne"
checkbox input "true"
type input "Octane Seating - Digital PR - Unscripted Movie Madnes"
checkbox input "true"
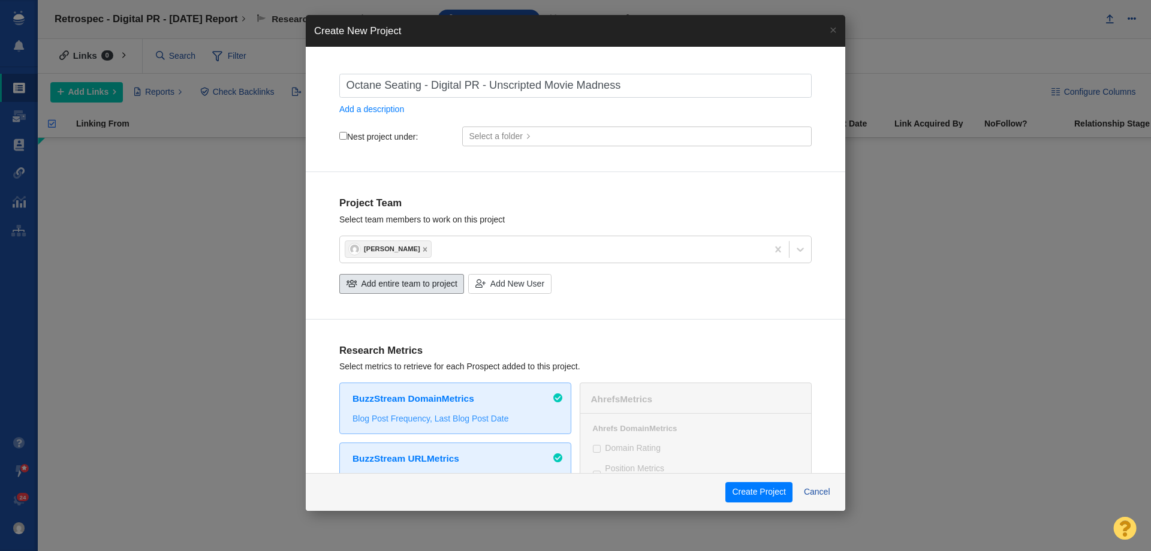
click at [407, 289] on span "Add entire team to project" at bounding box center [409, 284] width 96 height 13
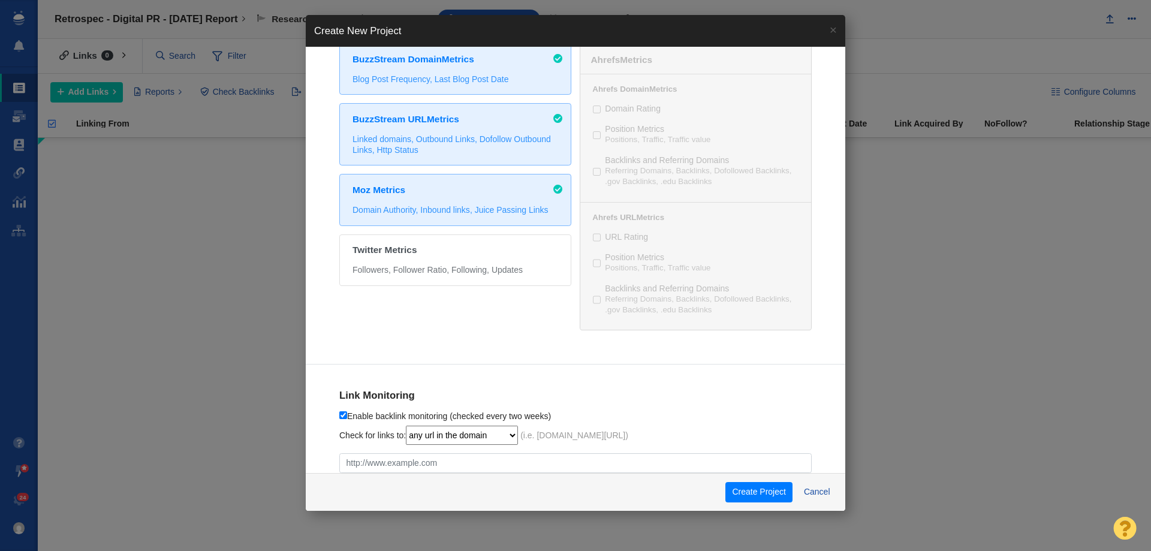
scroll to position [636, 0]
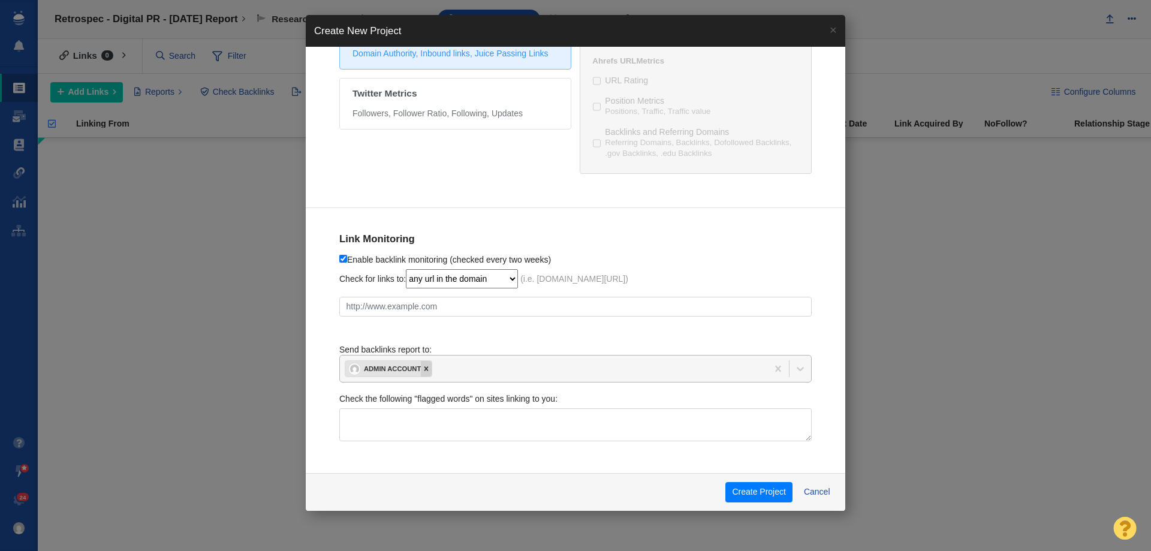
click at [424, 367] on icon at bounding box center [426, 369] width 4 height 4
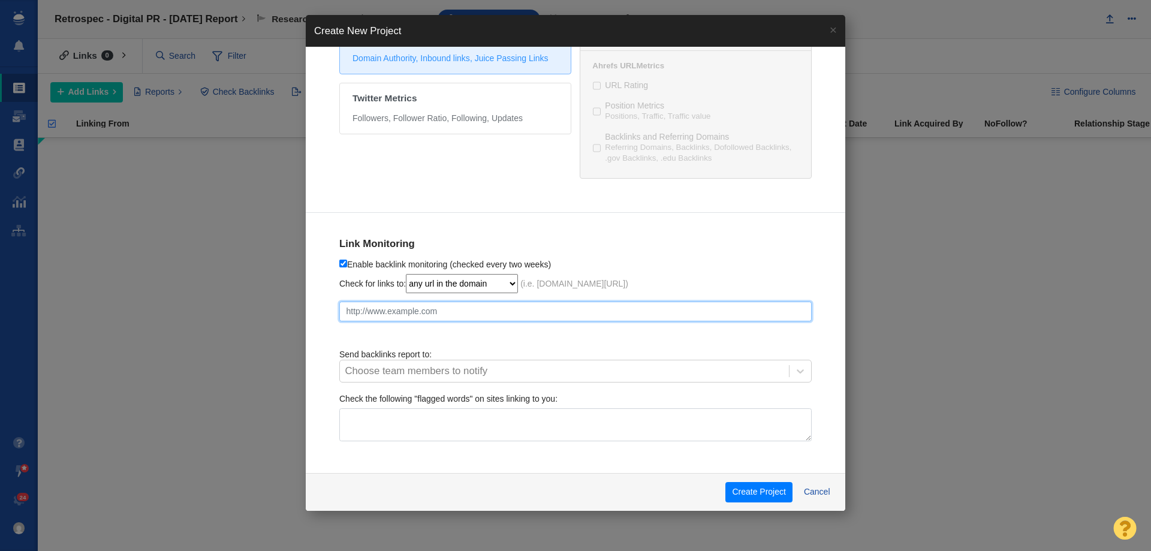
click at [436, 320] on input "text" at bounding box center [575, 312] width 472 height 20
paste input "https://octaneseating.com/blog/unscripted-movie-madness/"
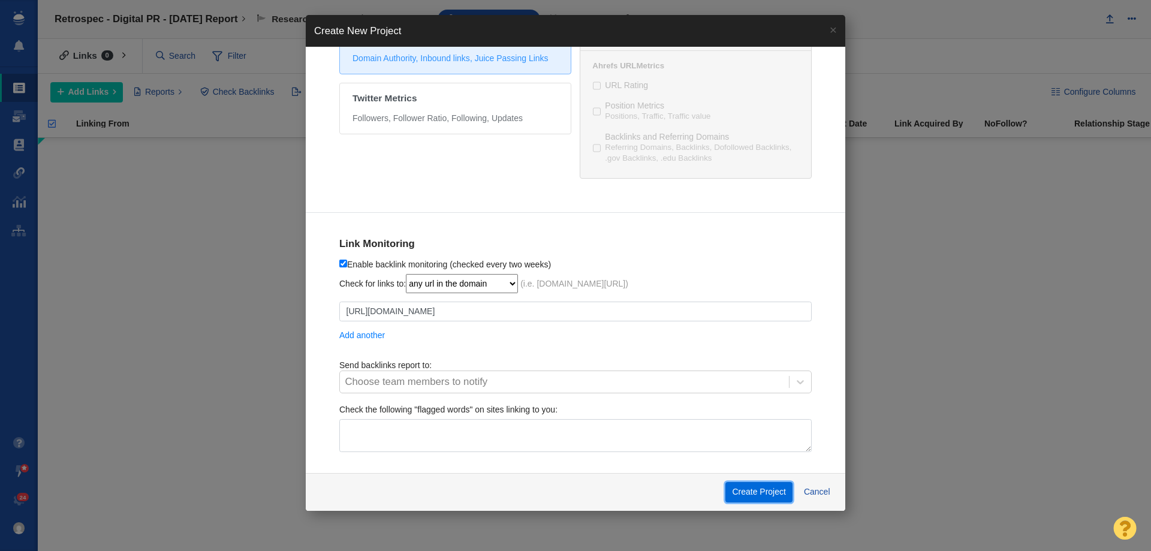
click at [739, 494] on button "Create Project" at bounding box center [758, 492] width 67 height 20
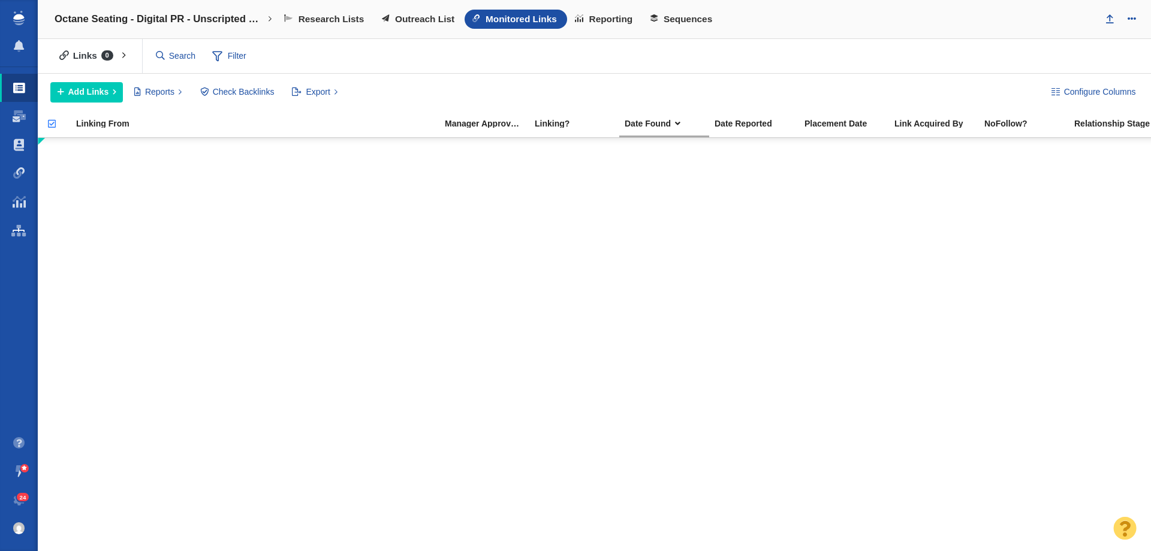
click at [22, 237] on link "Projects Home" at bounding box center [19, 230] width 38 height 29
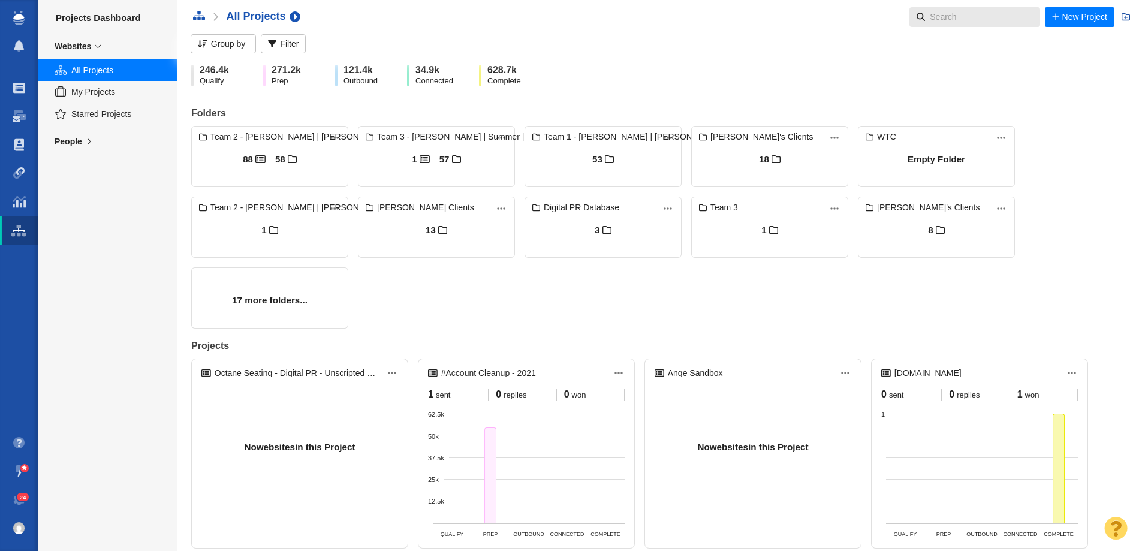
click at [979, 14] on input "text" at bounding box center [976, 17] width 103 height 20
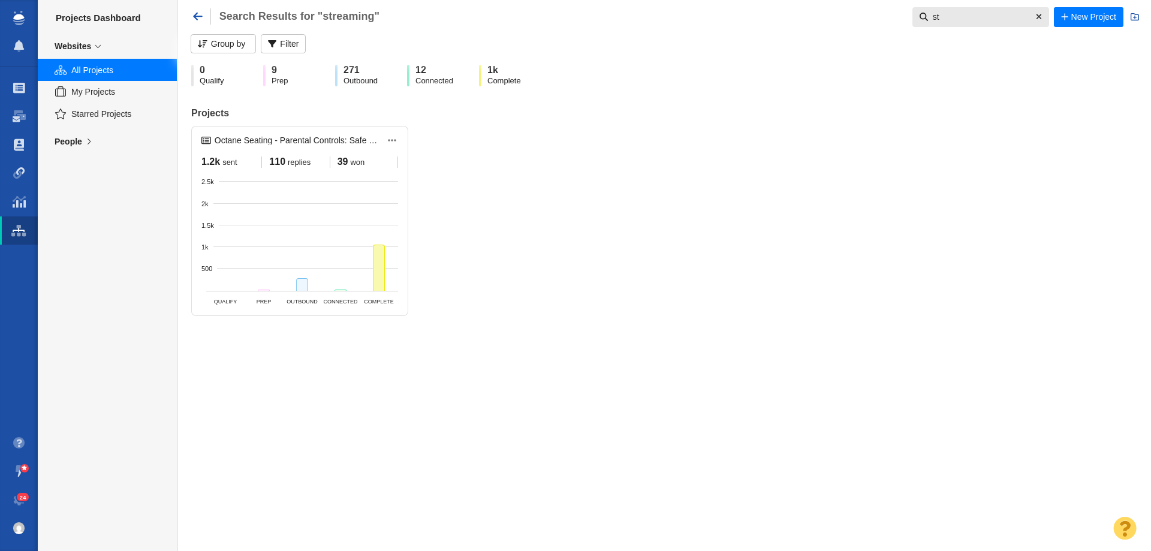
type input "s"
click at [74, 146] on div "People" at bounding box center [69, 141] width 28 height 11
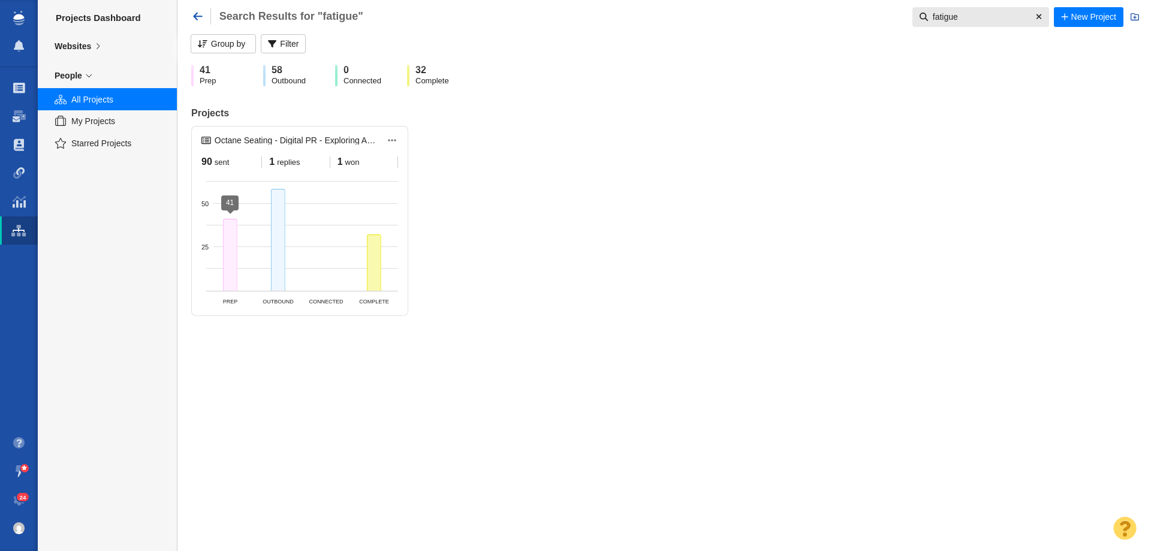
click at [234, 254] on div at bounding box center [230, 255] width 14 height 72
click at [237, 255] on div at bounding box center [230, 255] width 14 height 72
click at [277, 226] on div at bounding box center [278, 239] width 14 height 101
click at [375, 284] on div at bounding box center [374, 262] width 14 height 56
click at [281, 247] on div at bounding box center [278, 239] width 14 height 101
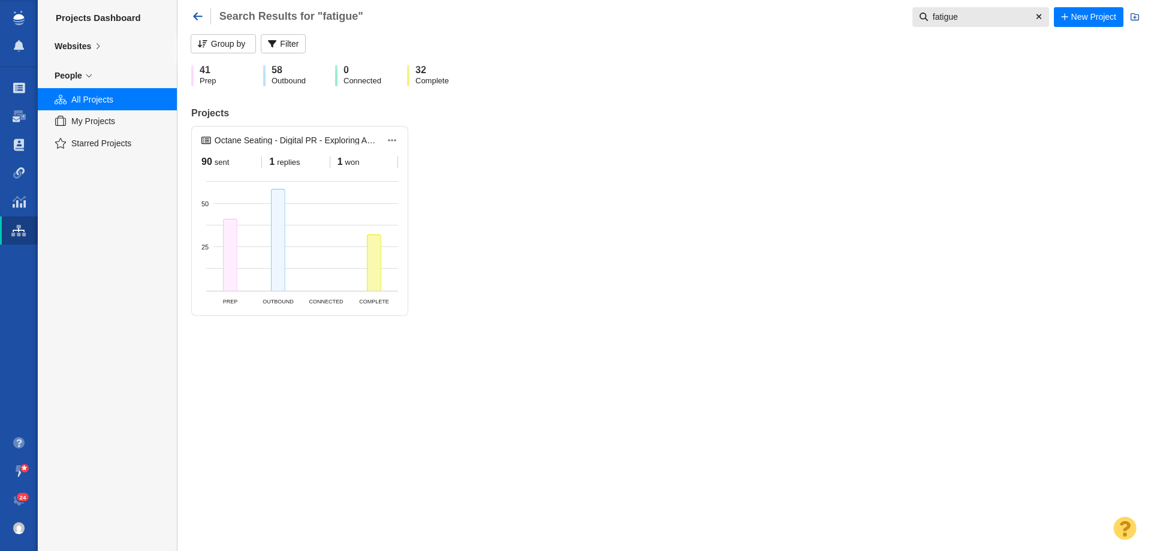
click at [95, 45] on icon at bounding box center [98, 46] width 14 height 8
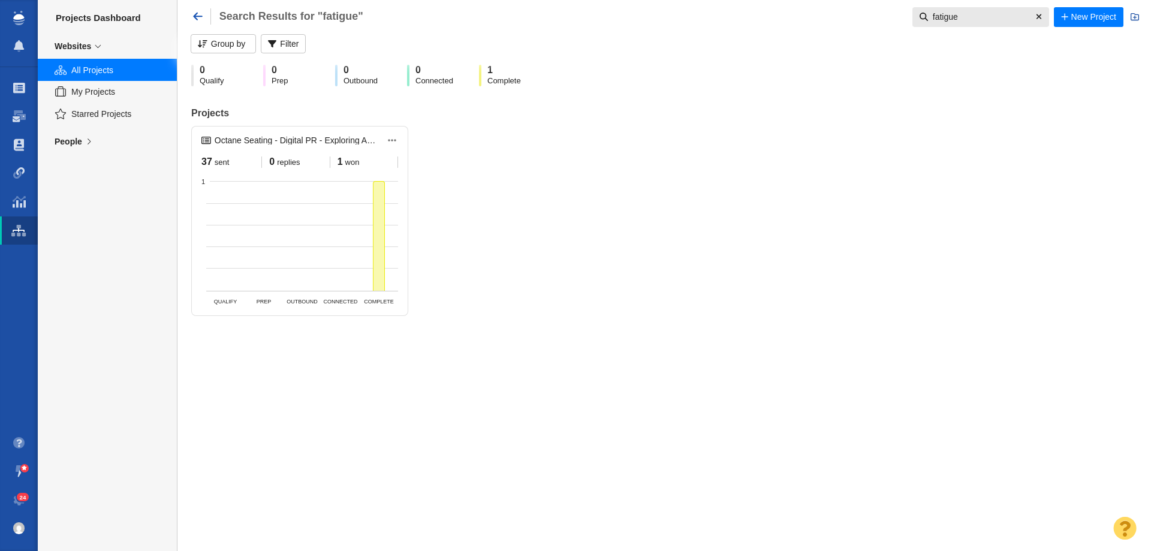
click at [956, 16] on input "fatigue" at bounding box center [979, 17] width 103 height 20
click at [955, 16] on input "fatigue" at bounding box center [979, 17] width 103 height 20
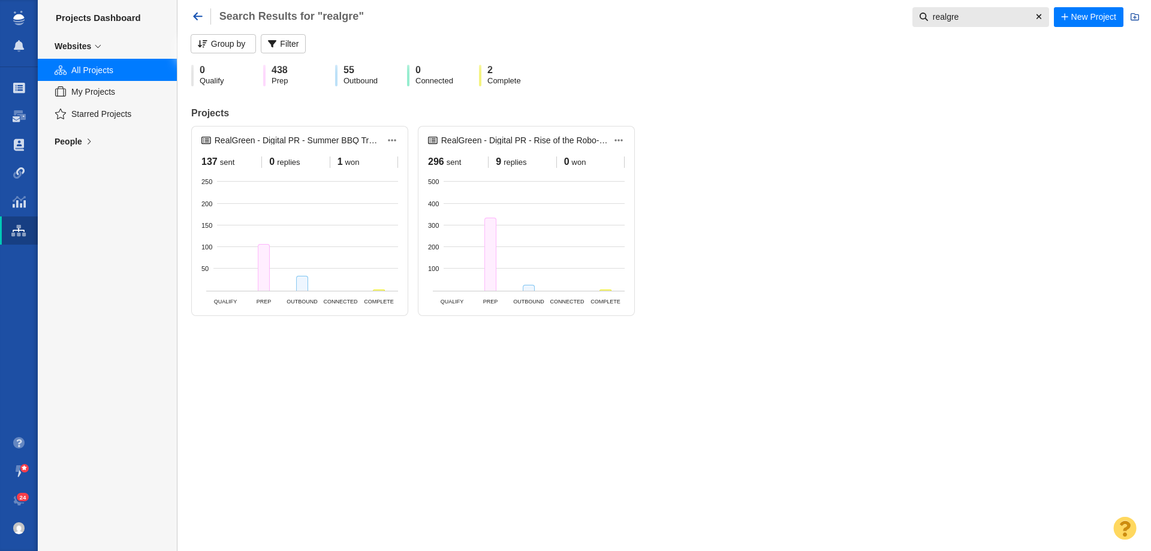
click at [86, 141] on icon at bounding box center [89, 141] width 14 height 8
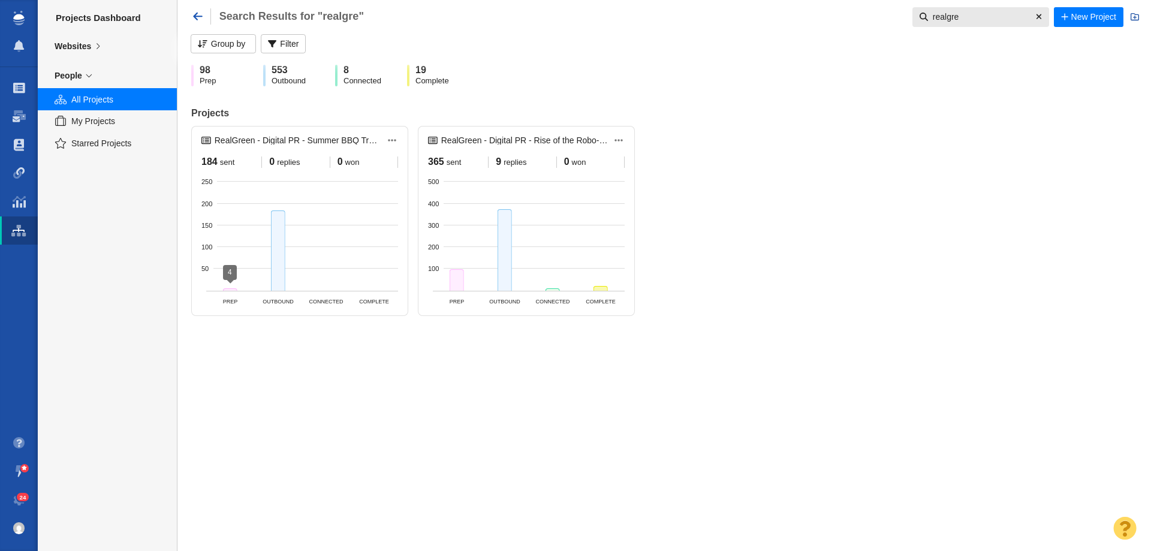
click at [231, 288] on div at bounding box center [230, 289] width 14 height 2
click at [948, 23] on input "realgre" at bounding box center [979, 17] width 103 height 20
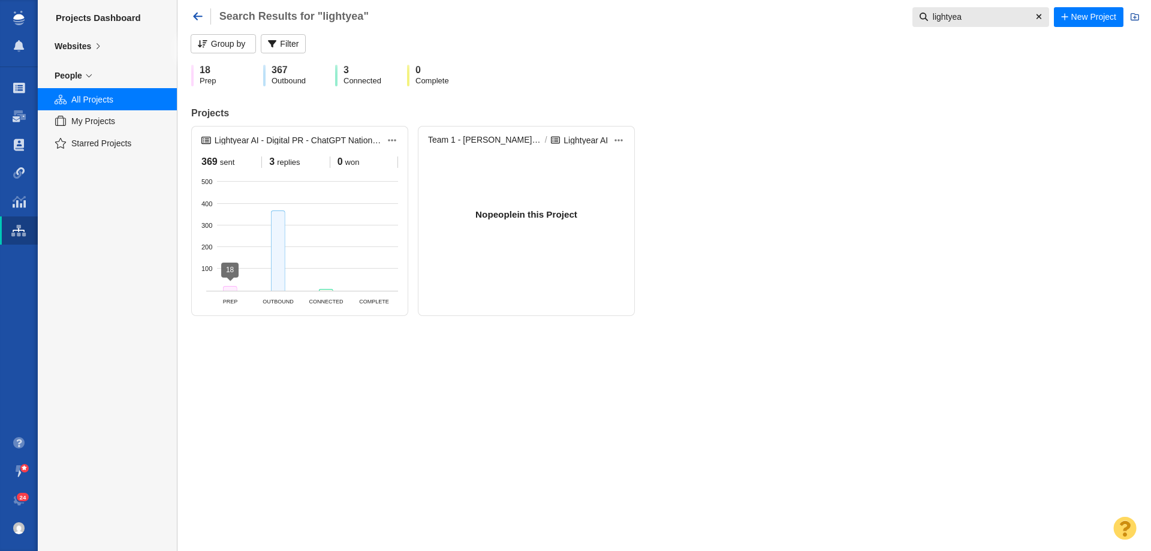
click at [234, 286] on div at bounding box center [230, 288] width 14 height 5
click at [84, 46] on div "Websites" at bounding box center [73, 46] width 37 height 11
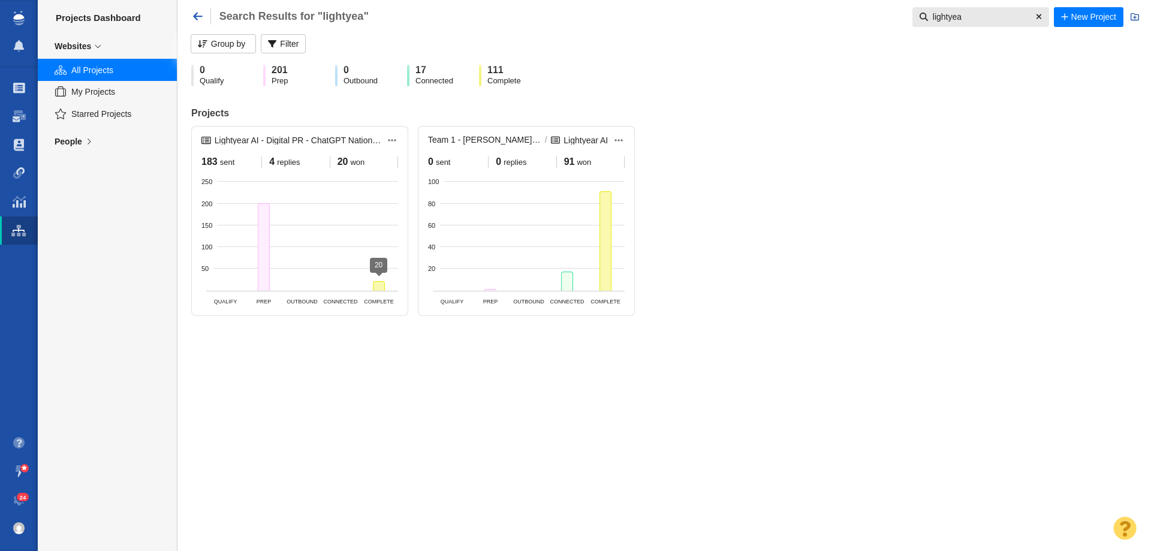
click at [381, 290] on div at bounding box center [379, 286] width 12 height 10
click at [428, 288] on div "Link Accepted (20)" at bounding box center [455, 286] width 126 height 18
click at [376, 287] on div at bounding box center [379, 286] width 12 height 10
click at [418, 288] on div "Link Accepted (20)" at bounding box center [455, 286] width 126 height 18
click at [447, 317] on div "View Contacts" at bounding box center [455, 308] width 126 height 27
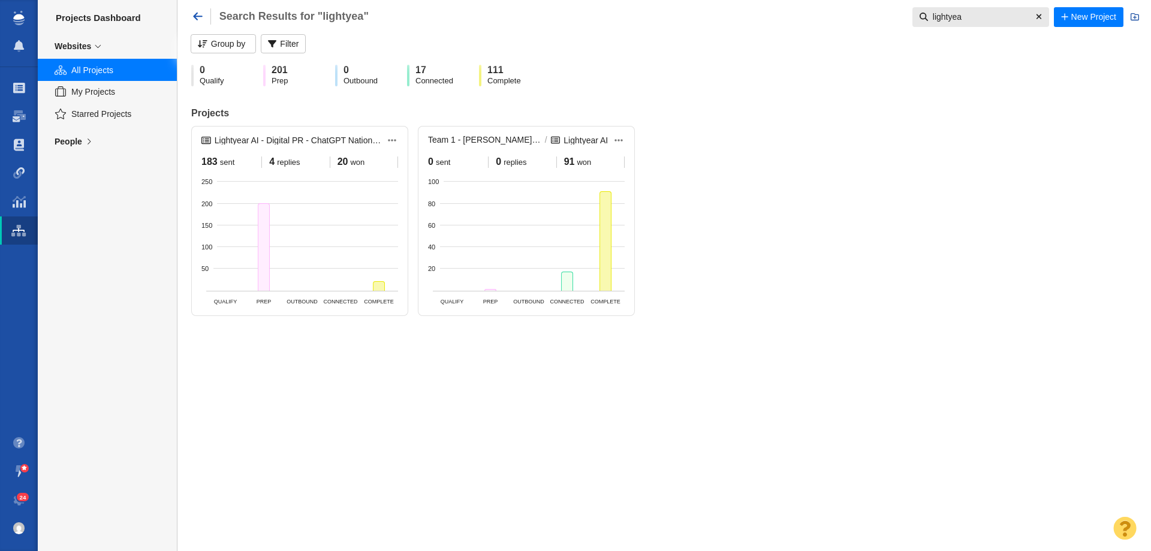
click at [442, 307] on div "Team 1 - Jaymee | Andrew | Vince / Lightyear AI Lightyear AI 0 sent 0 replies 9…" at bounding box center [526, 221] width 217 height 190
drag, startPoint x: 379, startPoint y: 285, endPoint x: 426, endPoint y: 312, distance: 53.5
click at [380, 286] on div at bounding box center [379, 286] width 12 height 10
click at [421, 291] on div "Link Accepted (20)" at bounding box center [455, 286] width 126 height 18
click at [451, 312] on p "View Contacts" at bounding box center [455, 308] width 126 height 17
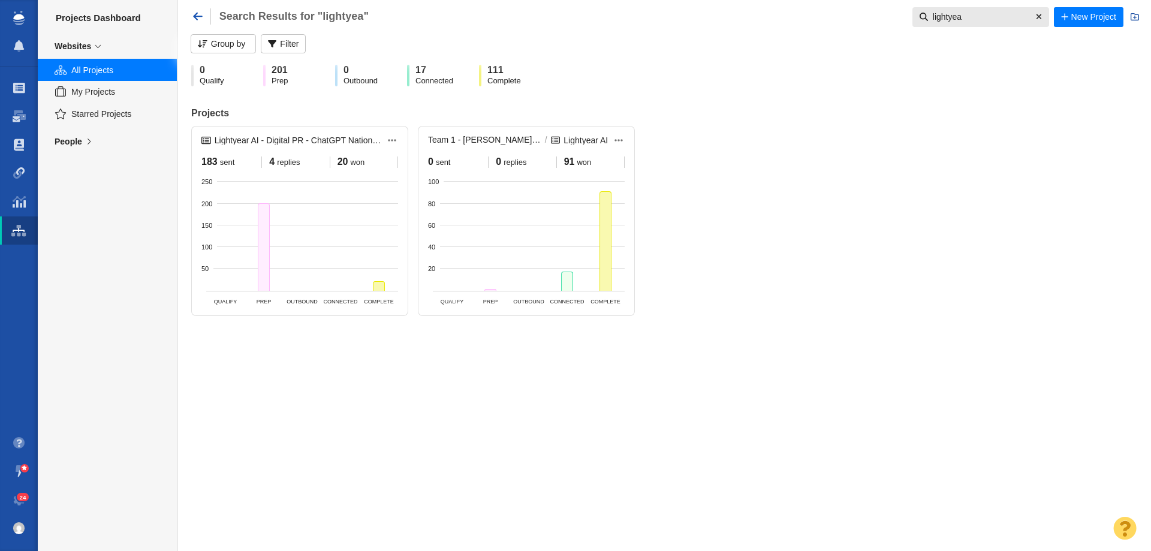
click at [948, 13] on input "lightyea" at bounding box center [979, 17] width 103 height 20
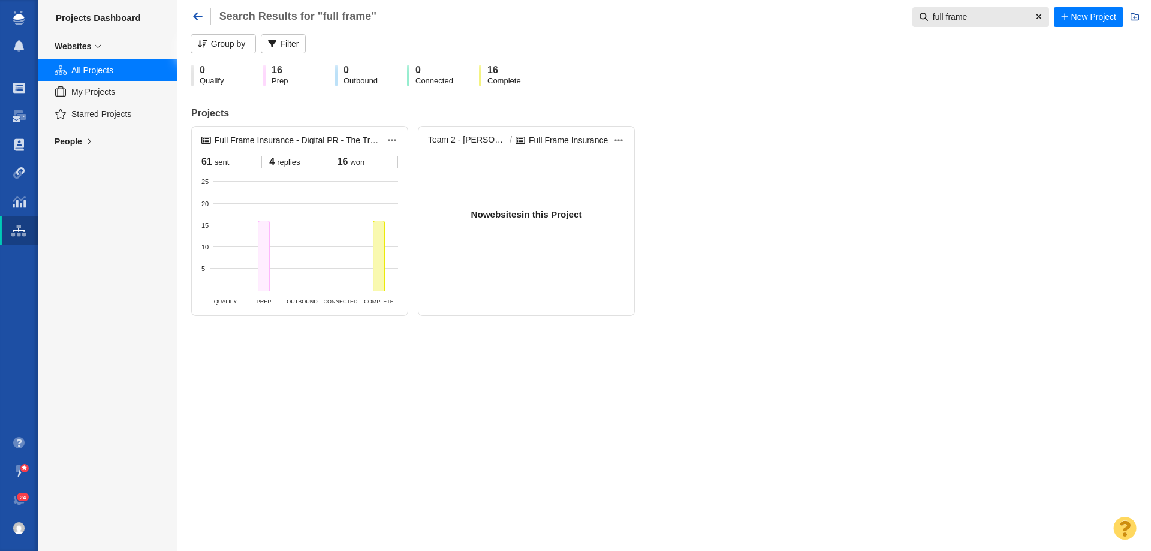
type input "full frame"
click at [91, 145] on icon at bounding box center [89, 141] width 14 height 8
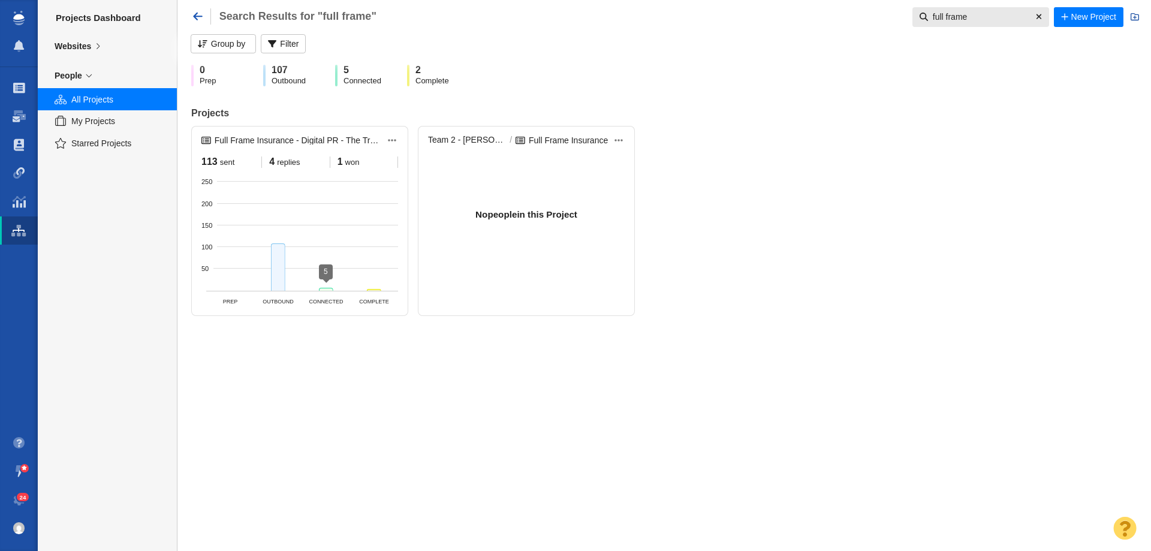
click at [321, 291] on div at bounding box center [326, 289] width 14 height 3
click at [376, 386] on div "0 Prep 107 Outbound 5 Connected 2 Complete Projects Team 1 - Jaymee | Andrew | …" at bounding box center [664, 275] width 974 height 551
click at [92, 46] on icon at bounding box center [98, 46] width 14 height 8
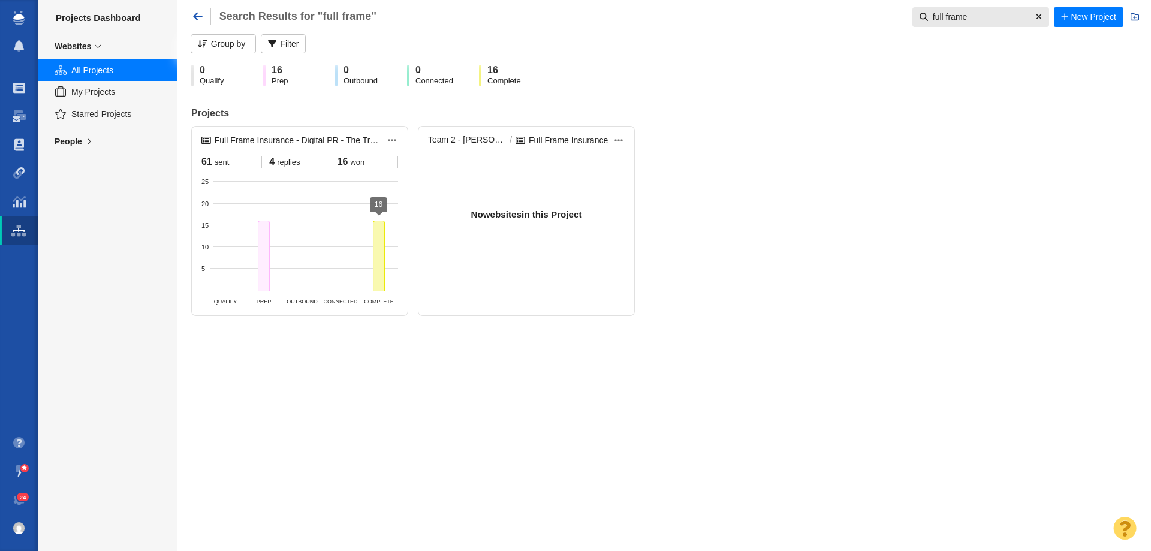
click at [382, 236] on div at bounding box center [379, 256] width 12 height 70
click at [426, 257] on div "Link Accepted (16)" at bounding box center [455, 255] width 126 height 18
click at [430, 276] on p "View Contacts" at bounding box center [455, 277] width 126 height 17
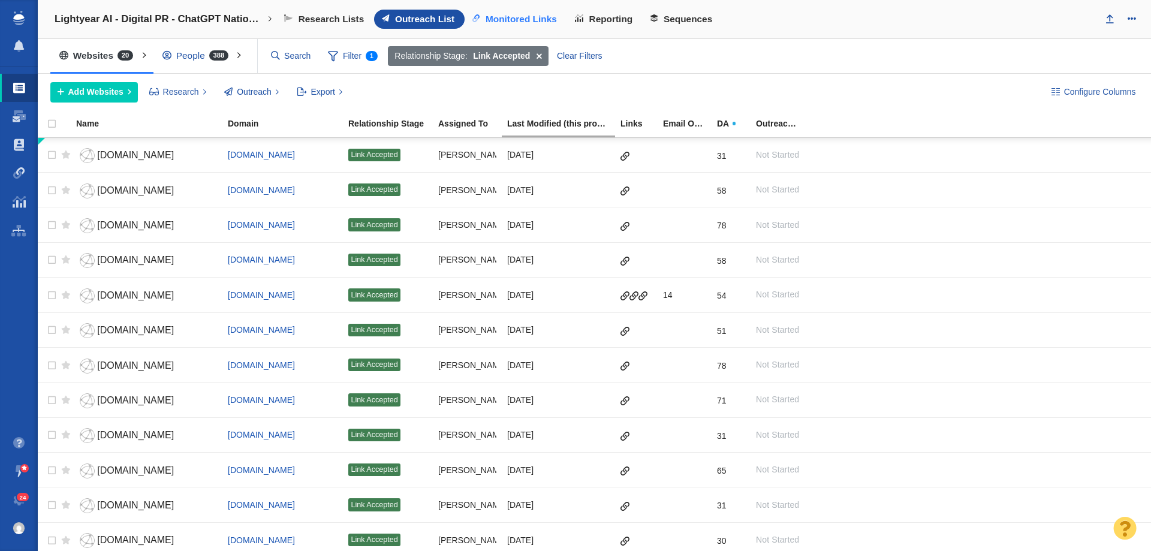
click at [541, 11] on link "Monitored Links" at bounding box center [516, 19] width 103 height 19
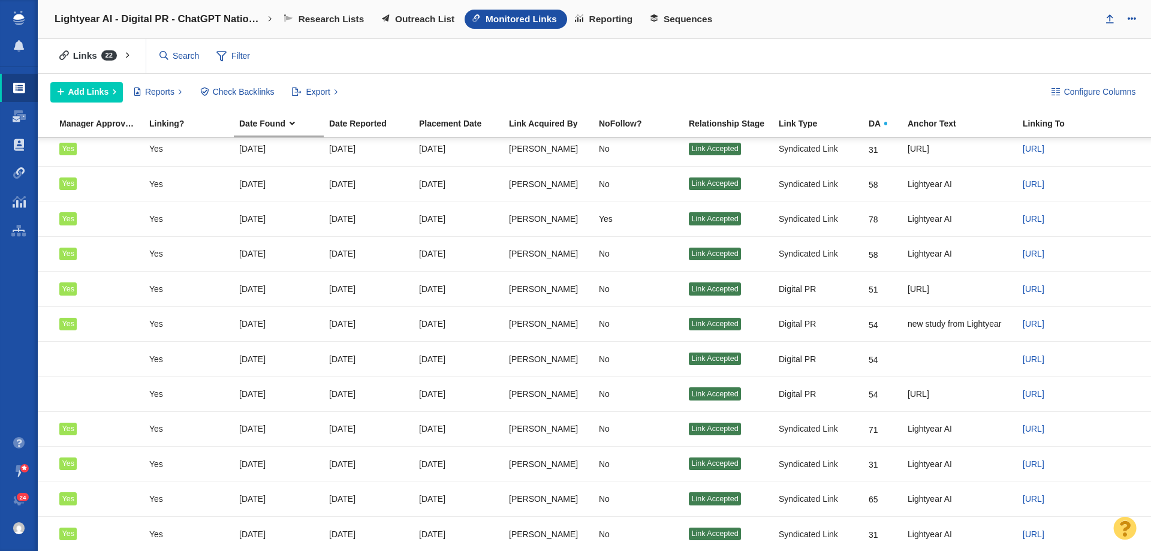
scroll to position [6, 327]
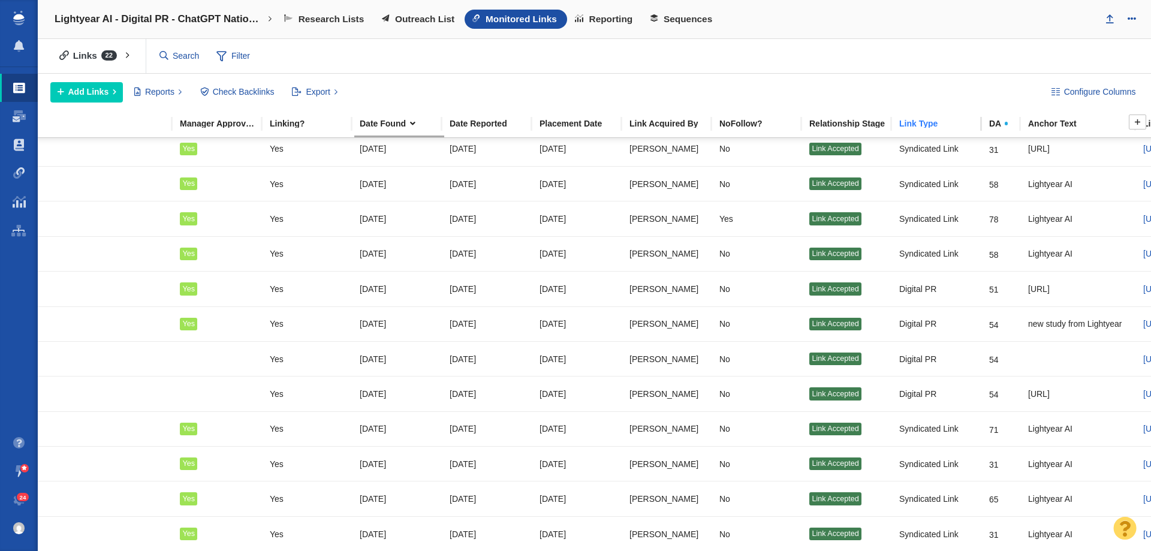
click at [931, 116] on th "Link Type" at bounding box center [939, 124] width 90 height 26
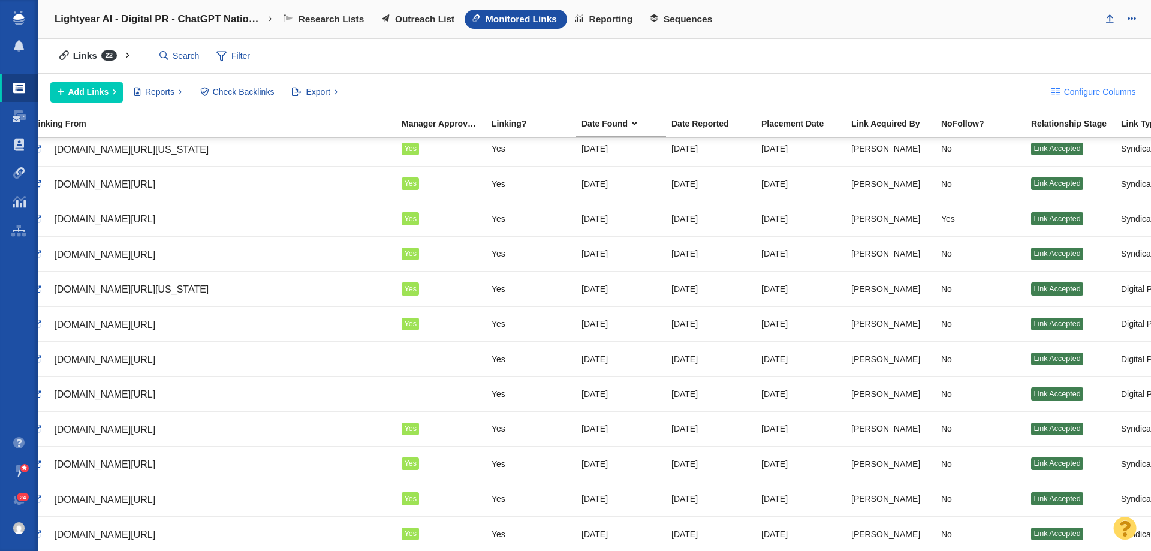
click at [1100, 95] on span "Configure Columns" at bounding box center [1100, 92] width 72 height 13
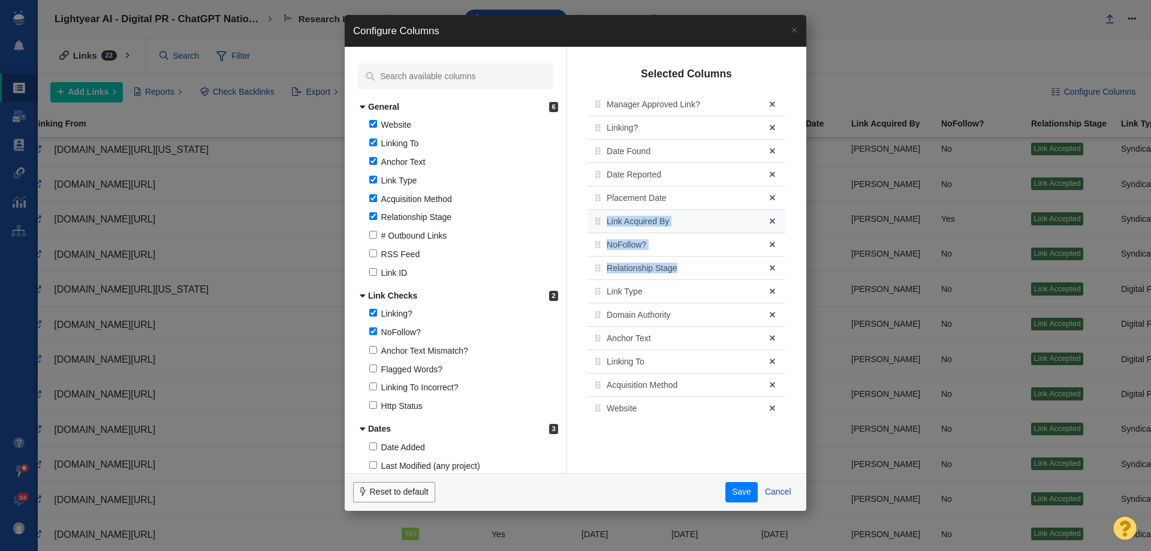
drag, startPoint x: 589, startPoint y: 294, endPoint x: 602, endPoint y: 223, distance: 72.5
click at [602, 223] on div "Manager Approved Link? Linking? Date Found Date Reported Placement Date Link Ac…" at bounding box center [687, 256] width 198 height 327
click at [595, 296] on span at bounding box center [597, 291] width 5 height 8
drag, startPoint x: 593, startPoint y: 294, endPoint x: 613, endPoint y: 158, distance: 138.2
click at [613, 158] on div "Manager Approved Link? Linking? Date Found Date Reported Placement Date Link Ac…" at bounding box center [687, 256] width 198 height 327
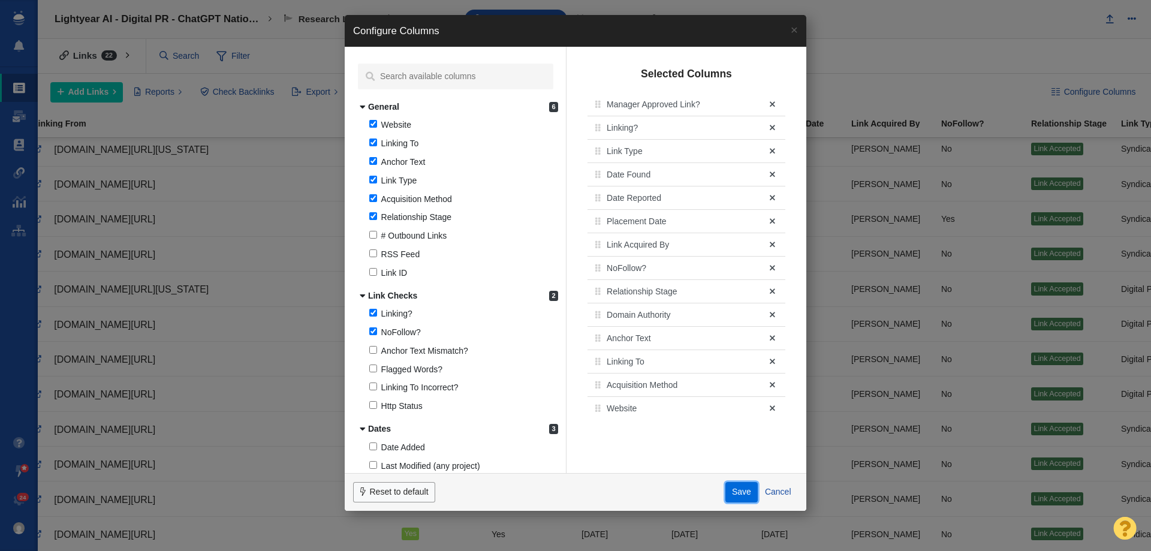
click at [738, 499] on button "Save" at bounding box center [741, 492] width 33 height 20
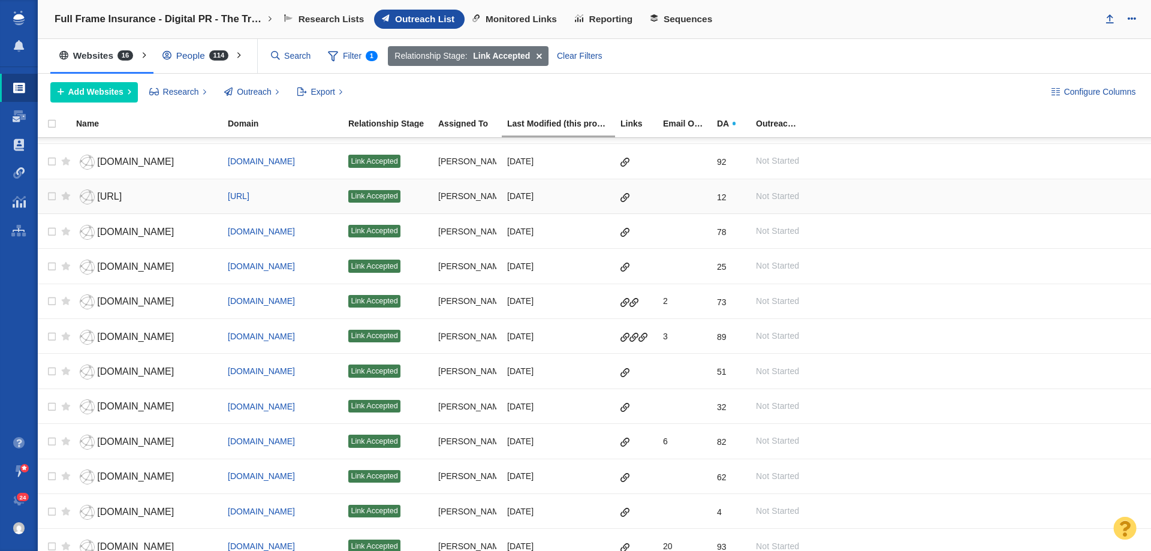
scroll to position [147, 0]
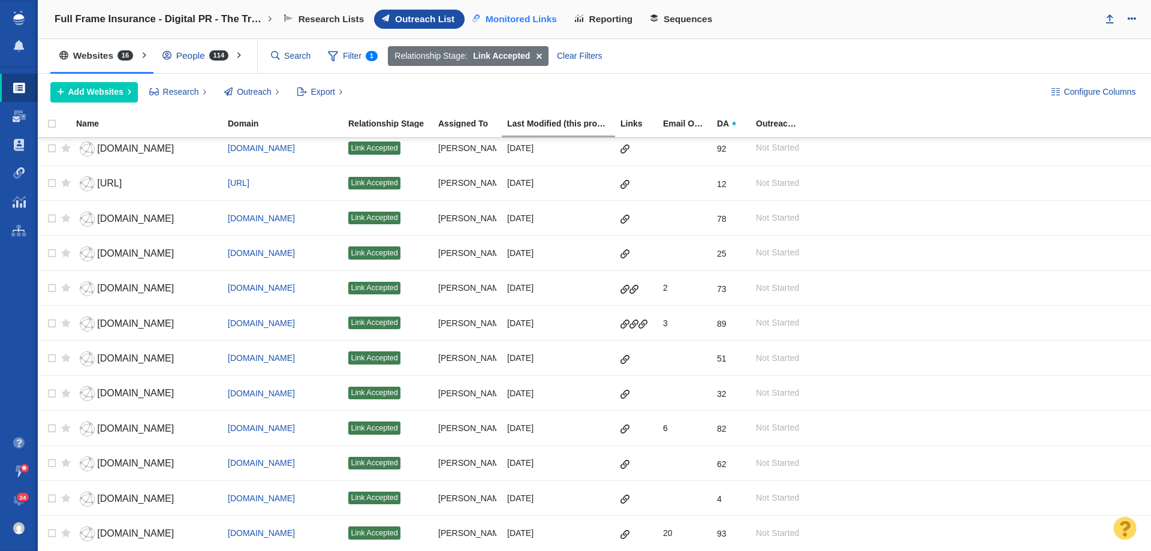
click at [540, 21] on span "Monitored Links" at bounding box center [521, 19] width 71 height 11
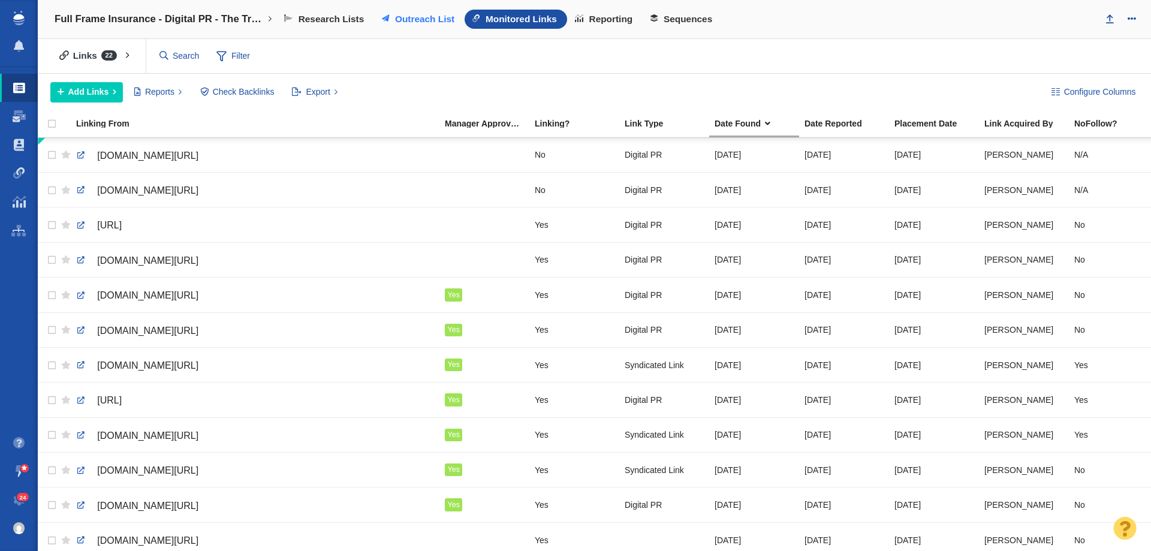
click at [411, 15] on span "Outreach List" at bounding box center [424, 19] width 59 height 11
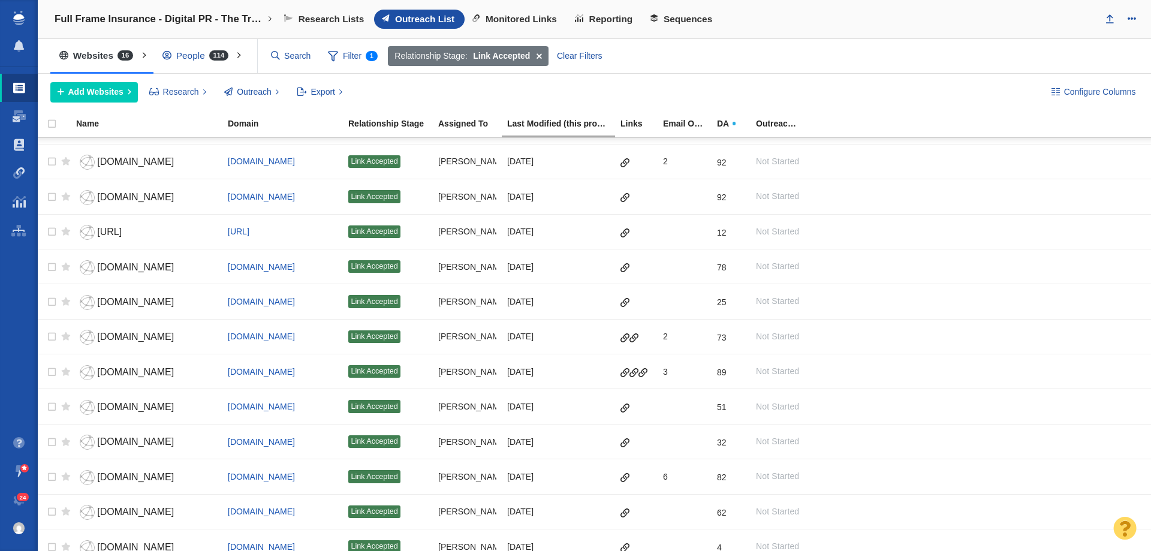
scroll to position [147, 0]
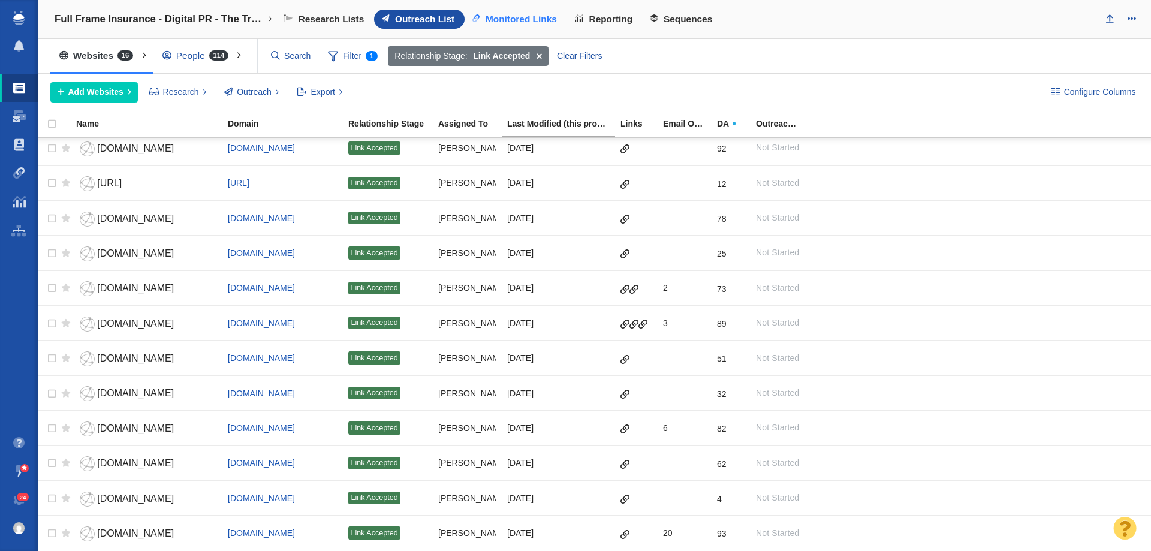
click at [533, 19] on span "Monitored Links" at bounding box center [521, 19] width 71 height 11
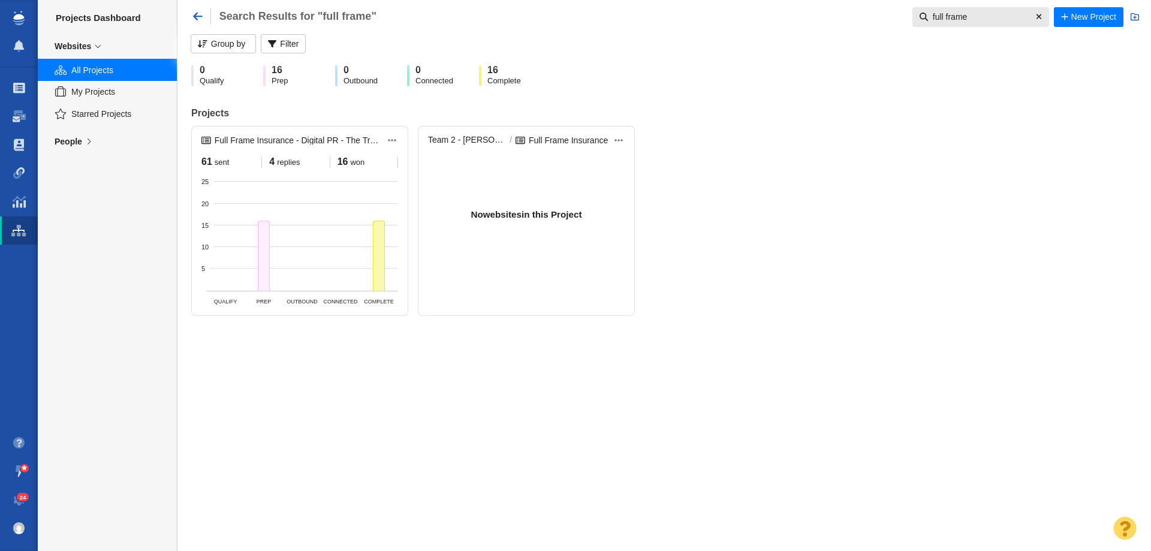
click at [1009, 16] on input "full frame" at bounding box center [979, 17] width 103 height 20
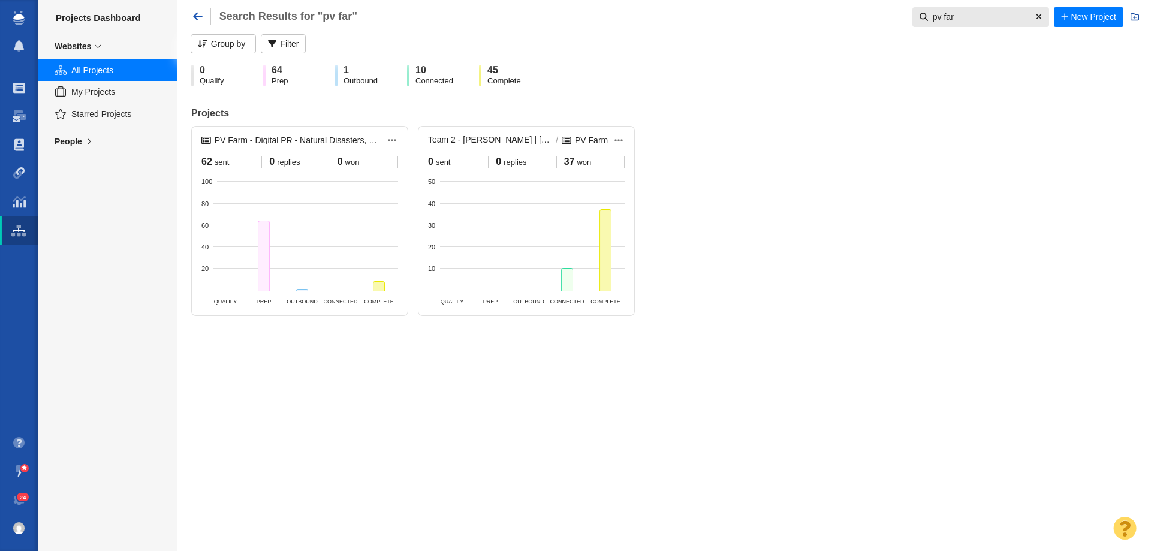
click at [80, 153] on div "People" at bounding box center [107, 141] width 139 height 25
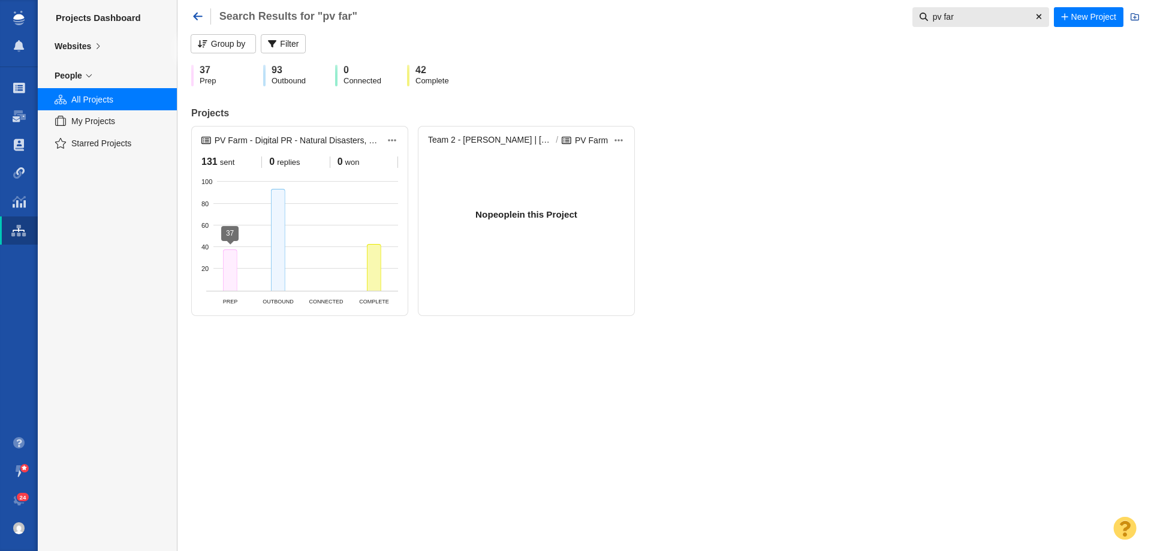
click at [231, 256] on div at bounding box center [230, 269] width 14 height 41
click at [84, 49] on div "Websites" at bounding box center [73, 46] width 37 height 11
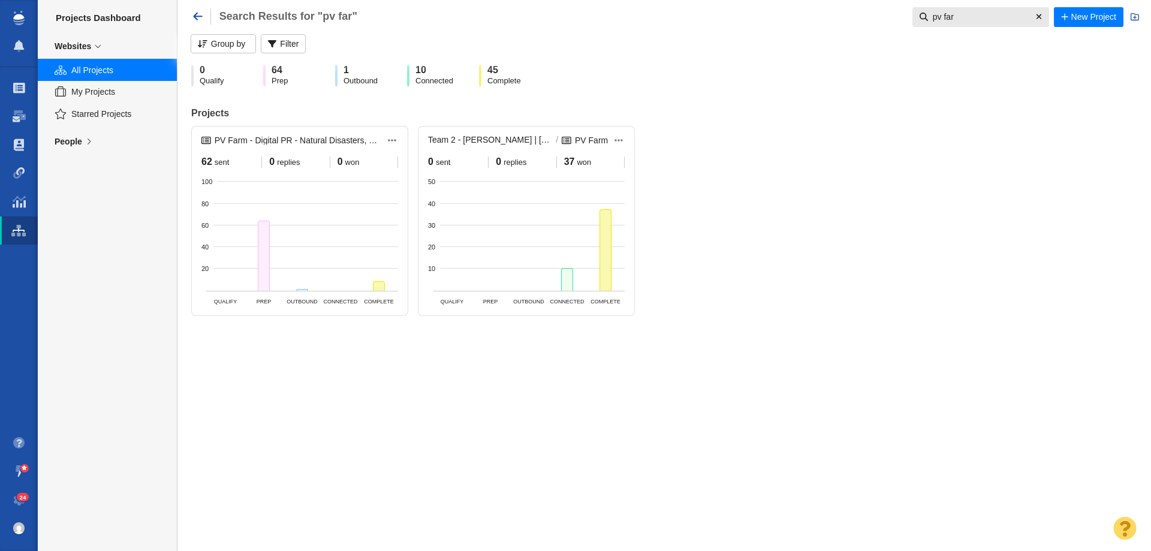
click at [66, 136] on div "People" at bounding box center [69, 141] width 28 height 11
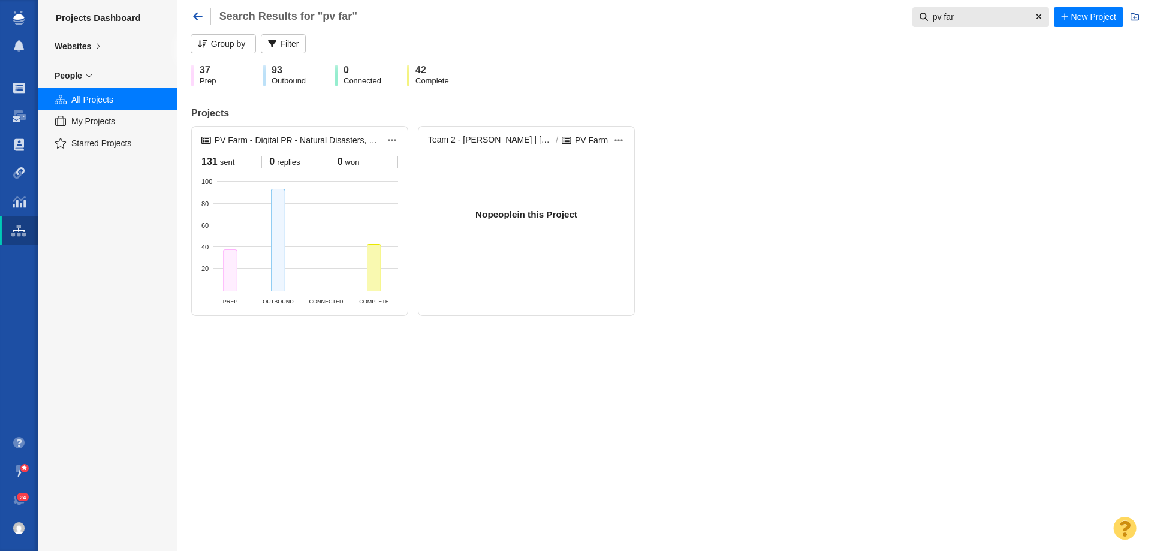
click at [942, 19] on input "pv far" at bounding box center [979, 17] width 103 height 20
click at [280, 231] on div at bounding box center [278, 251] width 14 height 77
click at [97, 46] on icon at bounding box center [98, 46] width 14 height 8
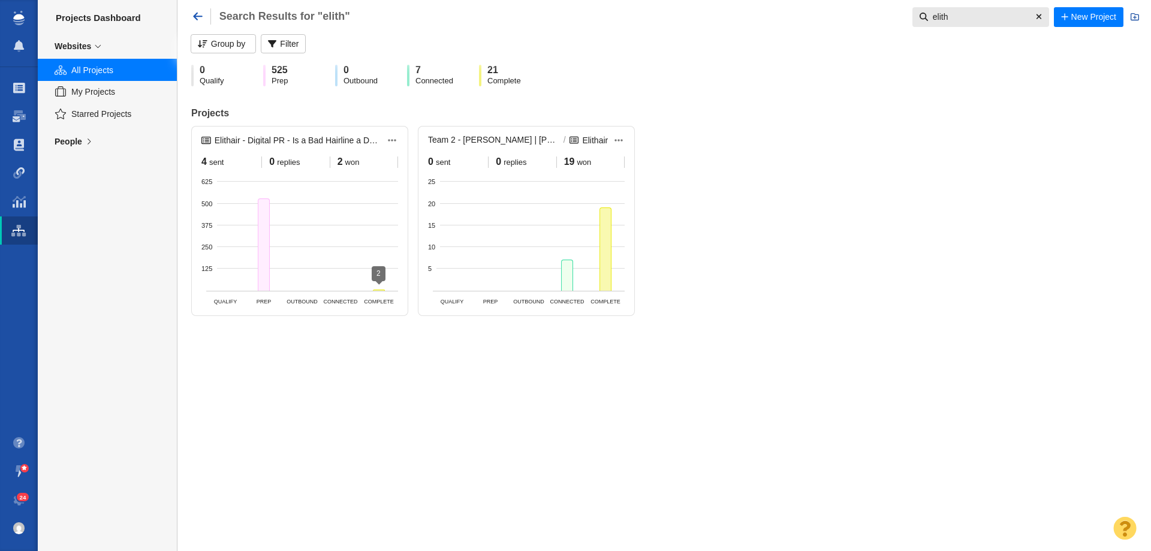
click at [384, 290] on div at bounding box center [379, 290] width 12 height 1
click at [439, 282] on div "Link Accepted (2)" at bounding box center [455, 290] width 126 height 18
click at [435, 290] on div "Link Accepted (2)" at bounding box center [455, 290] width 126 height 18
click at [425, 293] on div "Link Accepted (2)" at bounding box center [455, 290] width 126 height 18
click at [430, 312] on p "View Contacts" at bounding box center [455, 312] width 126 height 17
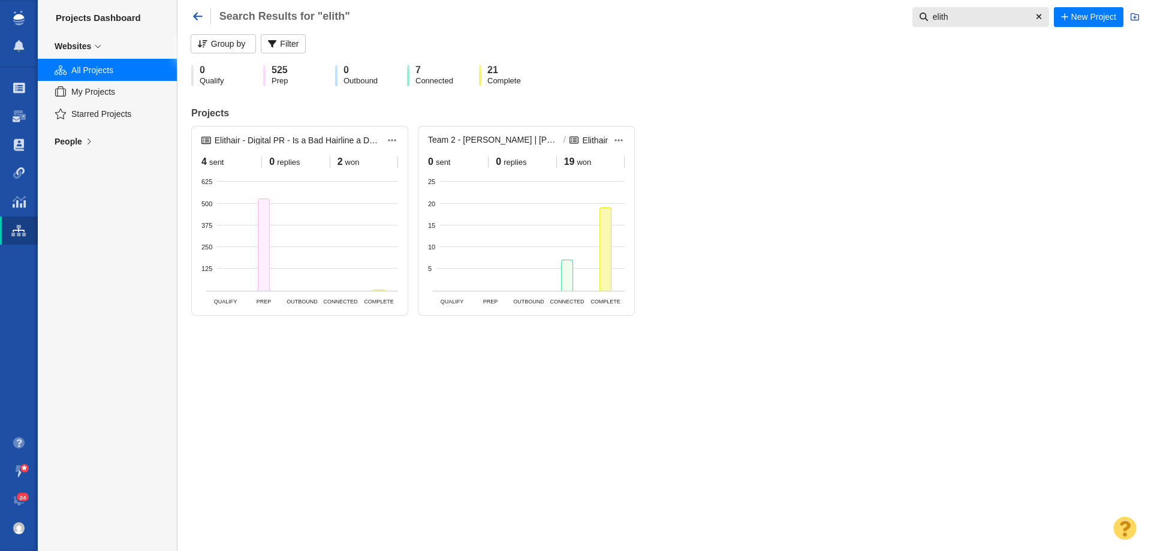
click at [970, 17] on input "elith" at bounding box center [979, 17] width 103 height 20
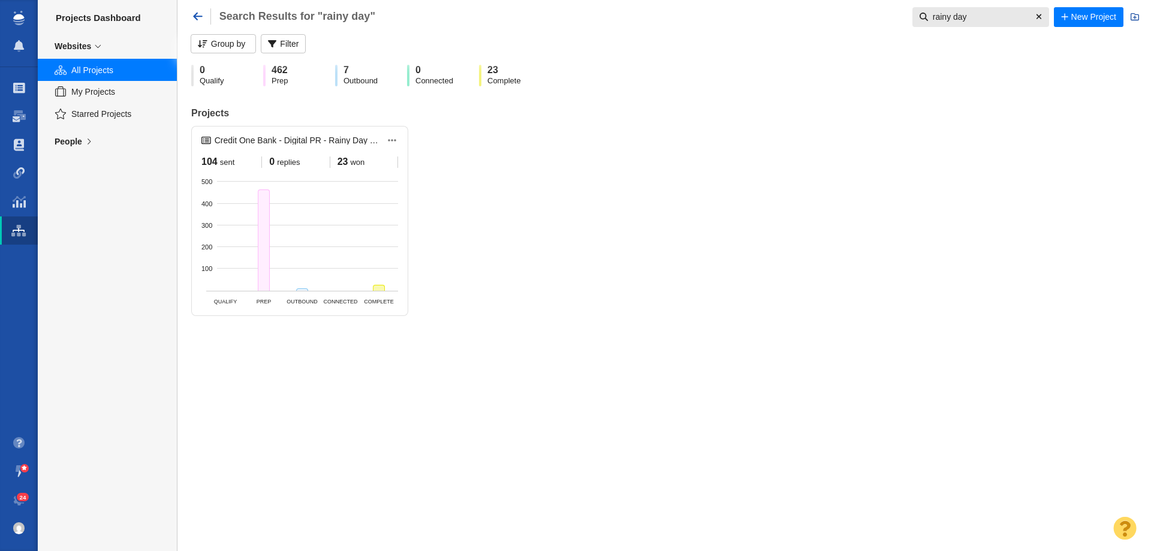
type input "rainy day"
click at [107, 144] on div "People" at bounding box center [107, 141] width 139 height 25
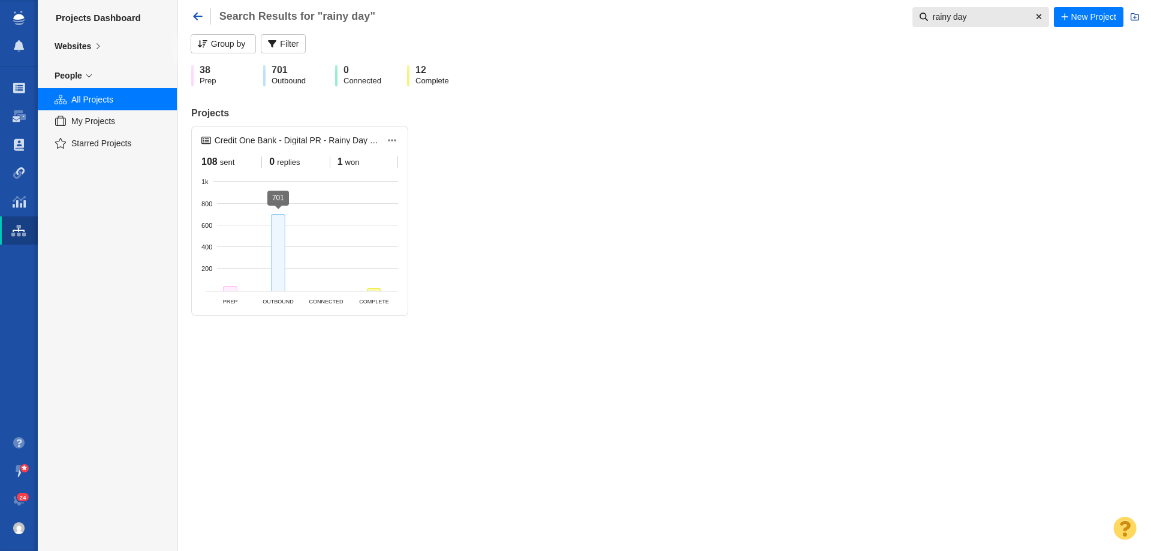
click at [275, 258] on div at bounding box center [278, 252] width 14 height 77
click at [230, 286] on div at bounding box center [230, 288] width 14 height 5
click at [381, 288] on div at bounding box center [374, 289] width 14 height 2
click at [57, 35] on div "Websites" at bounding box center [107, 46] width 139 height 25
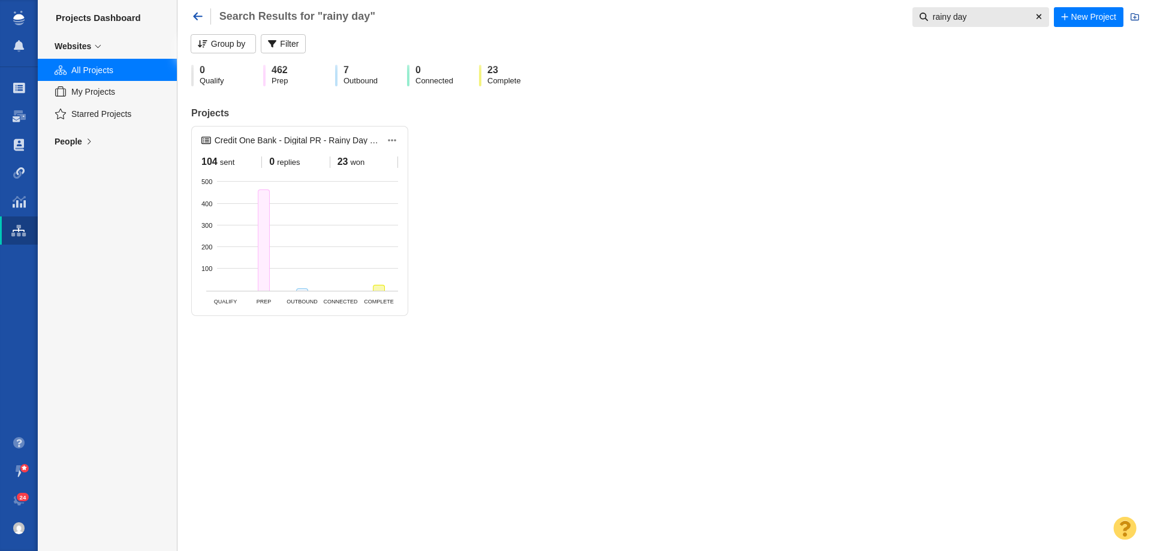
click at [347, 168] on div "104 sent 0 replies 23 won 100 200 300 400 500 Qualify Prep Outbound Connected C…" at bounding box center [300, 226] width 216 height 158
click at [377, 287] on div at bounding box center [379, 287] width 12 height 5
click at [409, 284] on div "Link Accepted (23)" at bounding box center [455, 288] width 126 height 18
click at [459, 317] on p "View Contacts" at bounding box center [455, 310] width 126 height 17
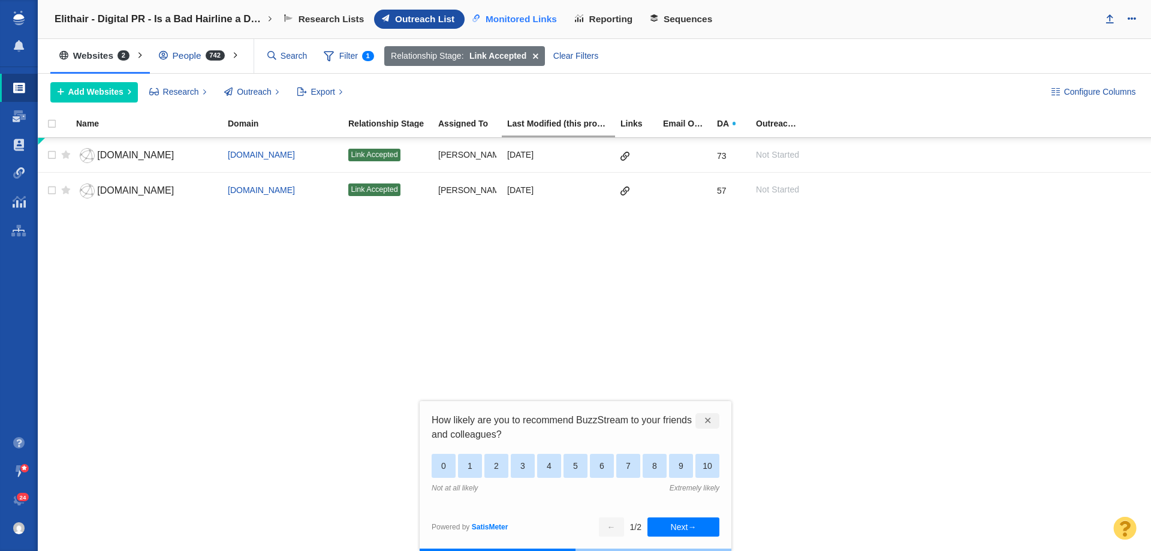
click at [531, 25] on span "Monitored Links" at bounding box center [521, 19] width 71 height 11
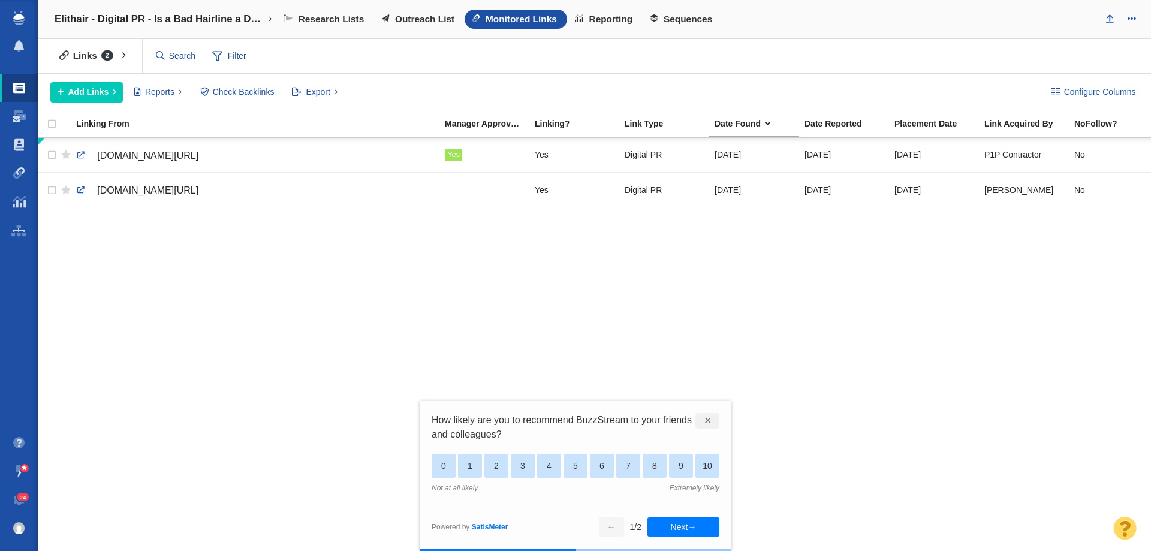
click at [701, 420] on div "✕" at bounding box center [707, 421] width 24 height 16
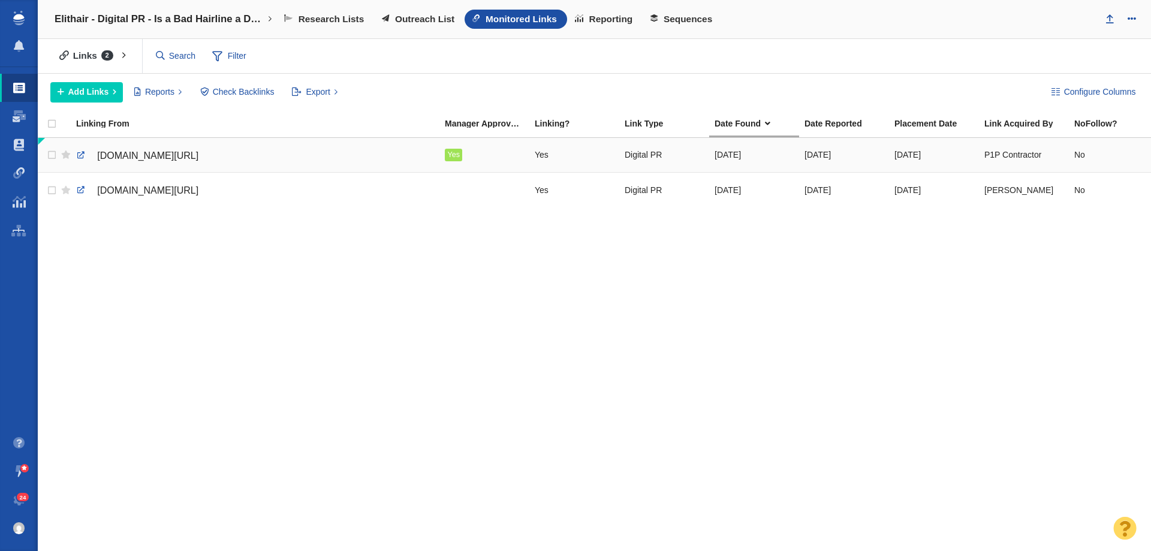
click at [198, 158] on span "instinctmagazine.com/the-bald-reality-is-your-hairline-the-new-dealbreaker-in-d…" at bounding box center [147, 155] width 101 height 10
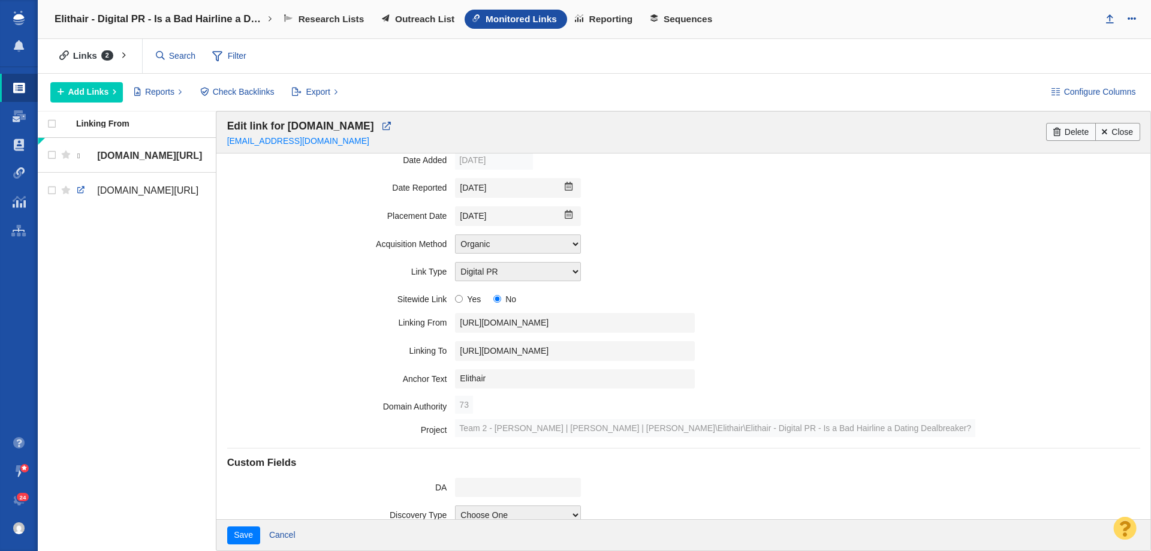
scroll to position [120, 0]
click at [279, 535] on link "Cancel" at bounding box center [282, 535] width 40 height 18
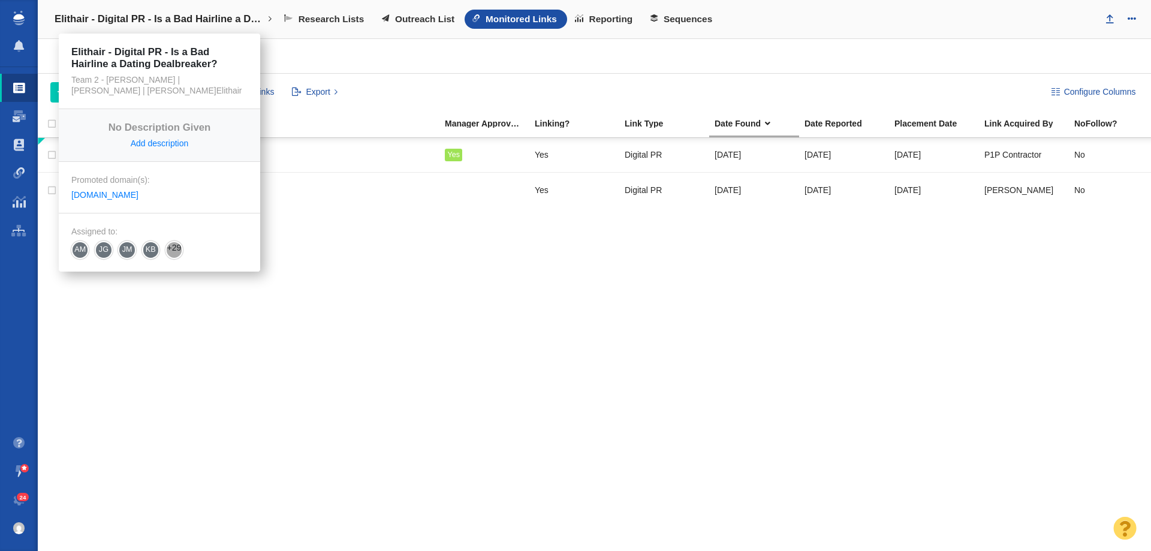
click at [211, 17] on h4 "Elithair - Digital PR - Is a Bad Hairline a Dating Dealbreaker?" at bounding box center [160, 19] width 210 height 12
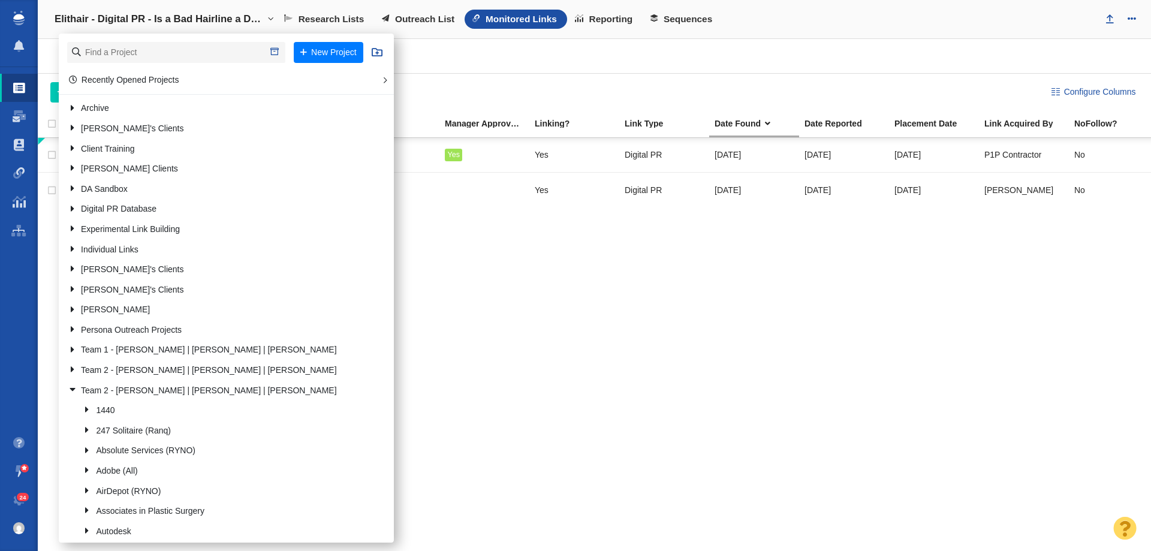
click at [582, 409] on div "instinctmagazine.com/the-bald-reality-is-your-hairline-the-new-dealbreaker-in-d…" at bounding box center [594, 344] width 1113 height 413
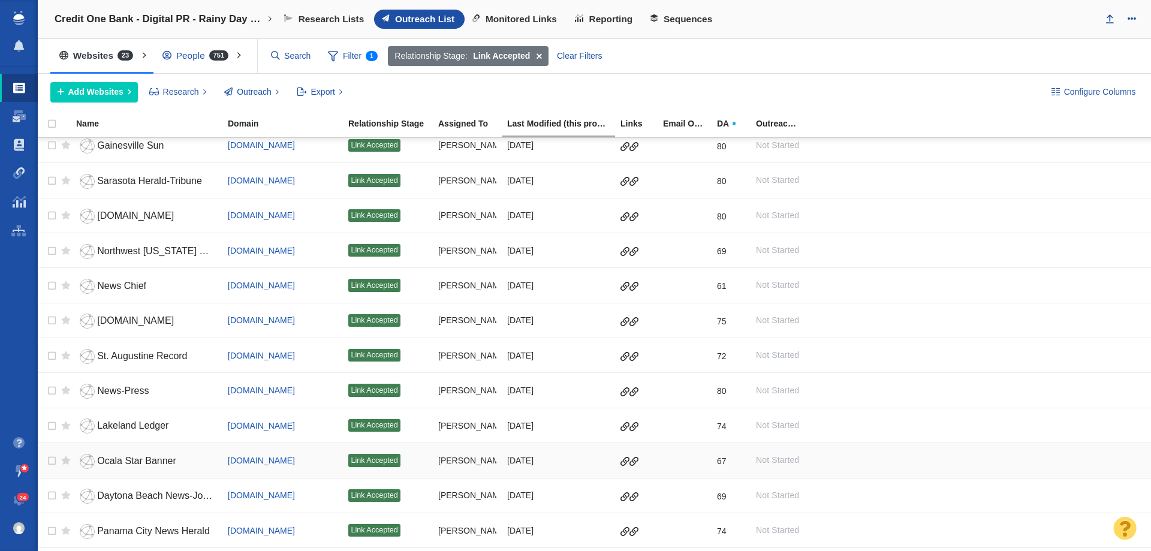
scroll to position [300, 0]
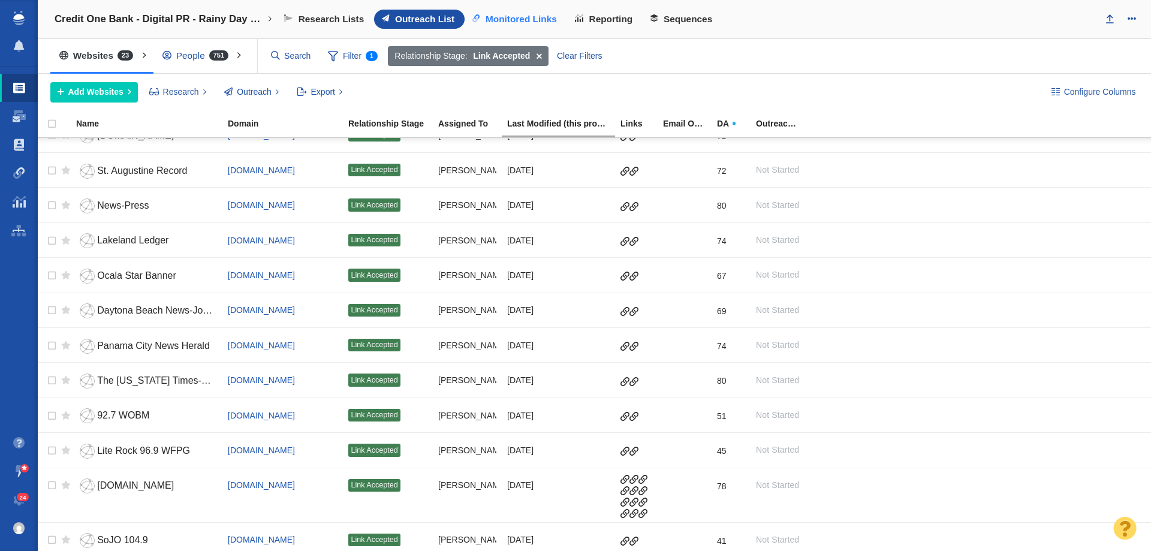
click at [534, 23] on span "Monitored Links" at bounding box center [521, 19] width 71 height 11
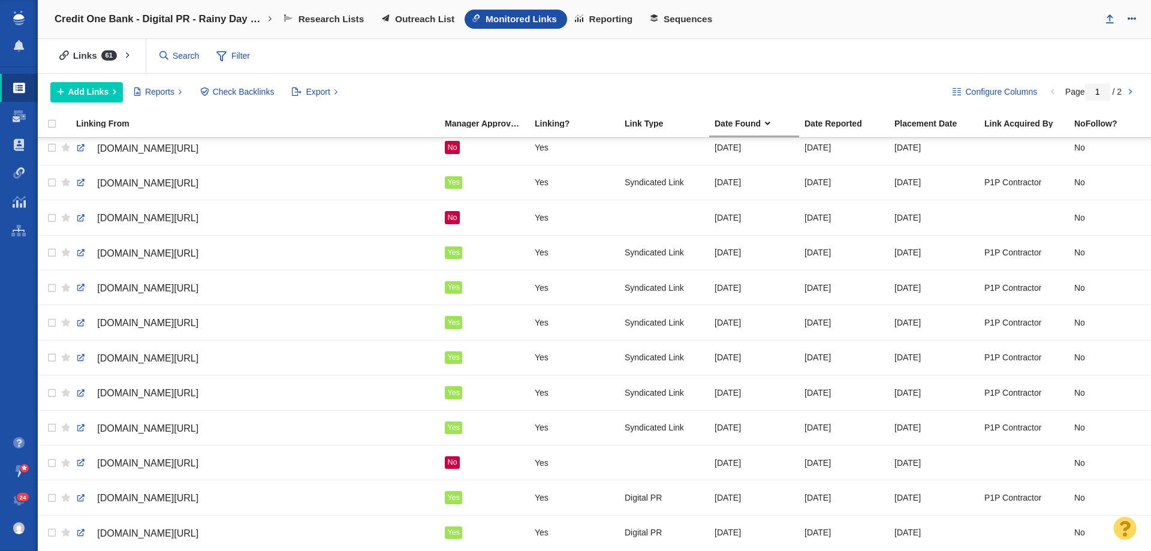
scroll to position [1346, 0]
